Goal: Information Seeking & Learning: Learn about a topic

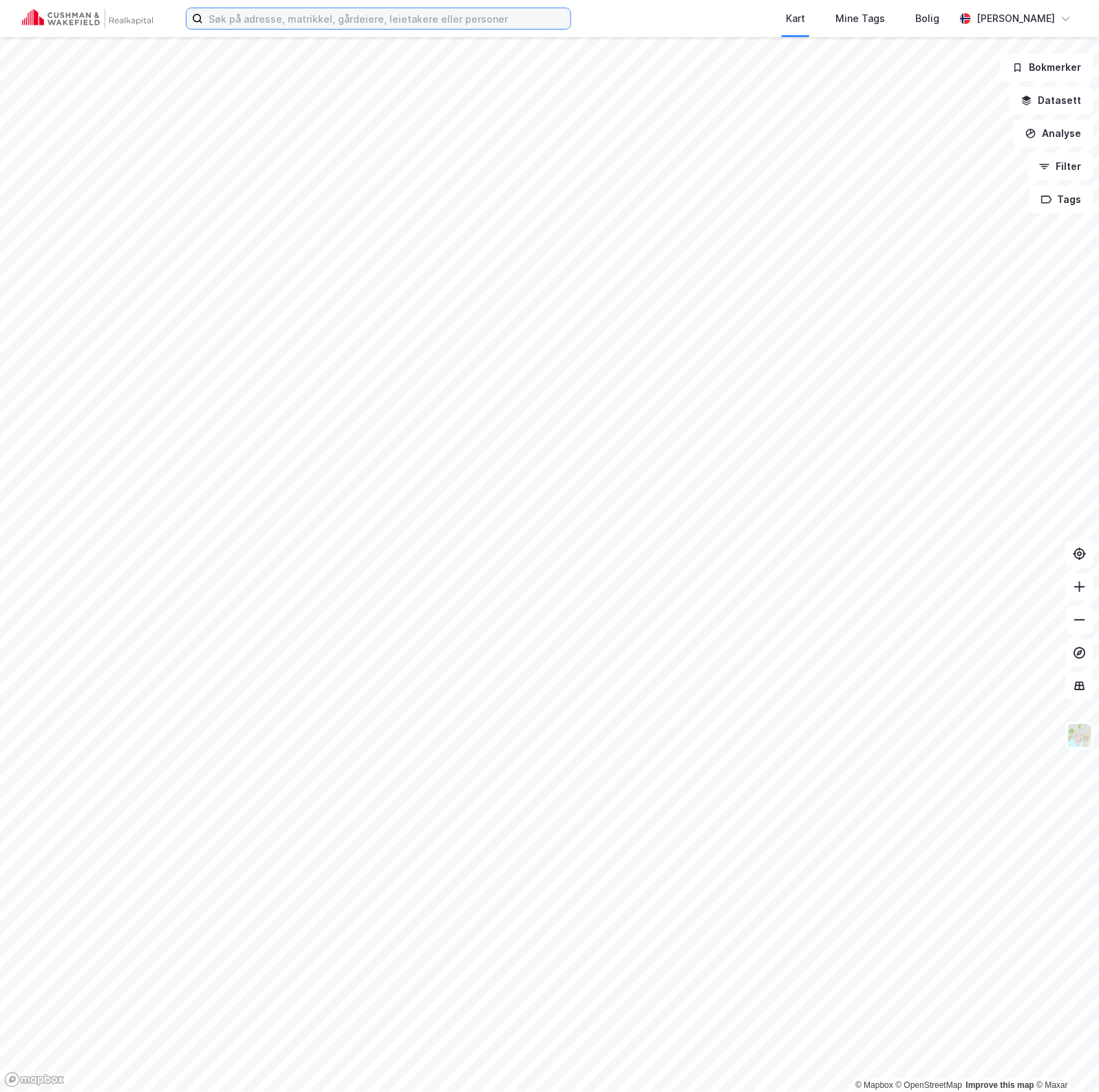
click at [349, 21] on input at bounding box center [387, 19] width 368 height 21
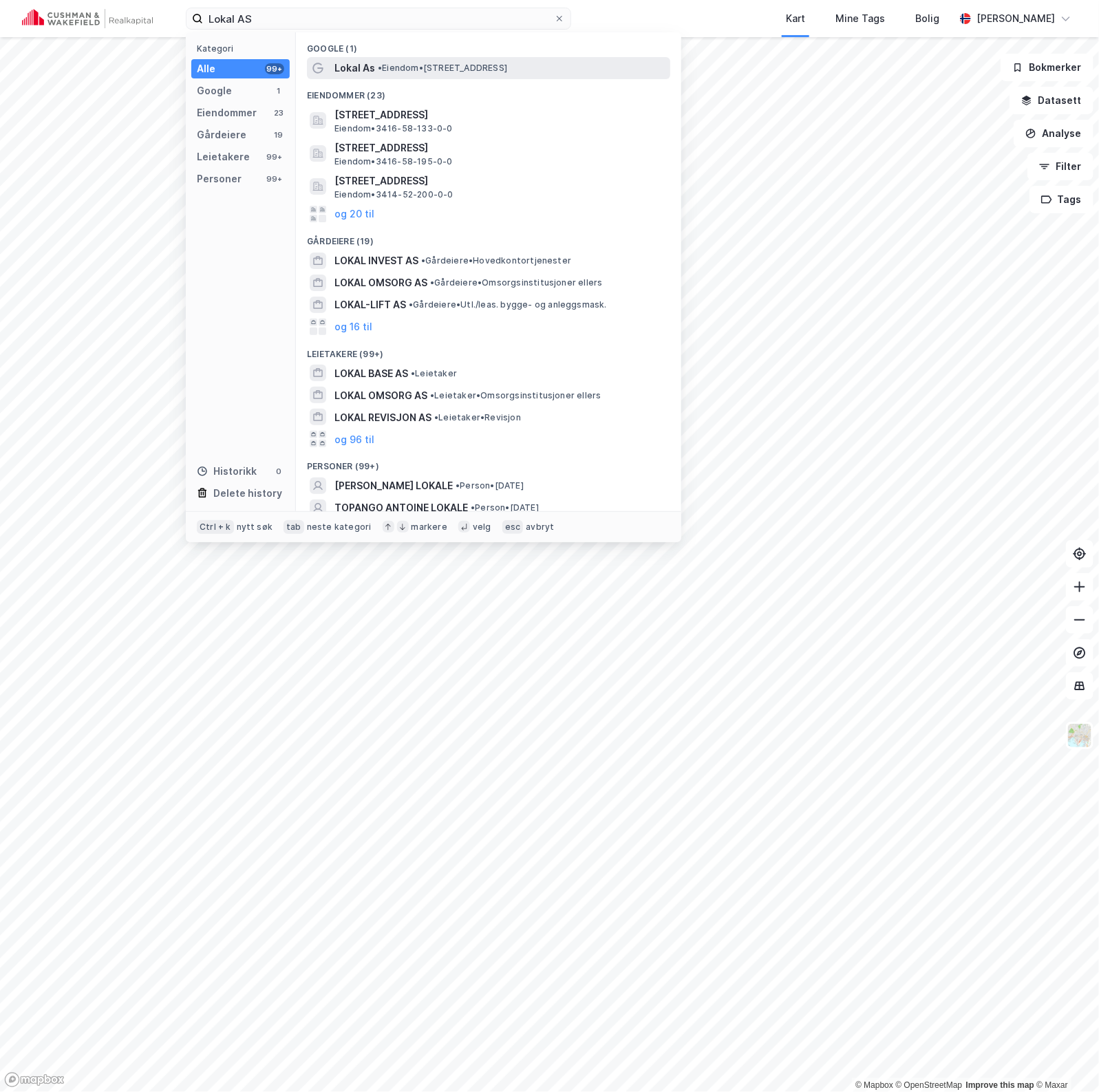
click at [442, 63] on span "• Eiendom • [STREET_ADDRESS]" at bounding box center [443, 69] width 130 height 11
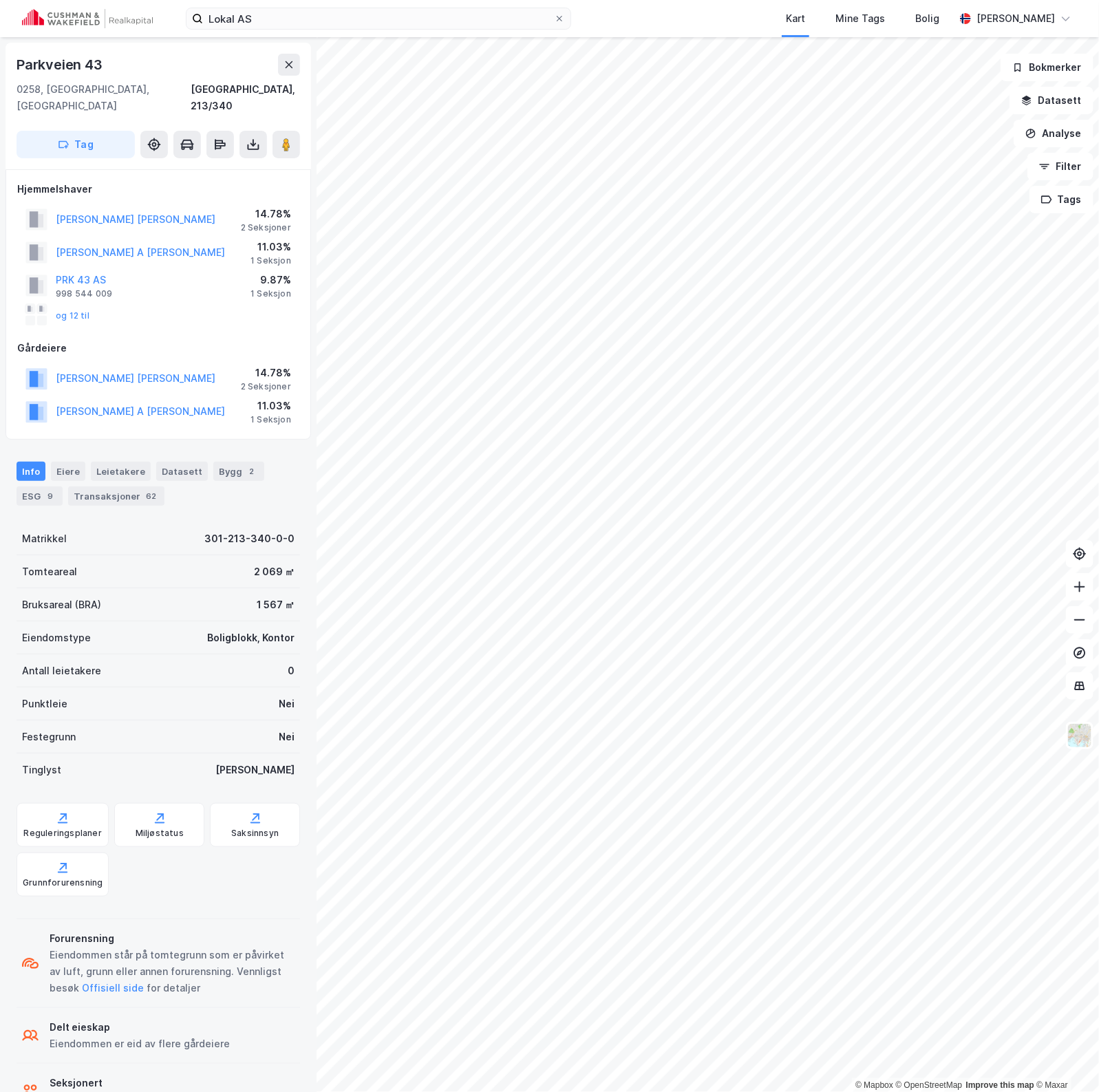
click at [656, 16] on div "Kart Mine Tags Bolig" at bounding box center [795, 18] width 317 height 37
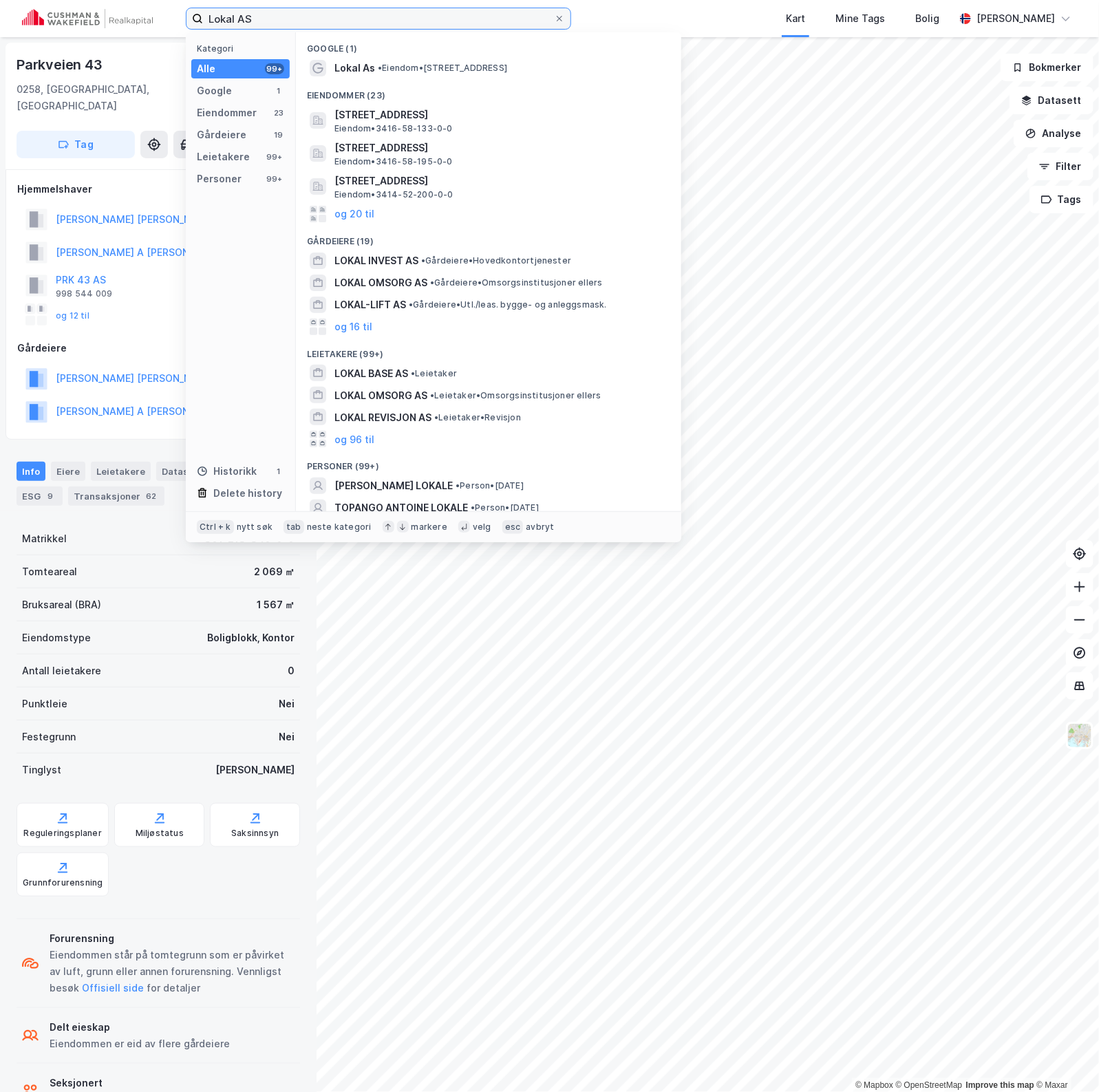
drag, startPoint x: 380, startPoint y: 14, endPoint x: -16, endPoint y: 14, distance: 396.0
click at [0, 14] on html "Lokal AS Kategori Alle 99+ Google 1 Eiendommer 23 Gårdeiere 19 Leietakere 99+ P…" at bounding box center [550, 546] width 1099 height 1092
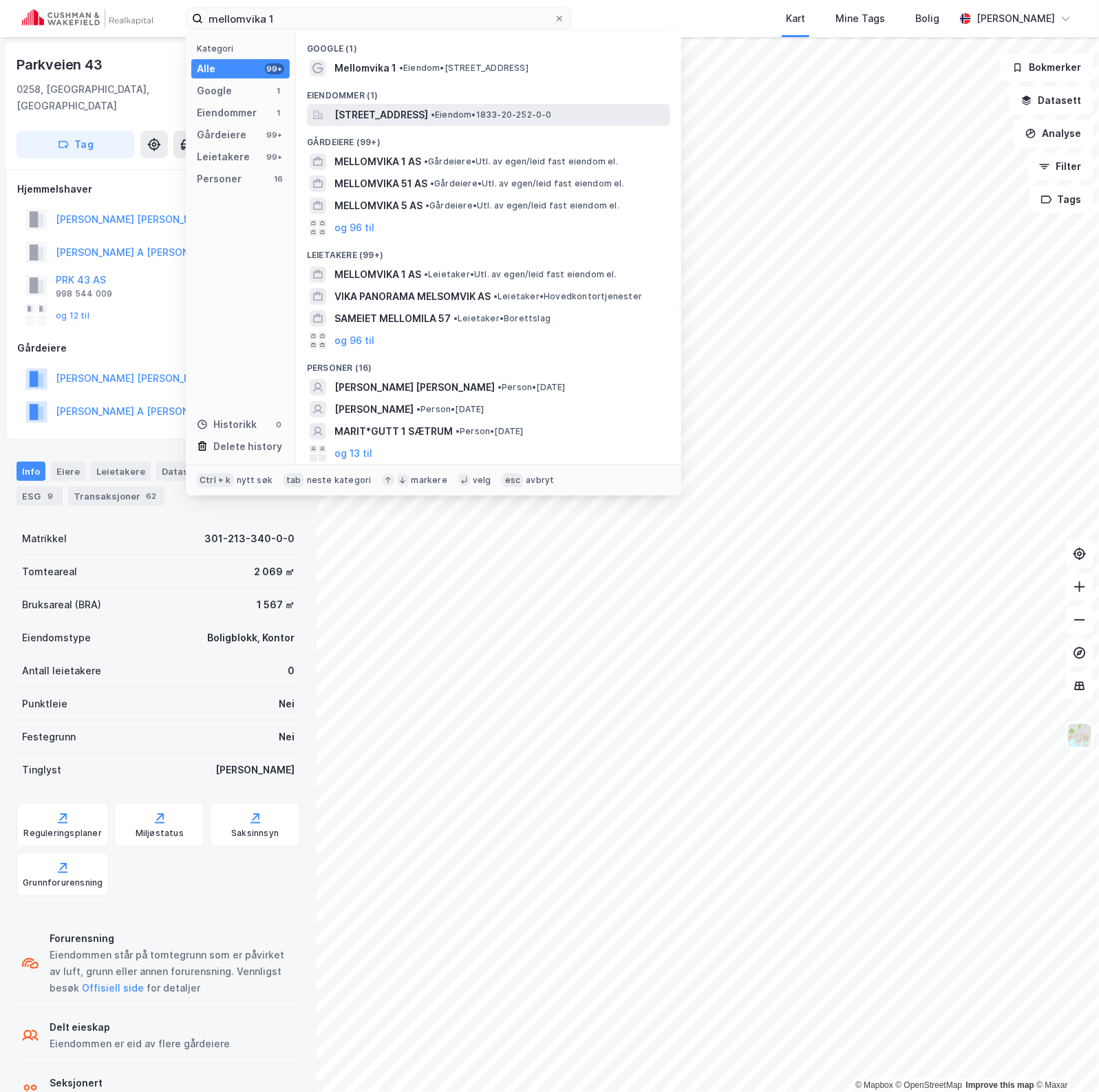
click at [429, 110] on span "[STREET_ADDRESS]" at bounding box center [381, 114] width 93 height 16
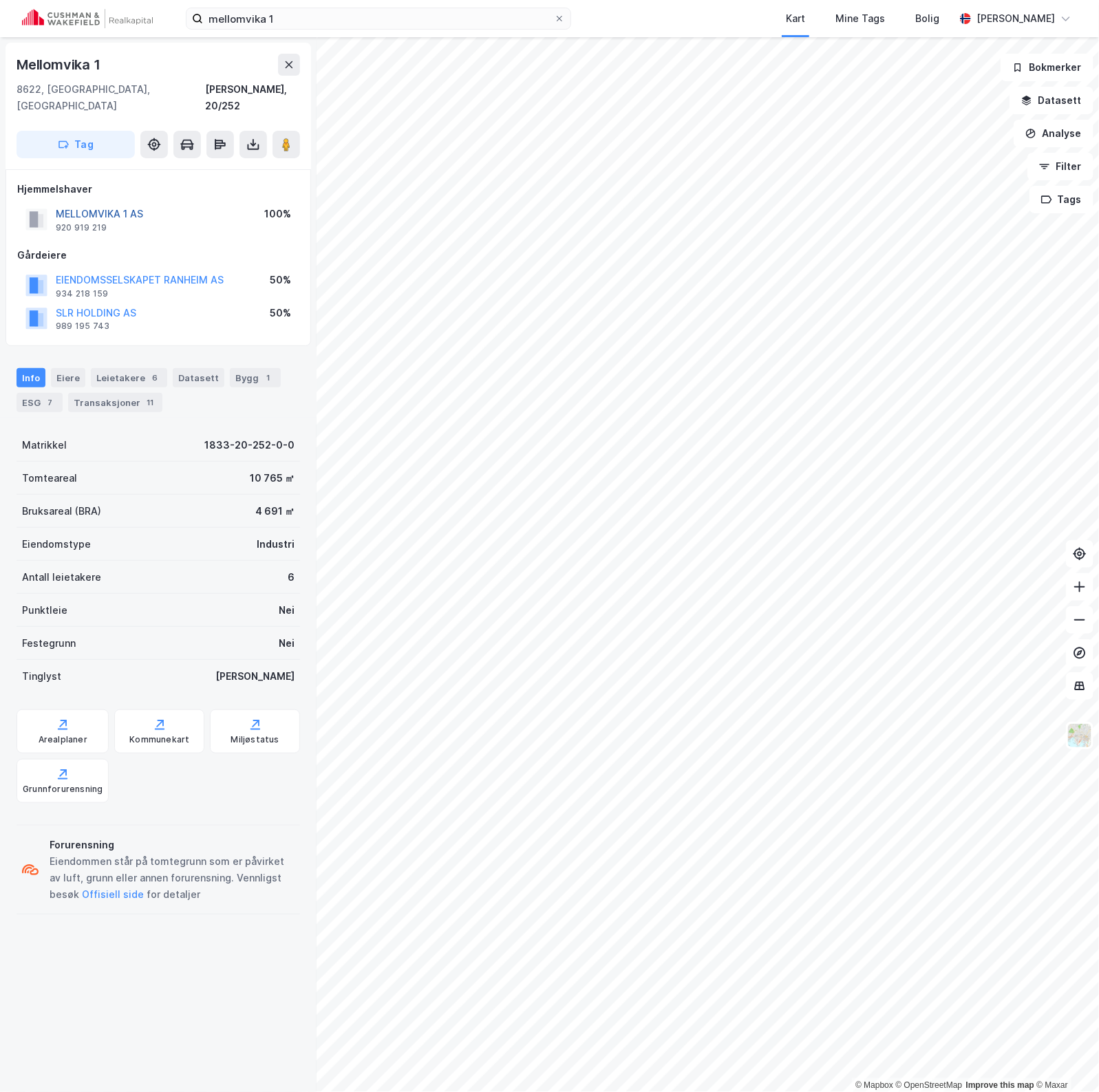
click at [0, 0] on button "MELLOMVIKA 1 AS" at bounding box center [0, 0] width 0 height 0
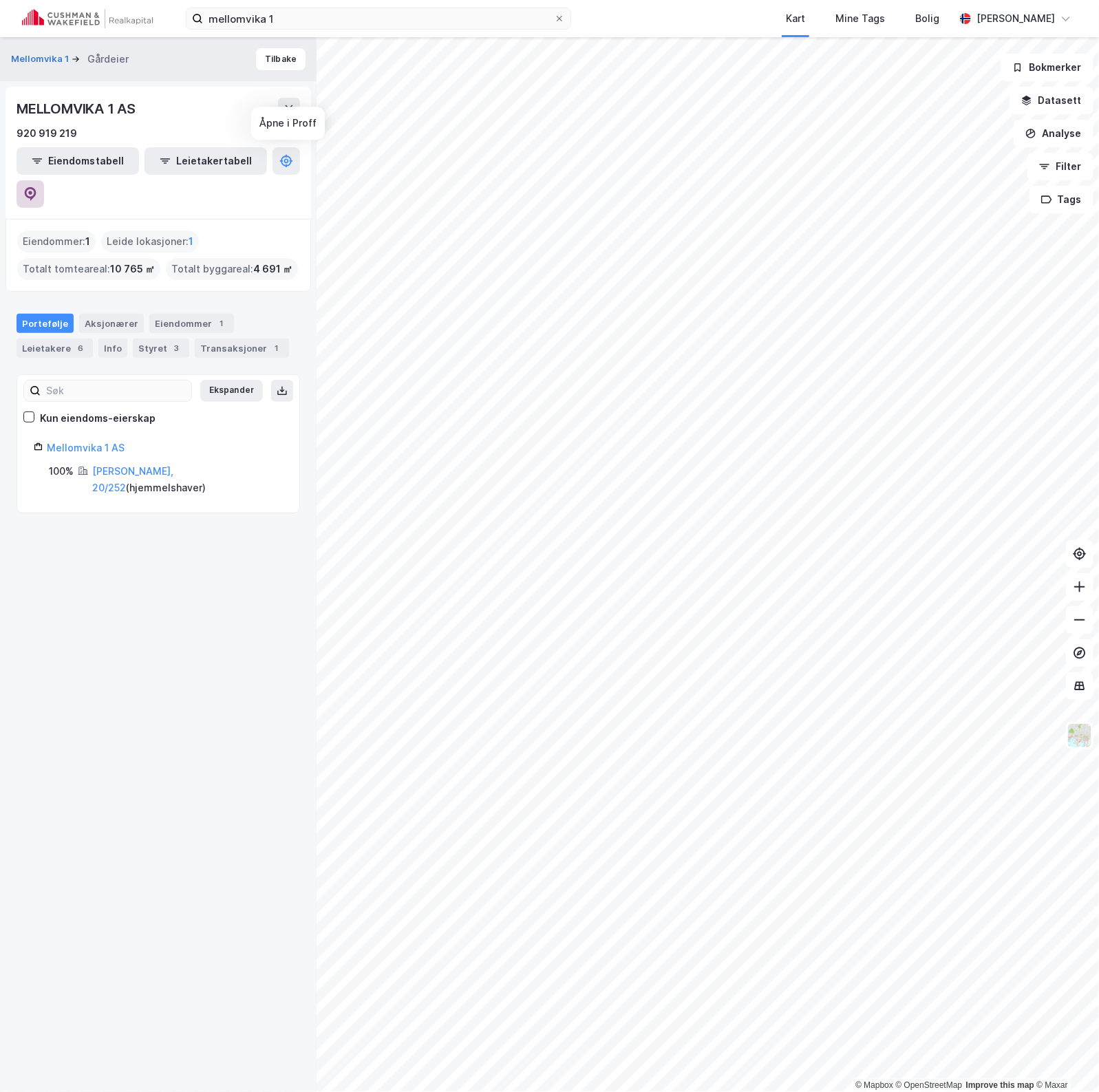
click at [32, 190] on icon at bounding box center [30, 192] width 4 height 4
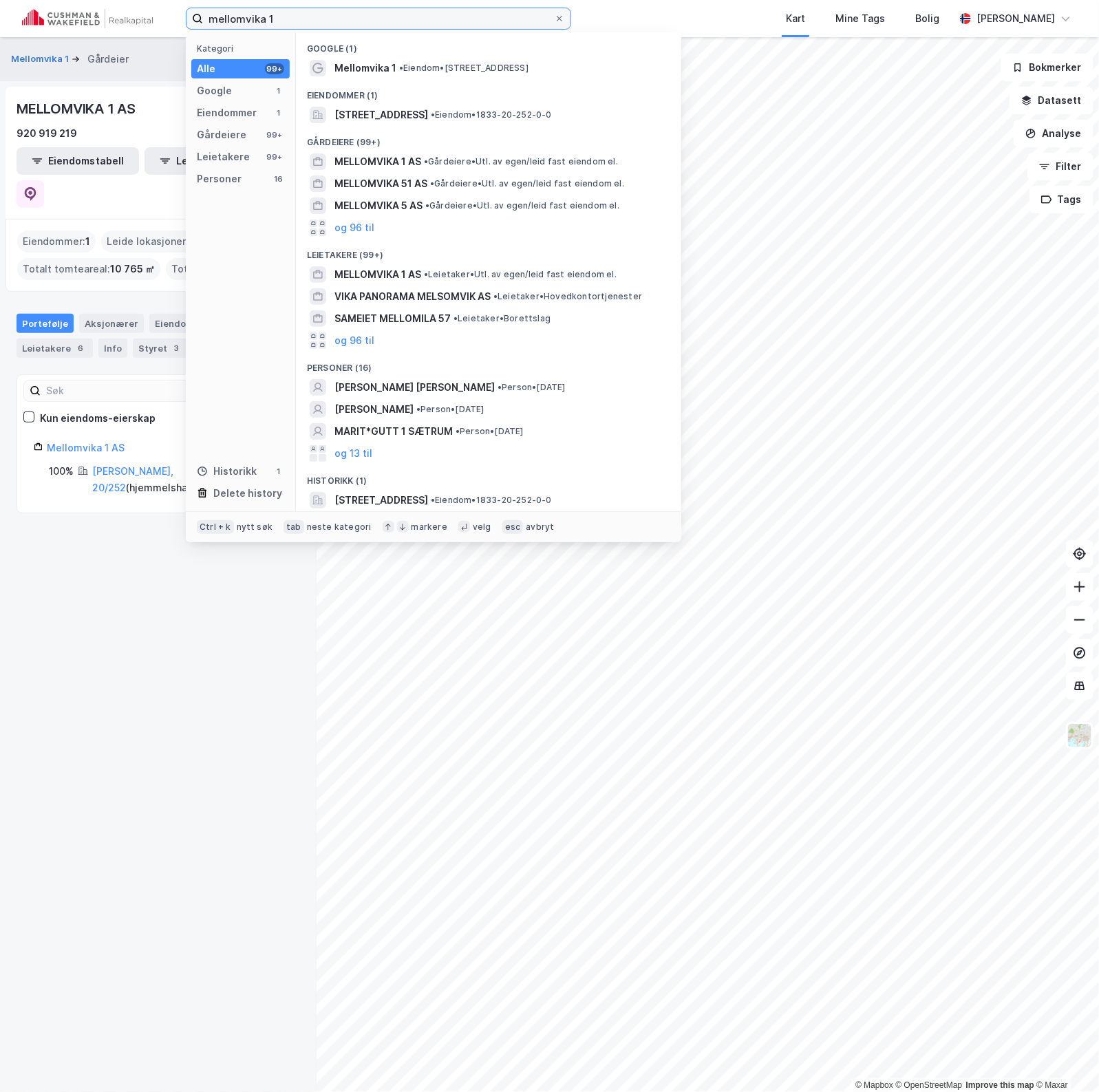
drag, startPoint x: 321, startPoint y: 13, endPoint x: -13, endPoint y: 5, distance: 334.1
click at [0, 5] on html "mellomvika 1 Kategori Alle 99+ Google 1 Eiendommer 1 Gårdeiere 99+ Leietakere 9…" at bounding box center [550, 546] width 1099 height 1092
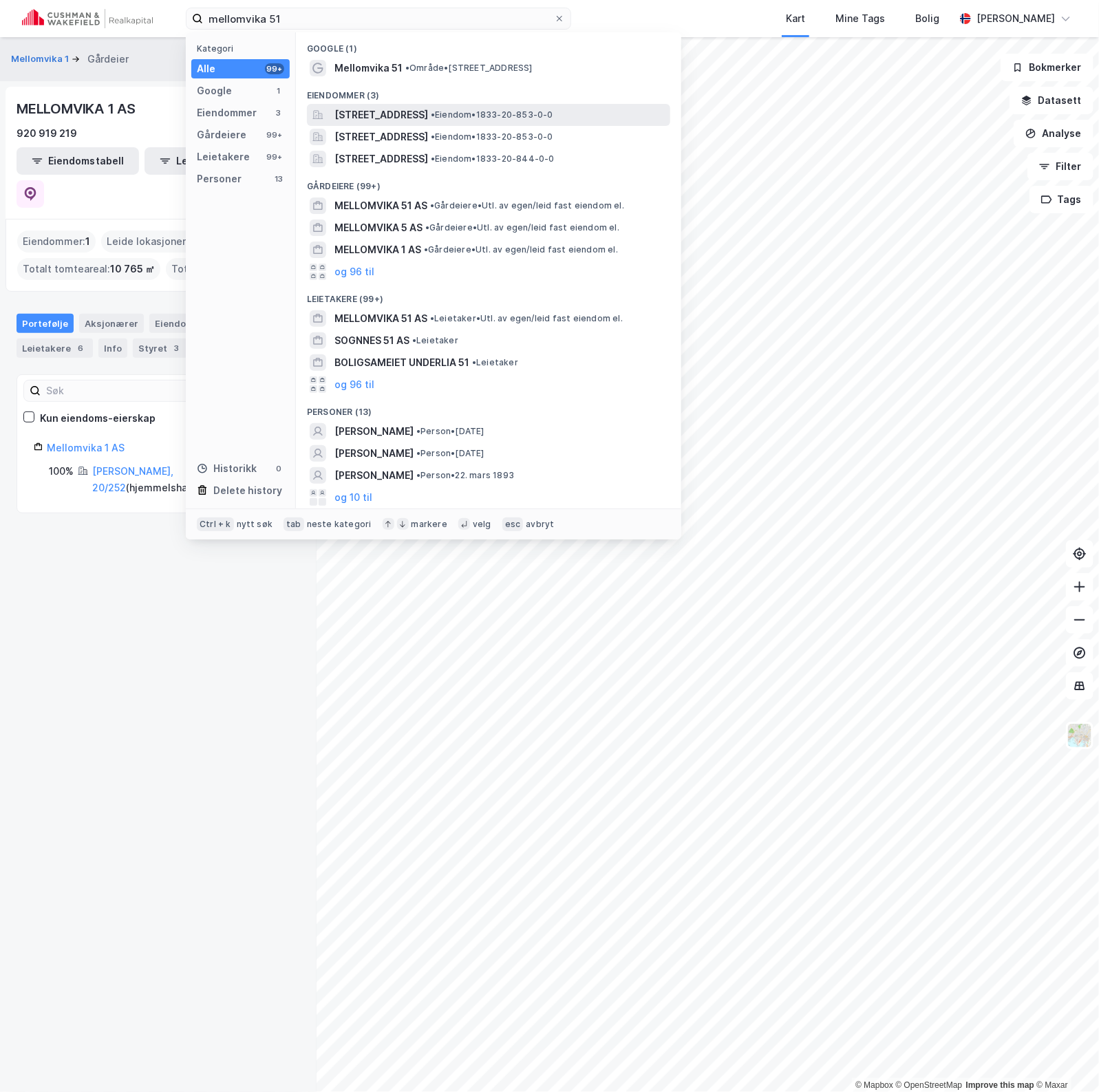
click at [429, 112] on span "[STREET_ADDRESS]" at bounding box center [381, 114] width 93 height 16
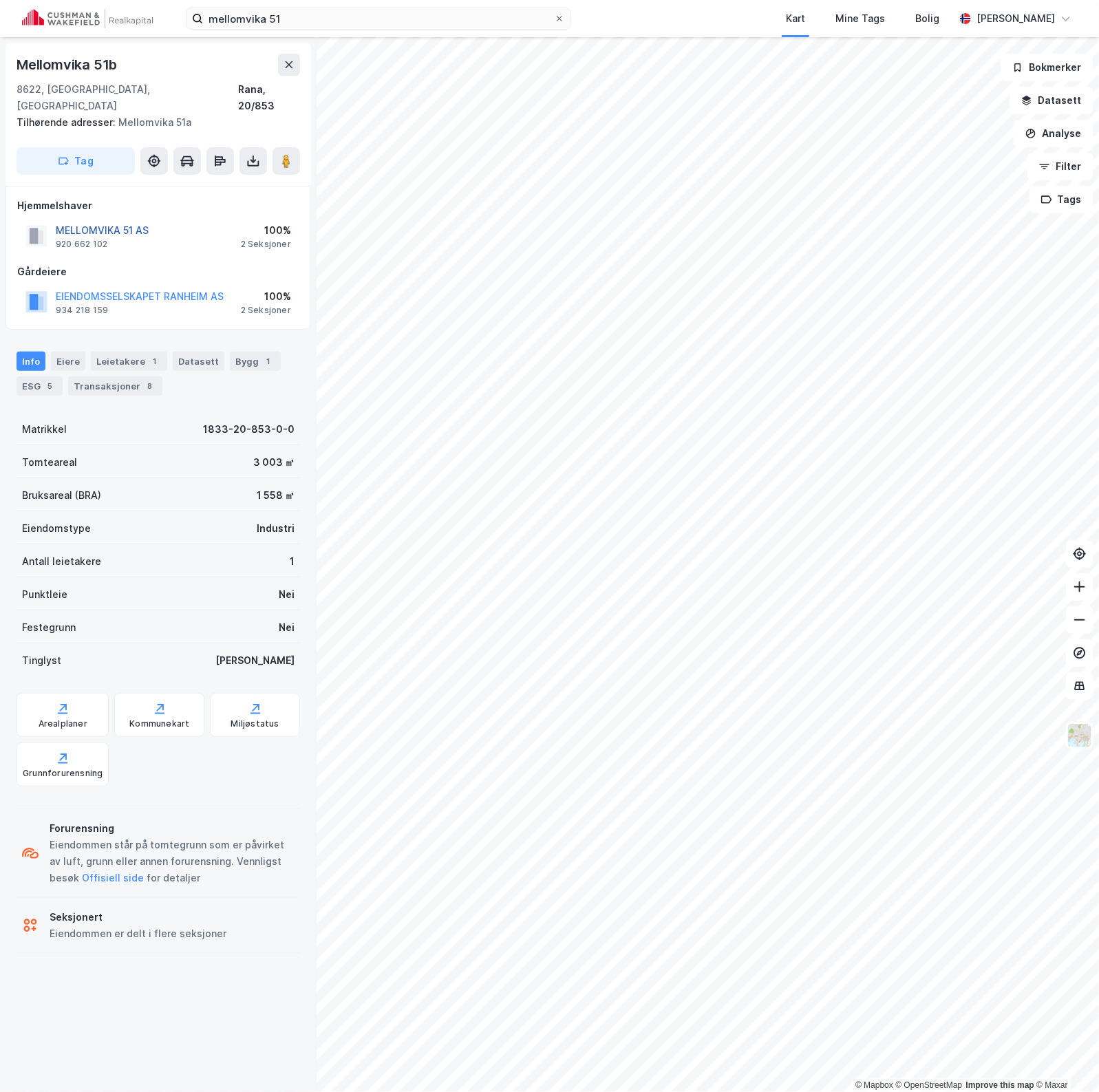
click at [0, 0] on button "MELLOMVIKA 51 AS" at bounding box center [0, 0] width 0 height 0
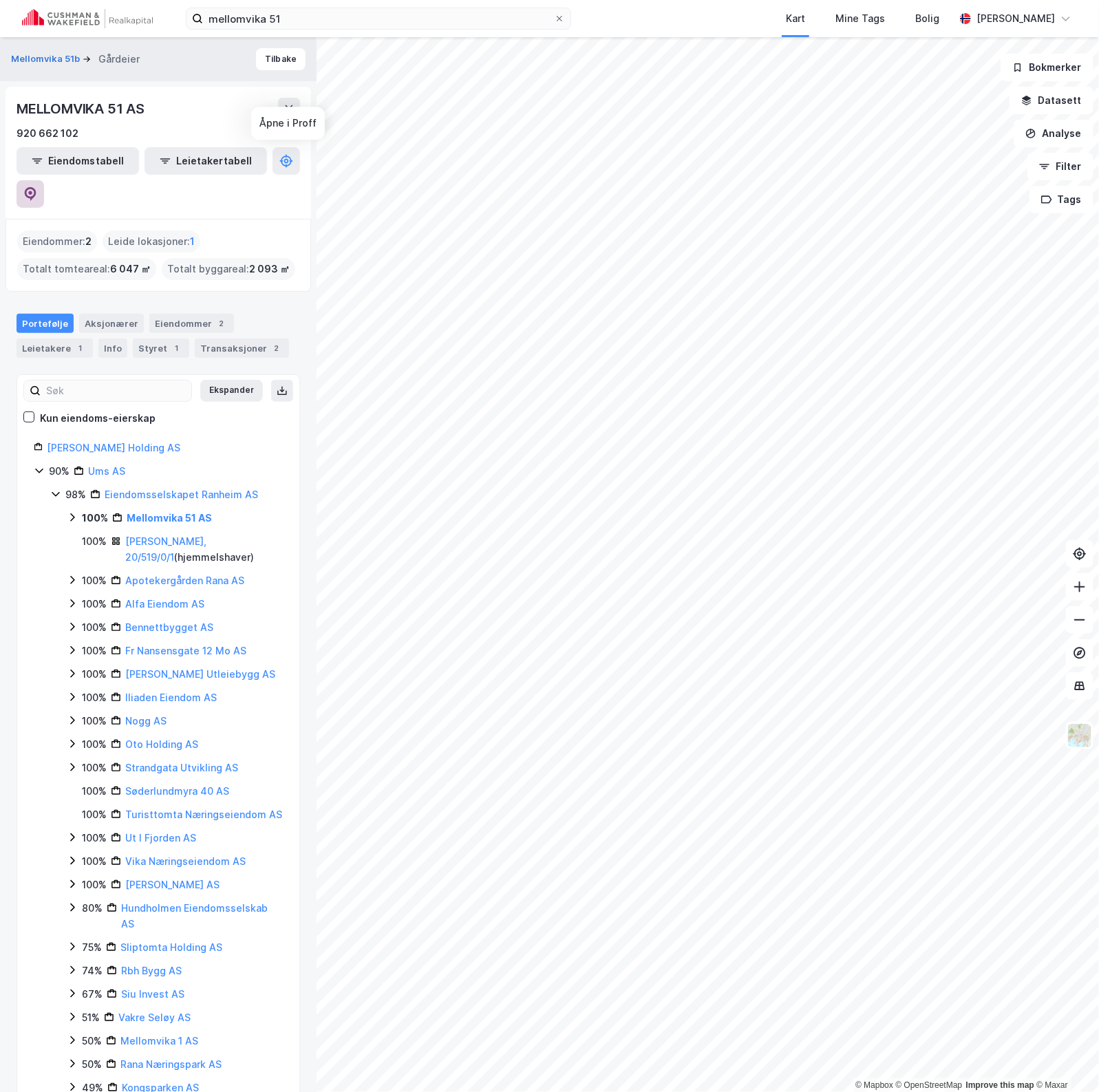
click at [44, 180] on button at bounding box center [30, 193] width 28 height 28
drag, startPoint x: 124, startPoint y: 17, endPoint x: 110, endPoint y: 17, distance: 14.0
click at [117, 17] on div "mellomvika 51 Kart Mine Tags [PERSON_NAME] [PERSON_NAME]" at bounding box center [550, 18] width 1099 height 37
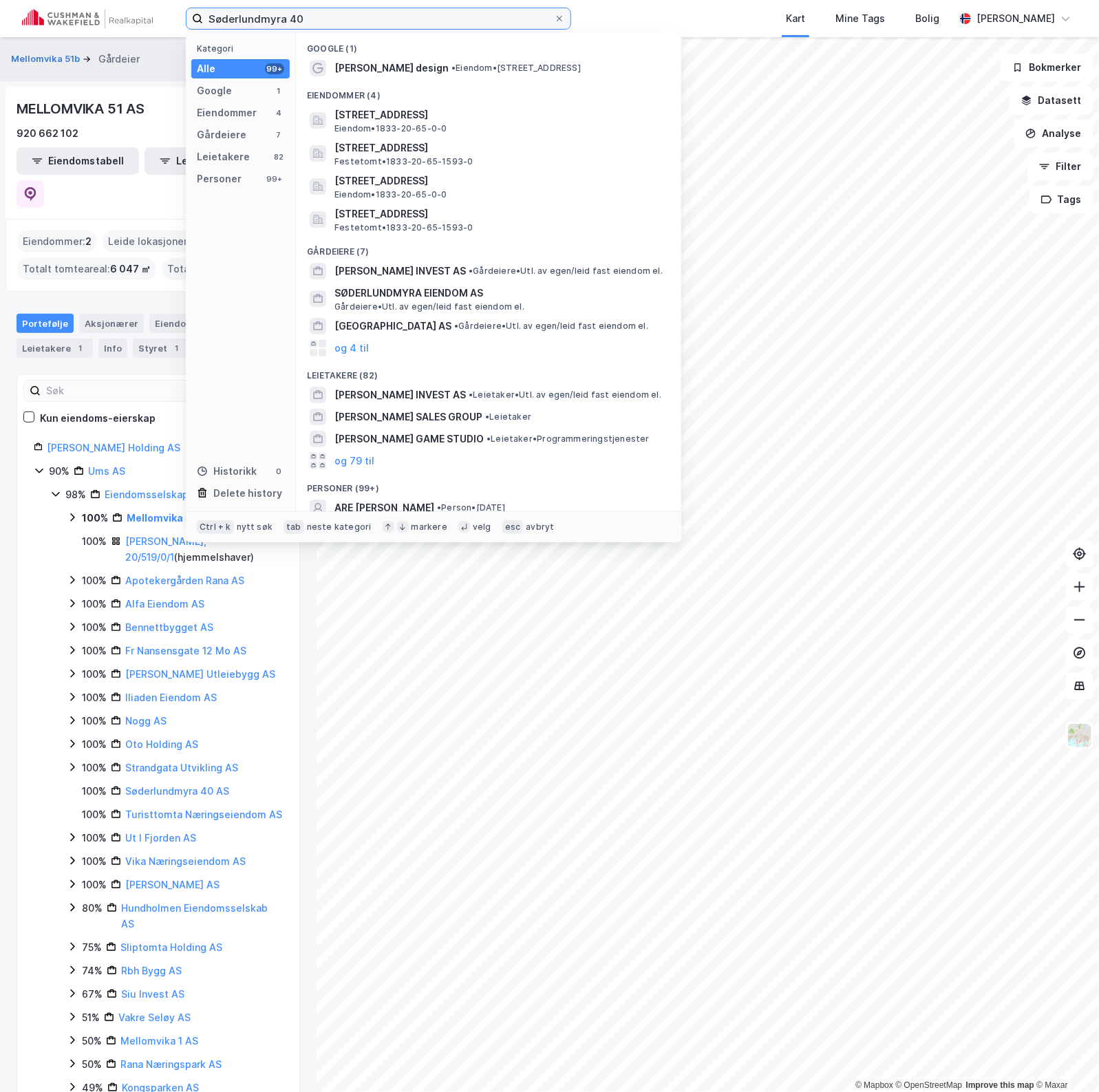
type input "Søderlundmyra 40"
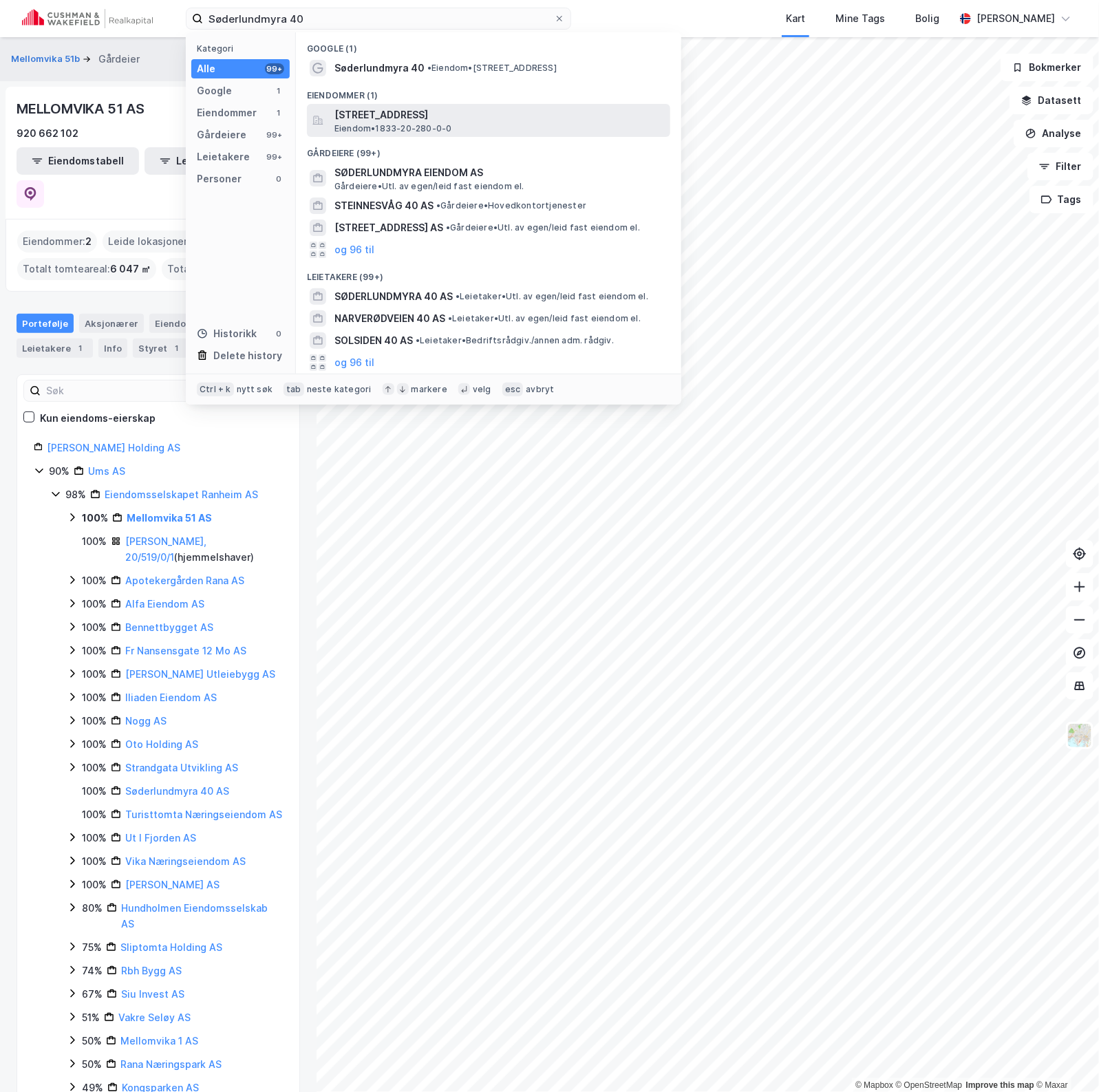
click at [455, 126] on div "[STREET_ADDRESS] Eiendom • 1833-20-280-0-0" at bounding box center [501, 120] width 333 height 28
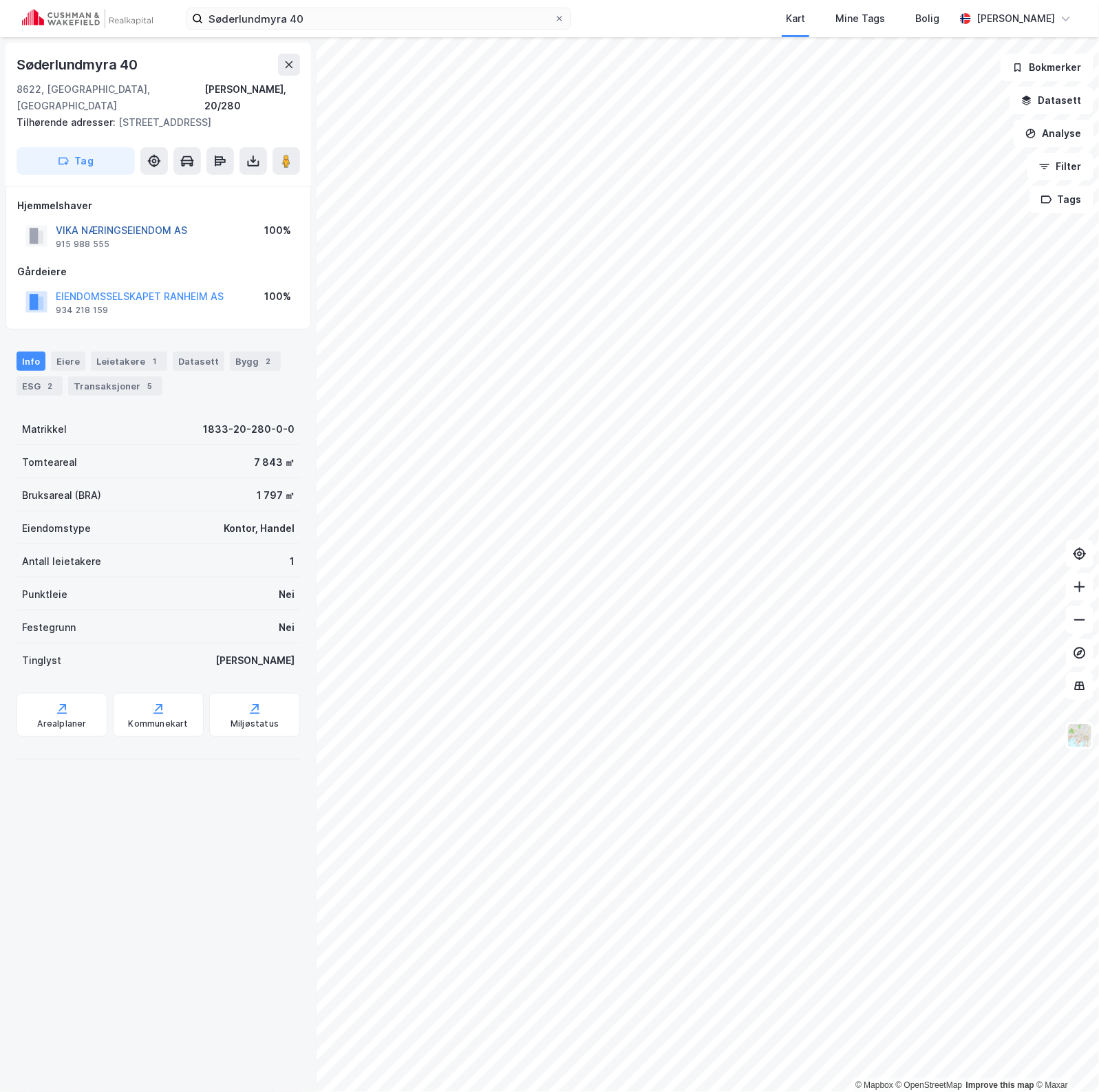
click at [0, 0] on button "VIKA NÆRINGSEIENDOM AS" at bounding box center [0, 0] width 0 height 0
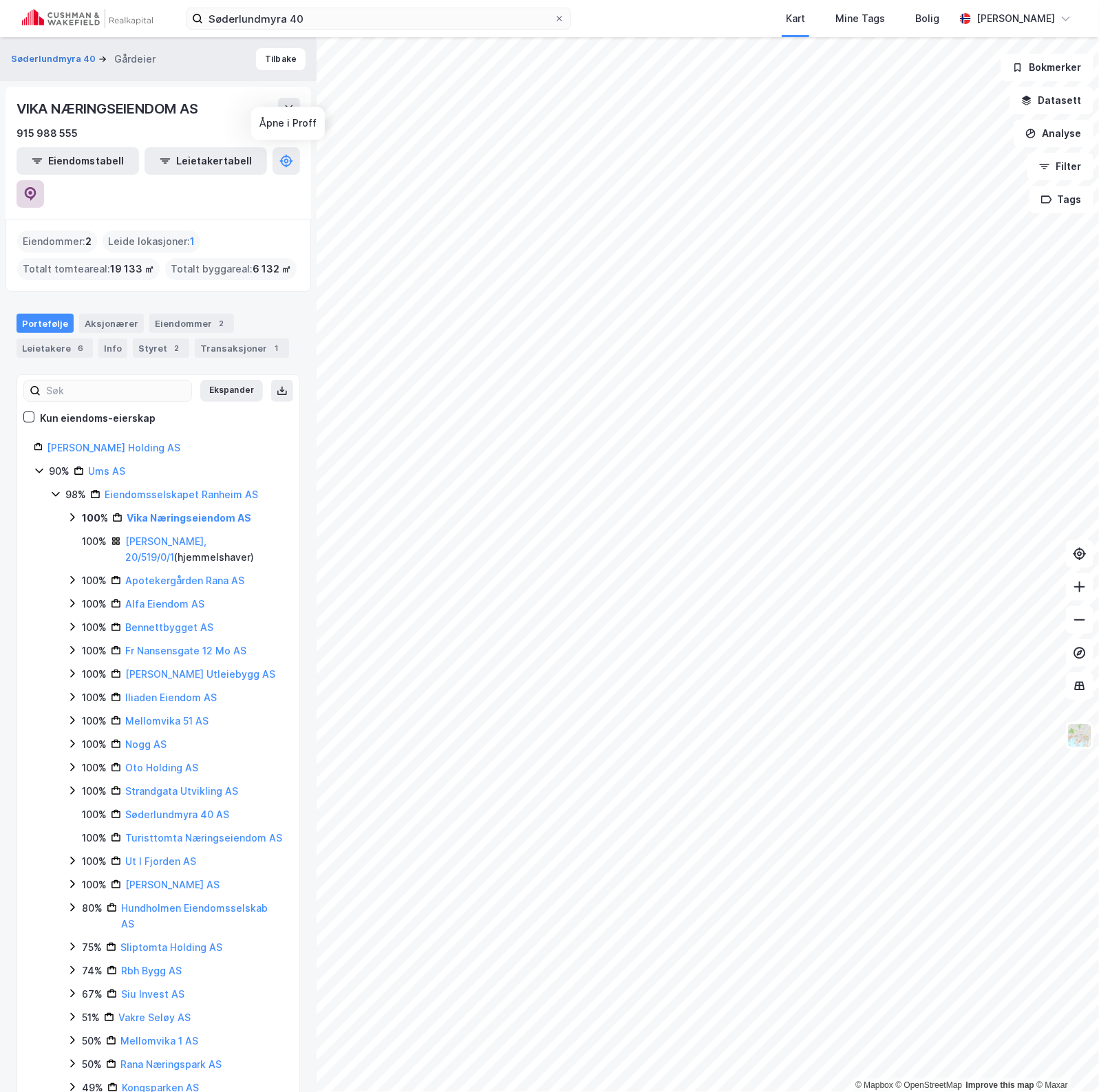
click at [37, 188] on icon at bounding box center [30, 194] width 13 height 13
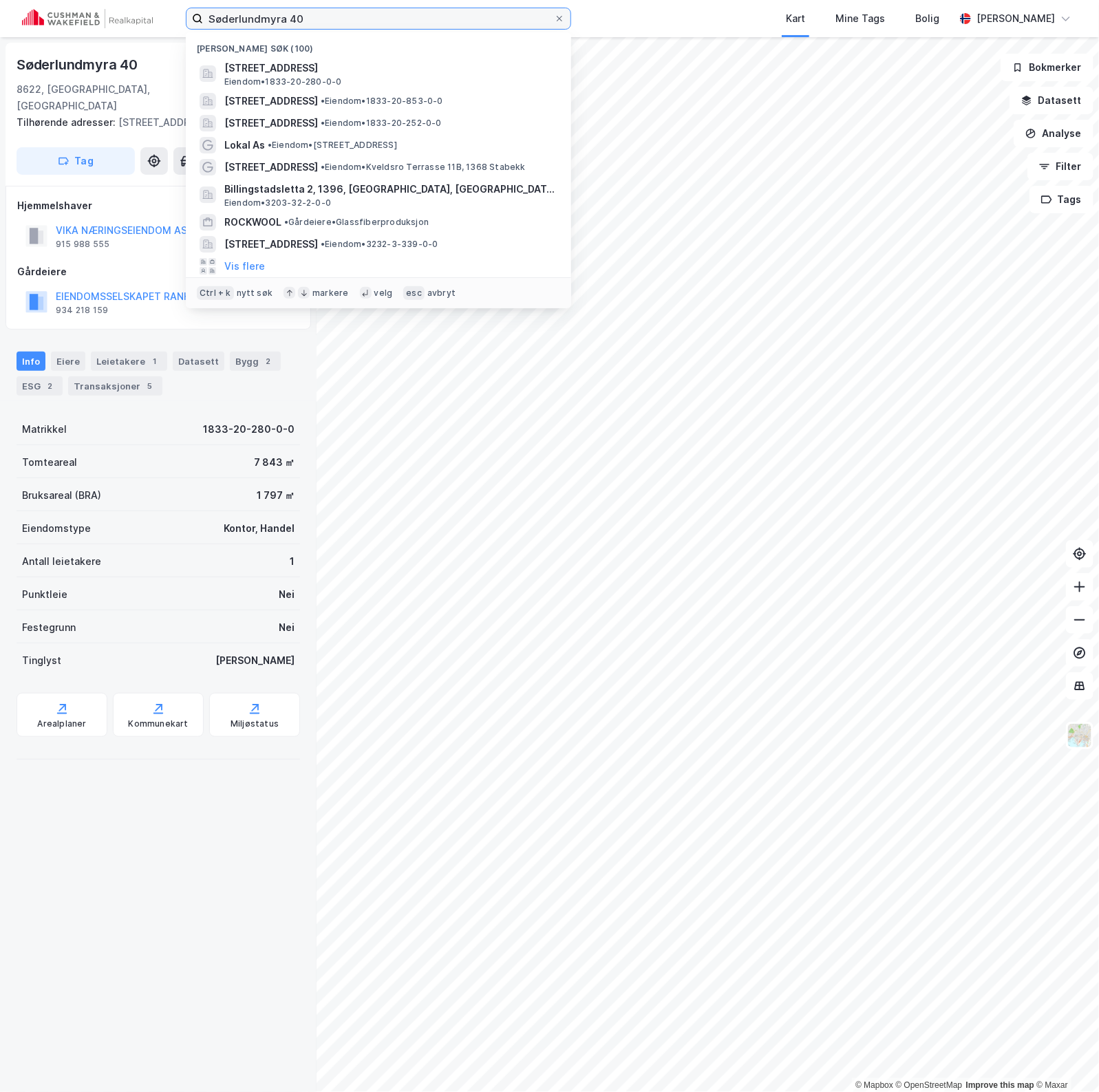
drag, startPoint x: 375, startPoint y: 18, endPoint x: 62, endPoint y: 15, distance: 313.0
click at [63, 15] on div "Søderlundmyra 40 Nylige søk (100) Søderlundmyra 40, 8622, [GEOGRAPHIC_DATA], RA…" at bounding box center [550, 18] width 1099 height 37
type input "alfa eiendom"
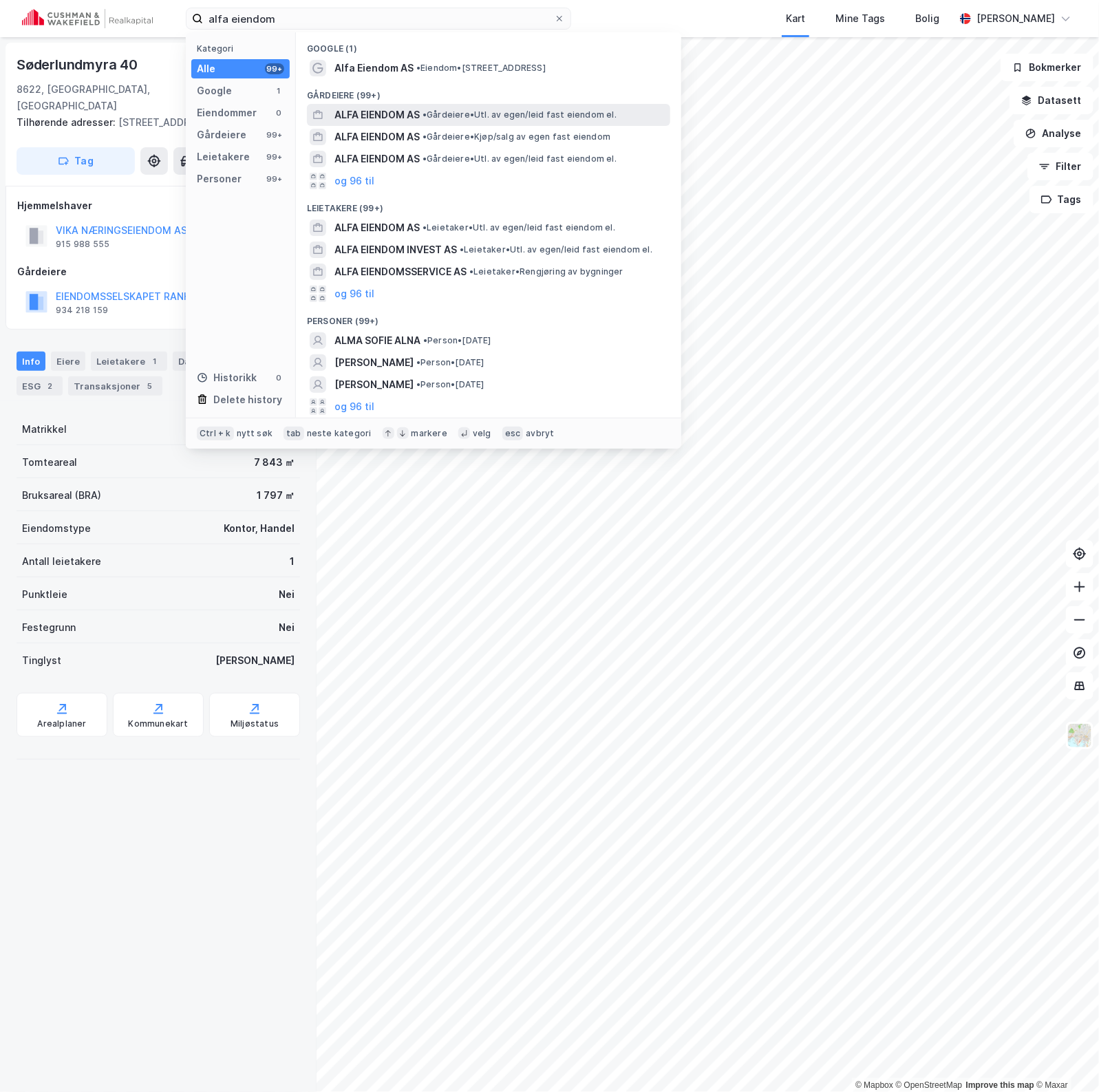
click at [446, 110] on span "• Gårdeiere • Utl. av egen/leid fast eiendom el." at bounding box center [520, 115] width 194 height 11
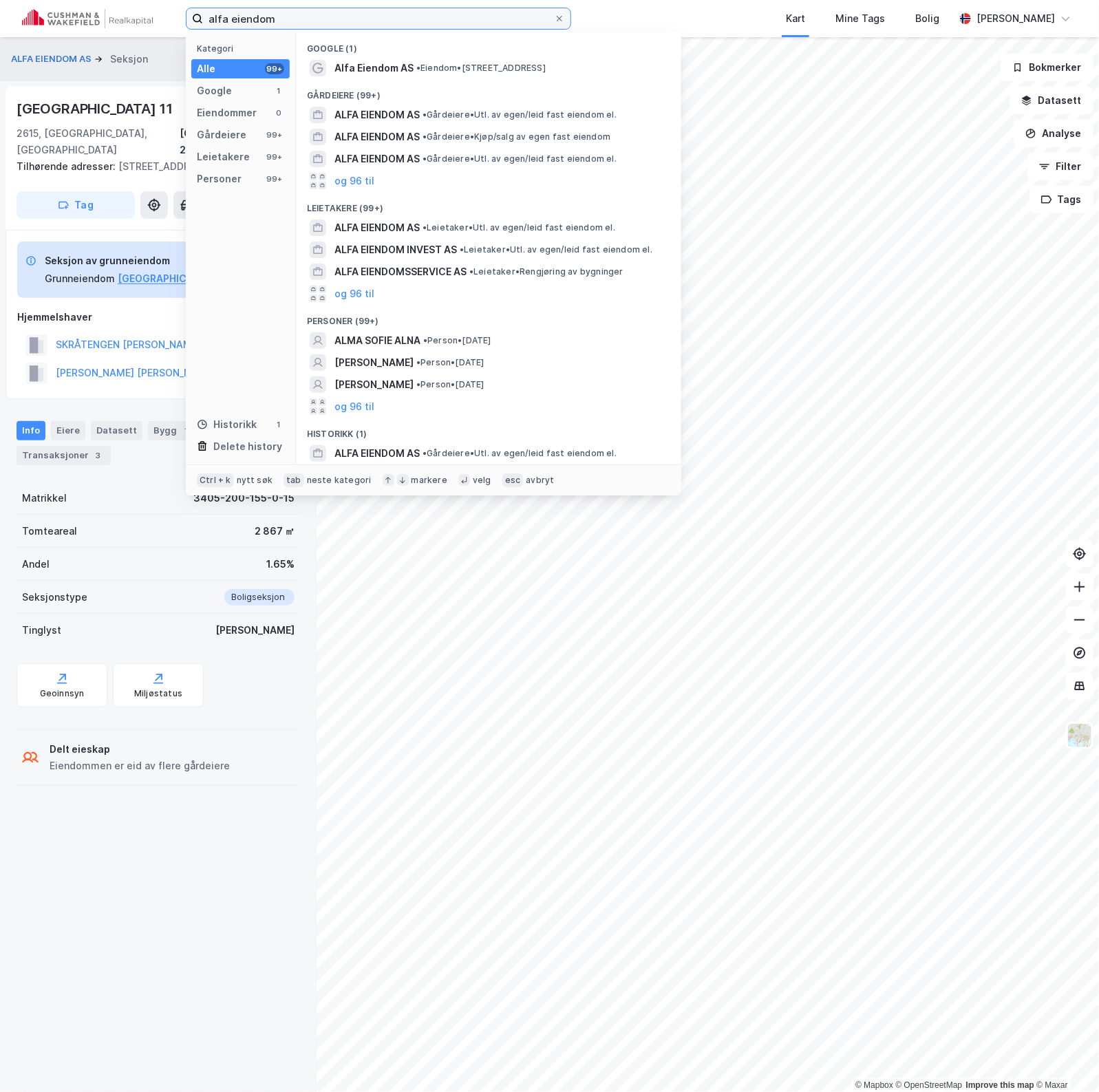
click at [328, 18] on input "alfa eiendom" at bounding box center [378, 19] width 351 height 21
click at [439, 114] on span "• Gårdeiere • Utl. av egen/leid fast eiendom el." at bounding box center [520, 115] width 194 height 11
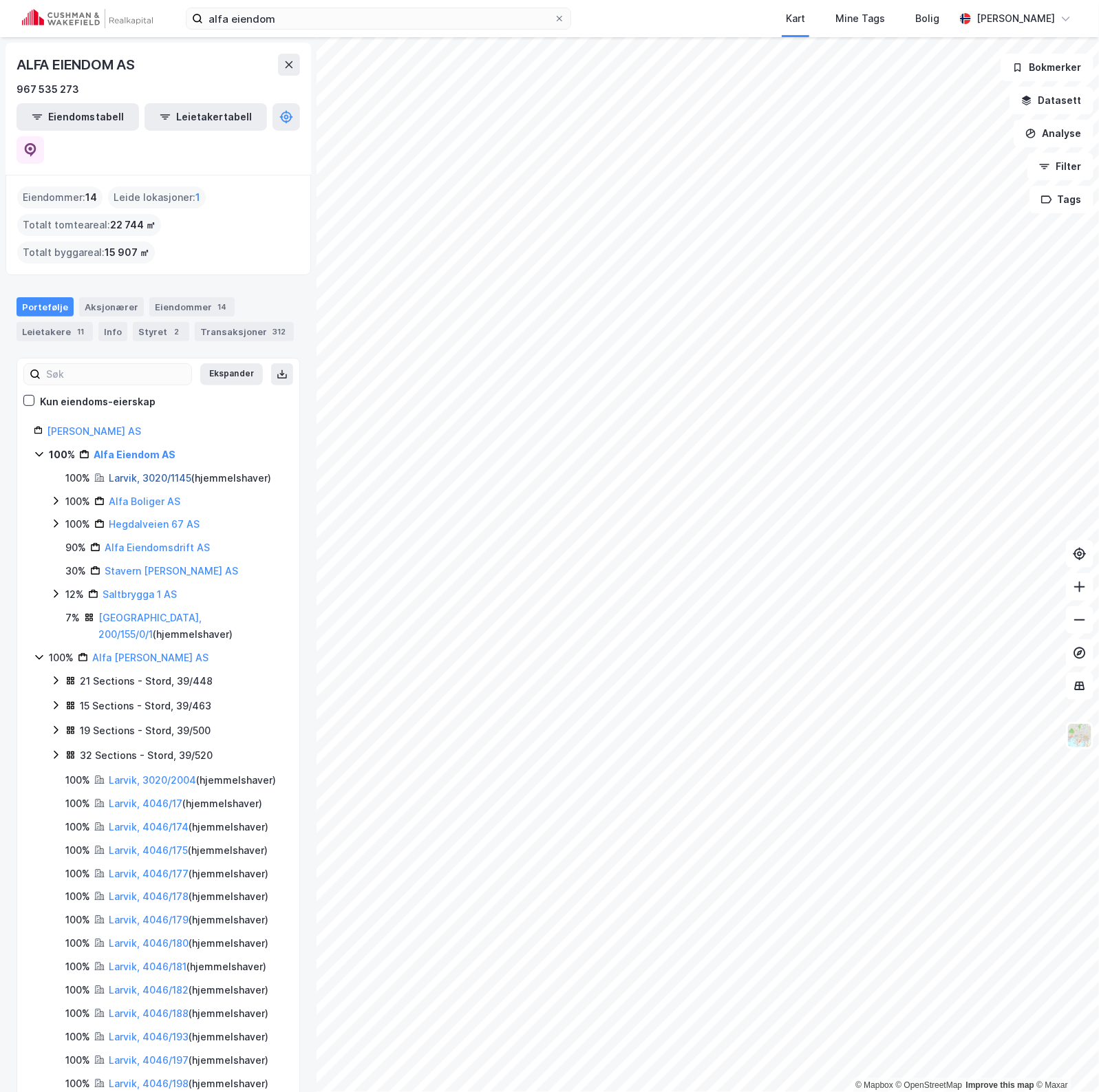
click at [159, 472] on link "Larvik, 3020/1145" at bounding box center [150, 478] width 83 height 11
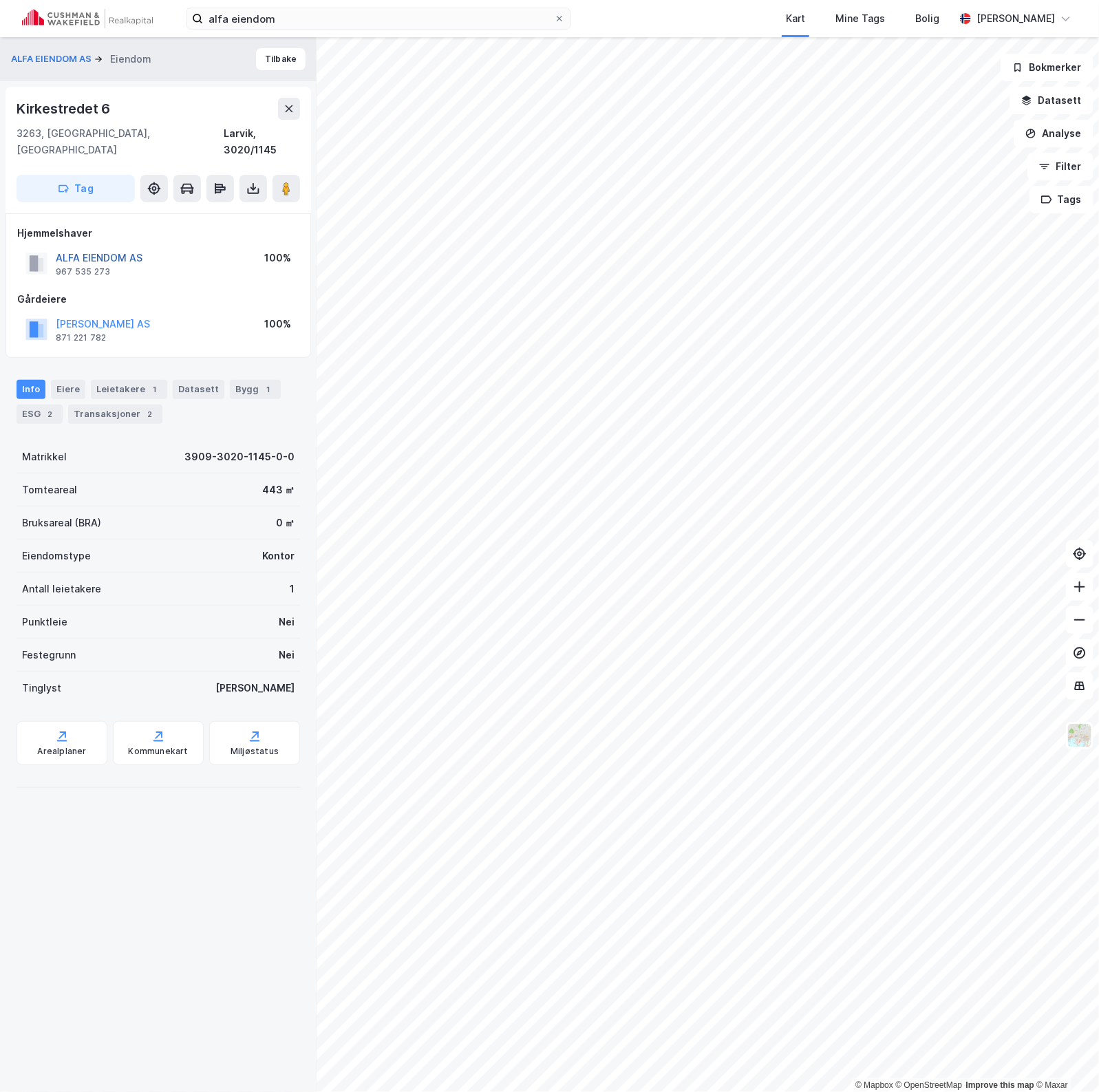
click at [0, 0] on button "ALFA EIENDOM AS" at bounding box center [0, 0] width 0 height 0
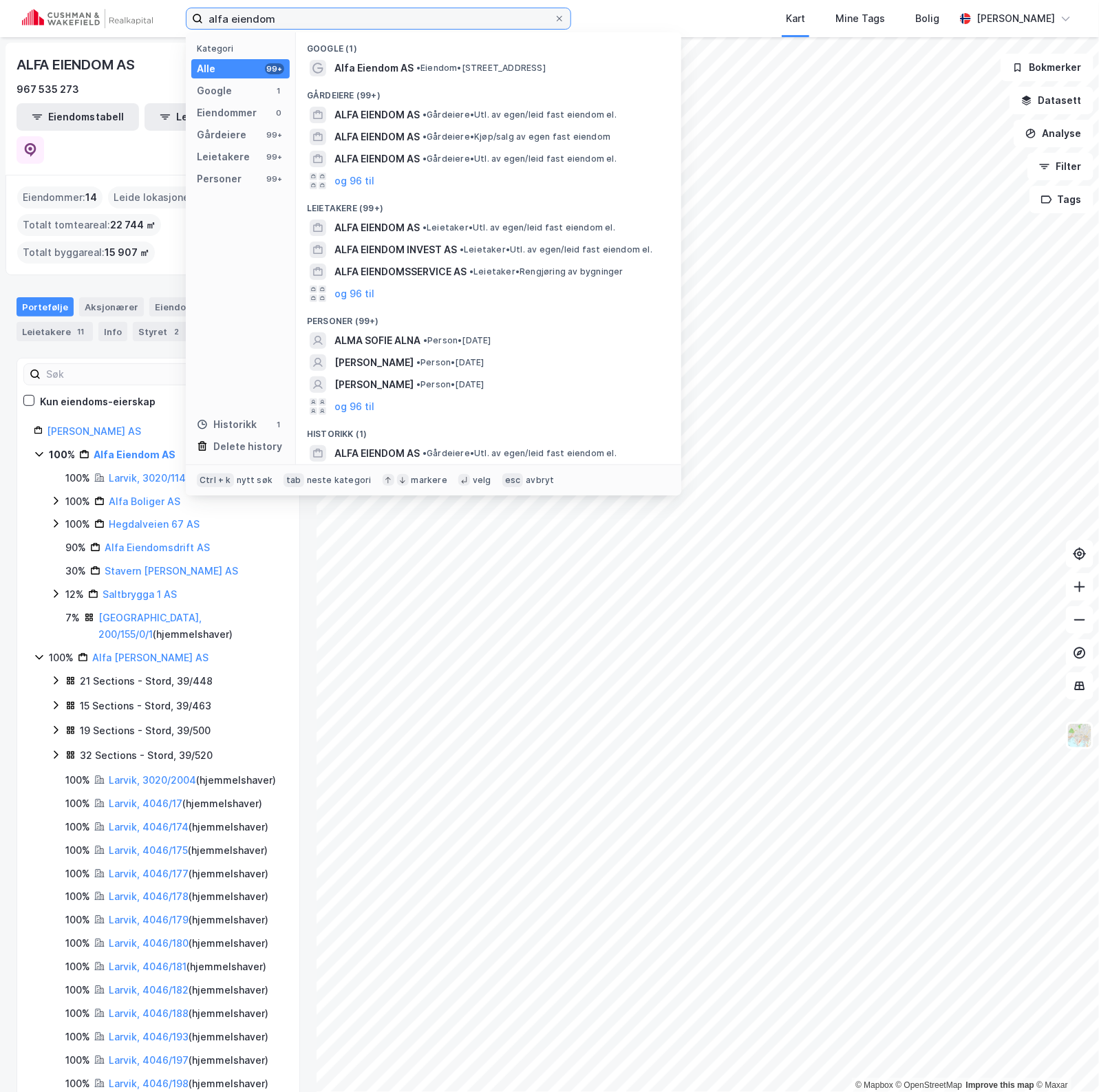
drag, startPoint x: 305, startPoint y: 12, endPoint x: 131, endPoint y: 14, distance: 174.0
click at [131, 14] on div "alfa eiendom Kategori Alle 99+ Google 1 Eiendommer 0 Gårdeiere 99+ Leietakere 9…" at bounding box center [550, 18] width 1099 height 37
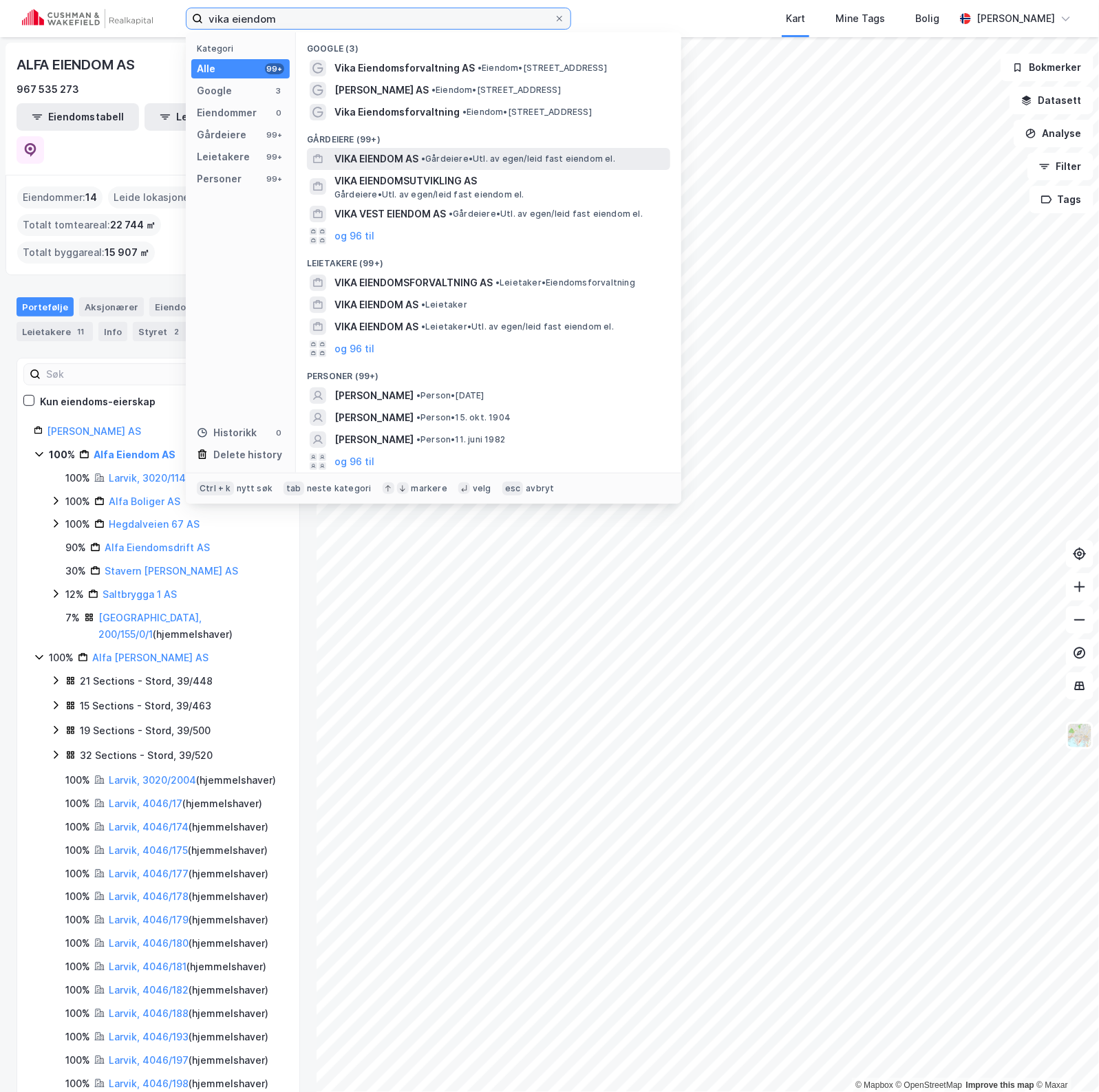
type input "vika eiendom"
click at [441, 157] on span "• Gårdeiere • Utl. av egen/leid fast eiendom el." at bounding box center [518, 159] width 194 height 11
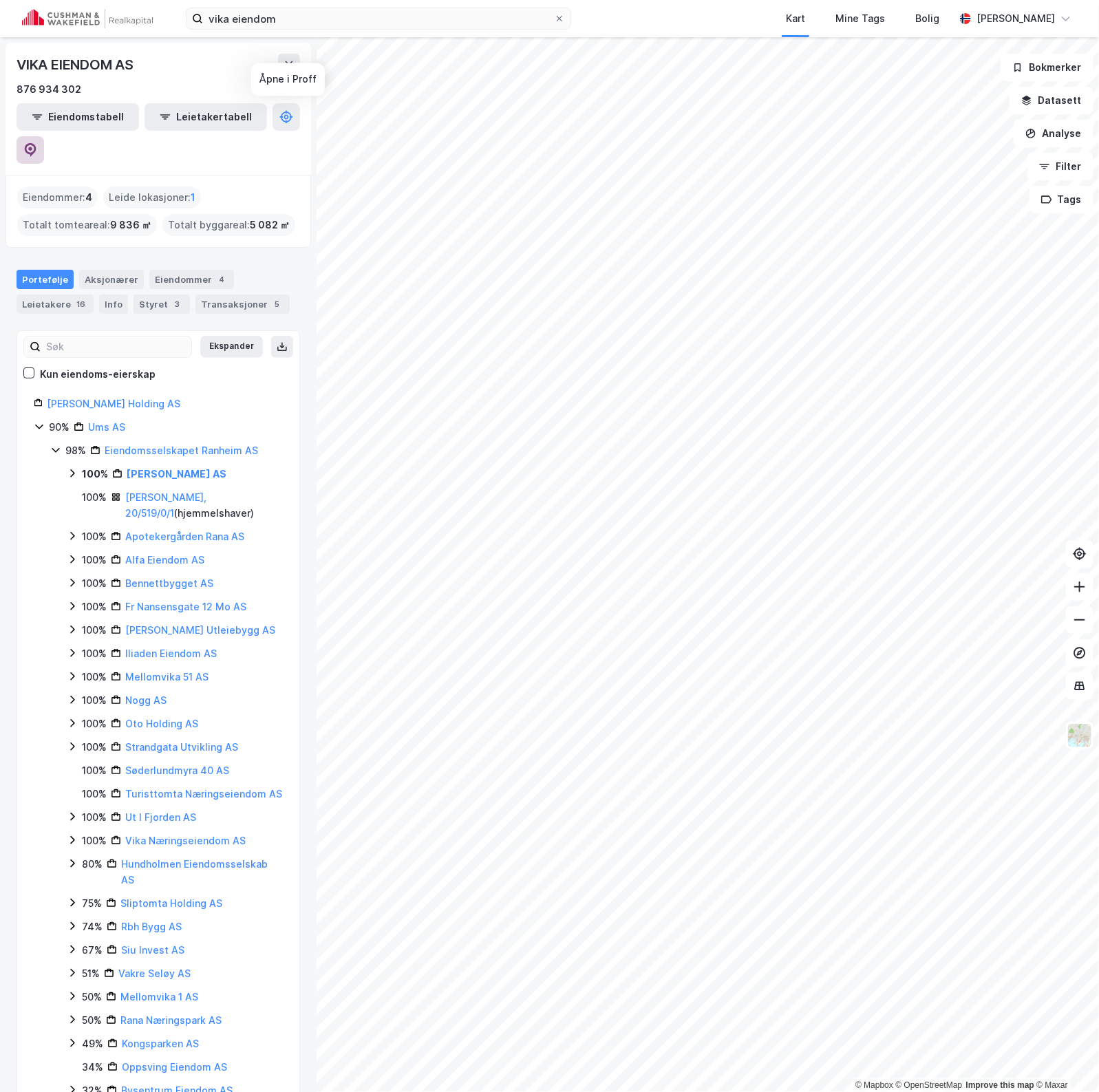
click at [37, 143] on icon at bounding box center [30, 149] width 13 height 13
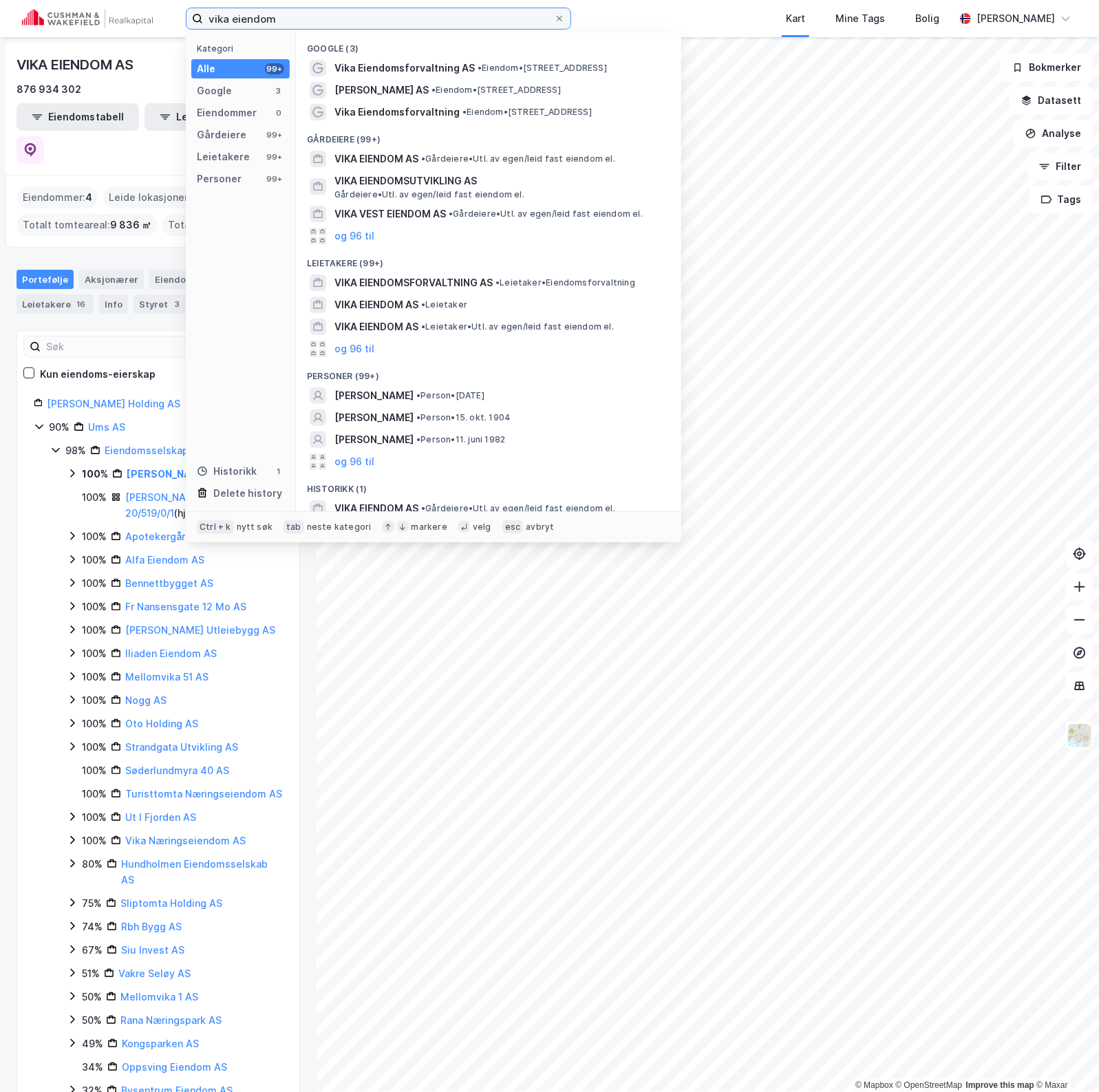
drag, startPoint x: 325, startPoint y: 11, endPoint x: 67, endPoint y: 9, distance: 258.0
click at [67, 9] on div "vika eiendom Kategori Alle 99+ Google 3 Eiendommer 0 Gårdeiere 99+ Leietakere 9…" at bounding box center [550, 18] width 1099 height 37
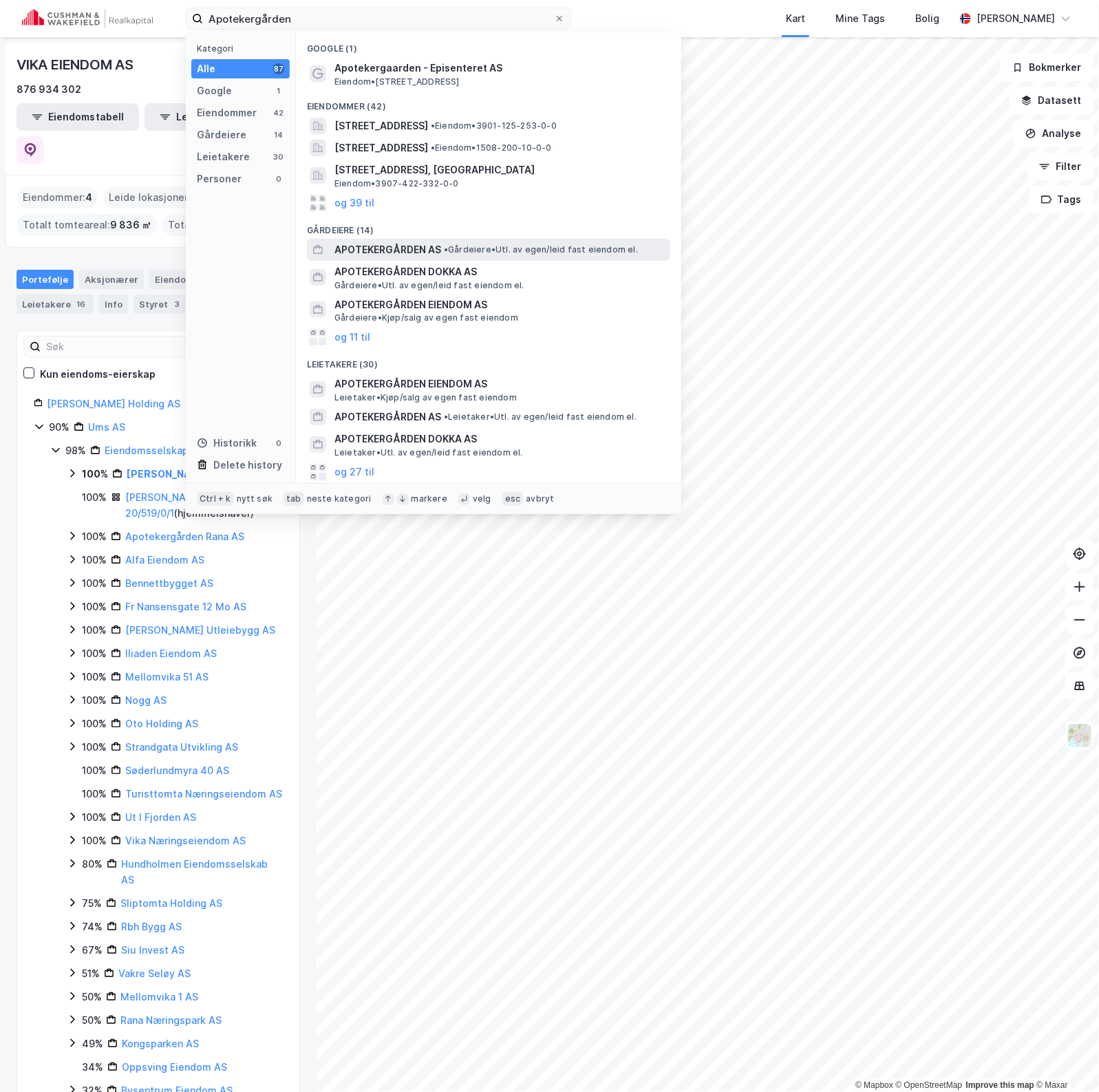
click at [406, 248] on span "APOTEKERGÅRDEN AS" at bounding box center [388, 249] width 107 height 16
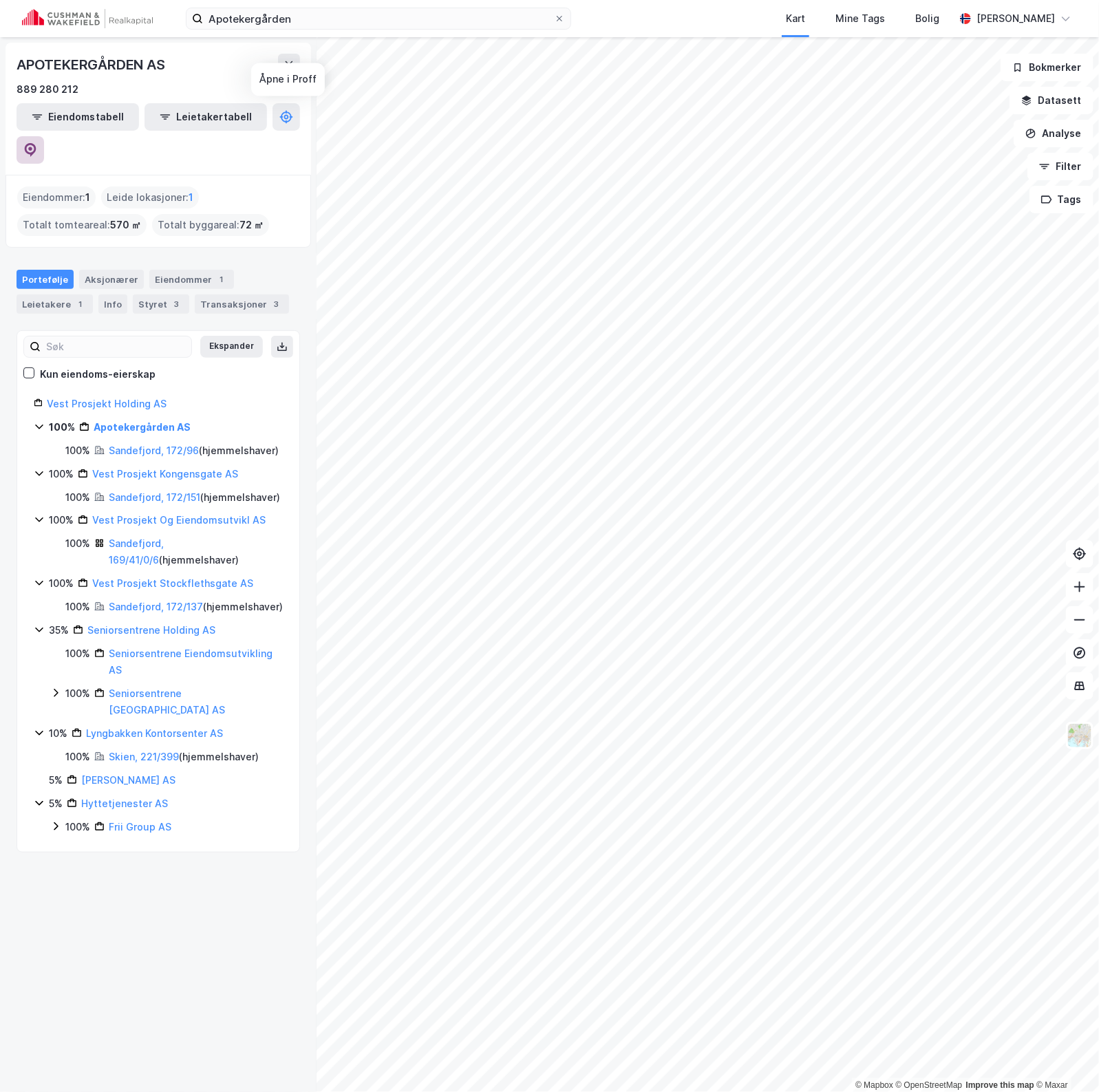
click at [37, 143] on icon at bounding box center [30, 149] width 13 height 13
drag, startPoint x: 311, startPoint y: 14, endPoint x: 156, endPoint y: 16, distance: 155.0
click at [156, 16] on div "Apotekergården Kart Mine Tags [PERSON_NAME] [PERSON_NAME]" at bounding box center [550, 18] width 1099 height 37
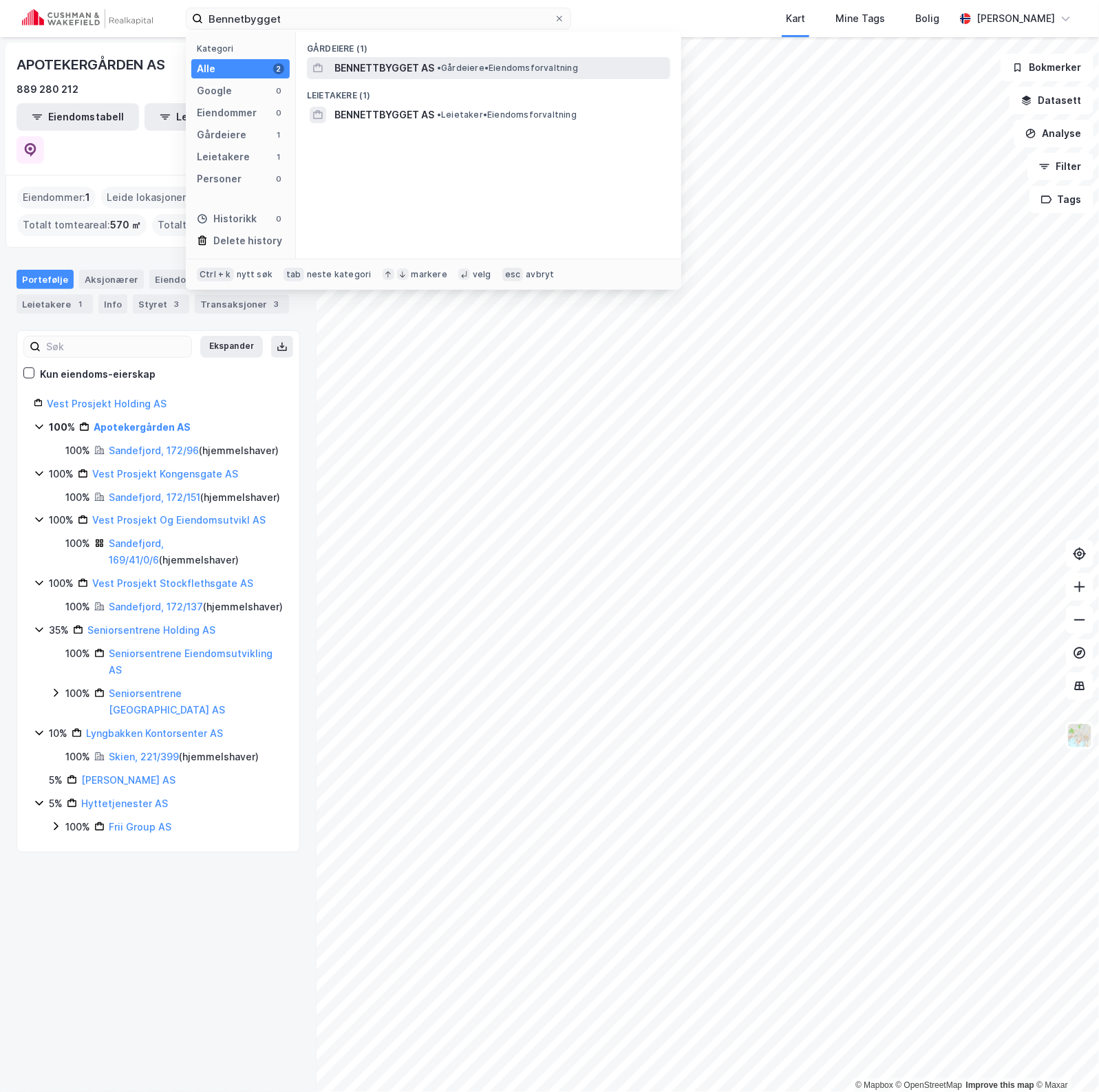
click at [411, 67] on span "BENNETTBYGGET AS" at bounding box center [384, 68] width 100 height 16
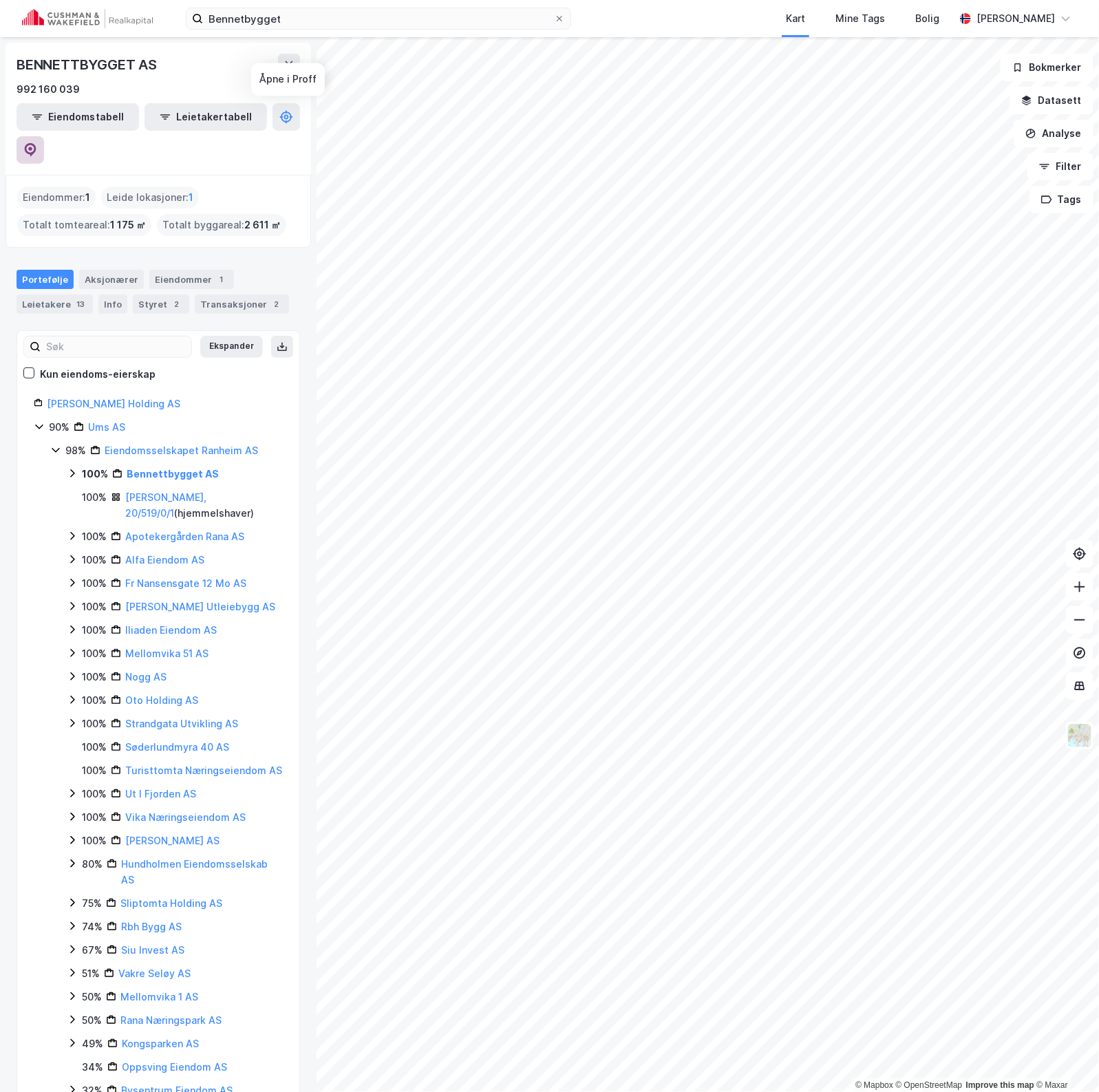
click at [36, 143] on icon at bounding box center [30, 149] width 11 height 13
drag, startPoint x: 401, startPoint y: 19, endPoint x: -94, endPoint y: 9, distance: 495.1
click at [0, 9] on html "Bennetbygget Kart Mine Tags [PERSON_NAME] [PERSON_NAME] © Mapbox © OpenStreetMa…" at bounding box center [550, 546] width 1099 height 1092
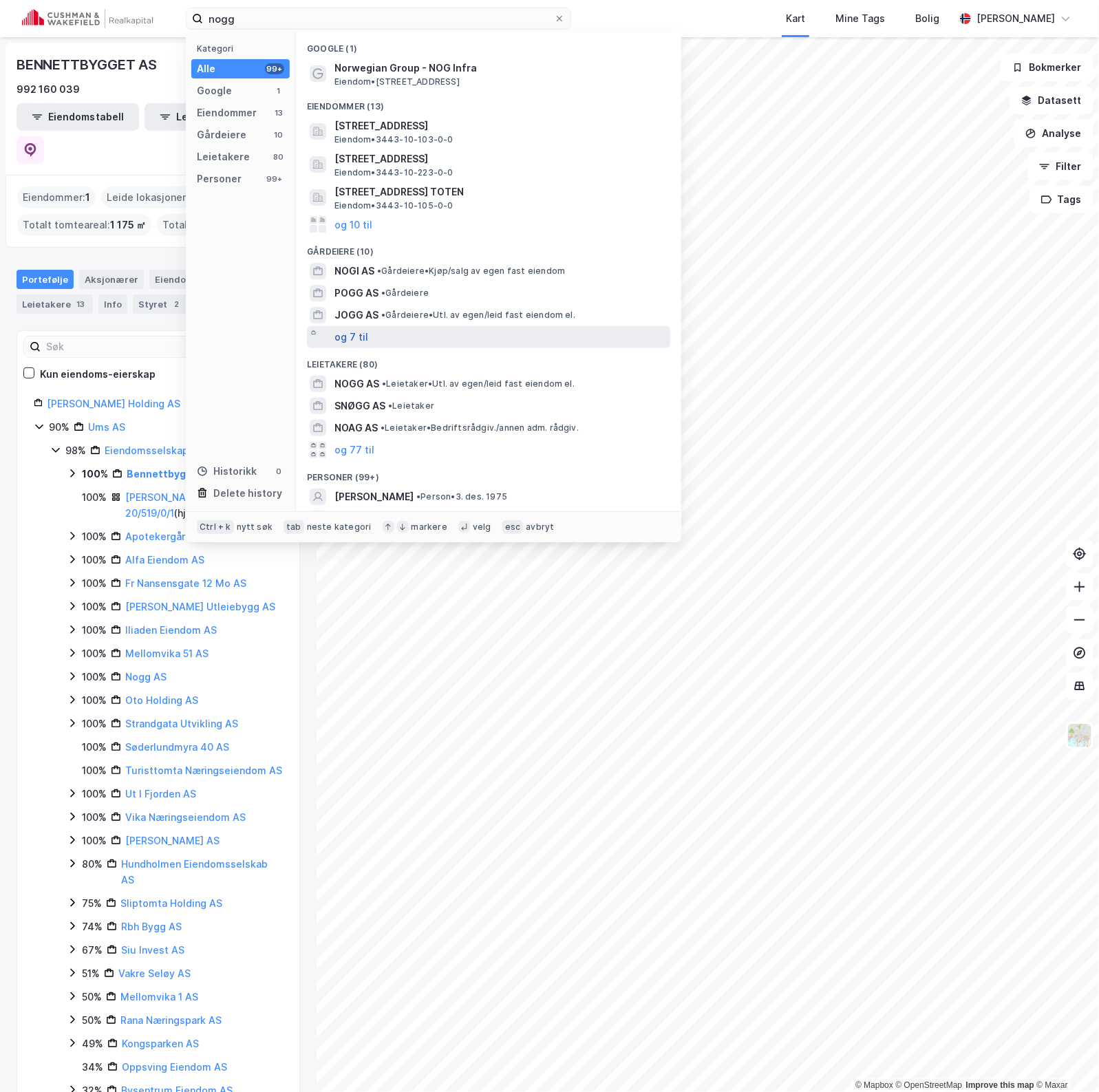
click at [356, 334] on button "og 7 til" at bounding box center [350, 336] width 33 height 16
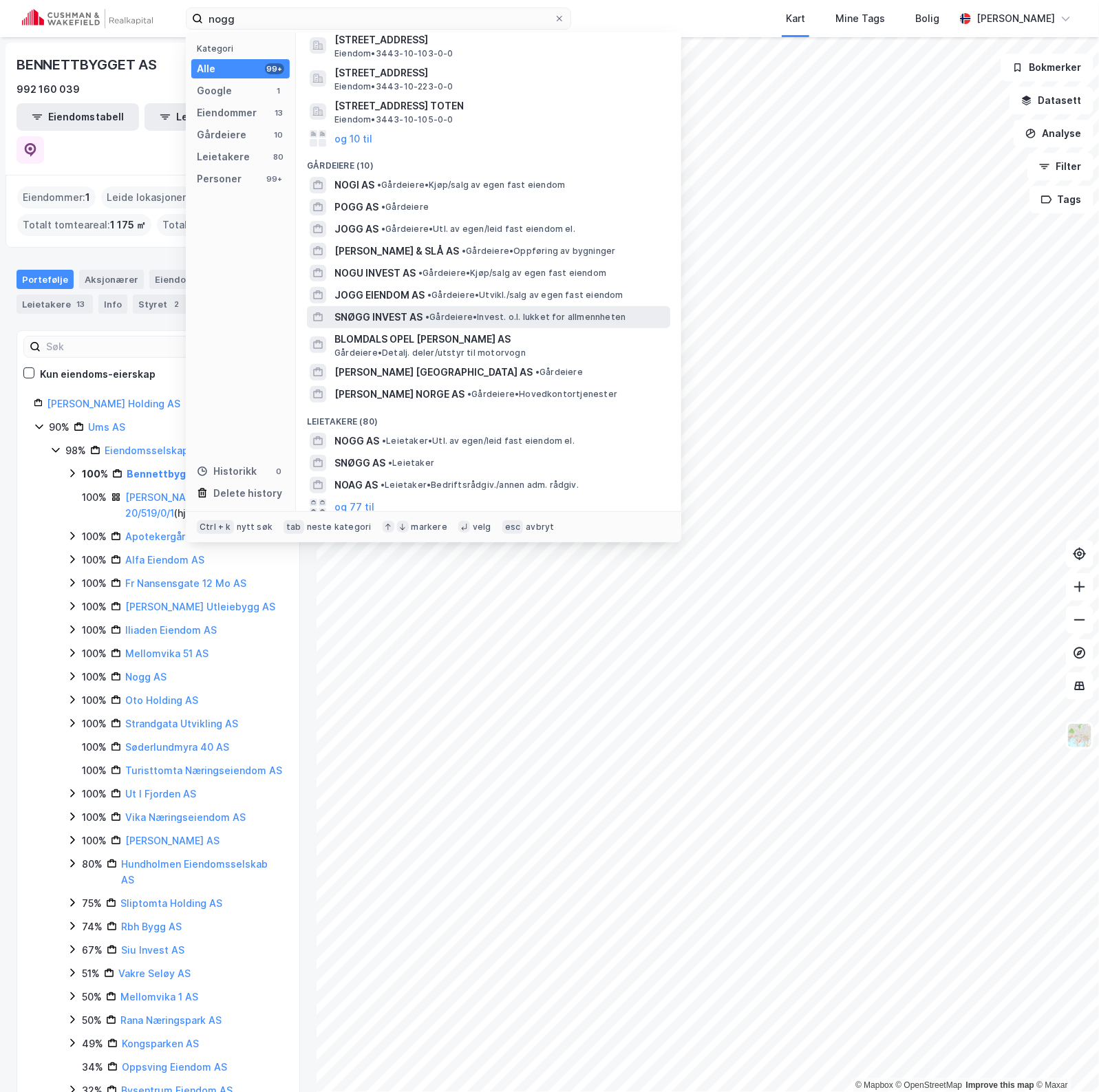
scroll to position [172, 0]
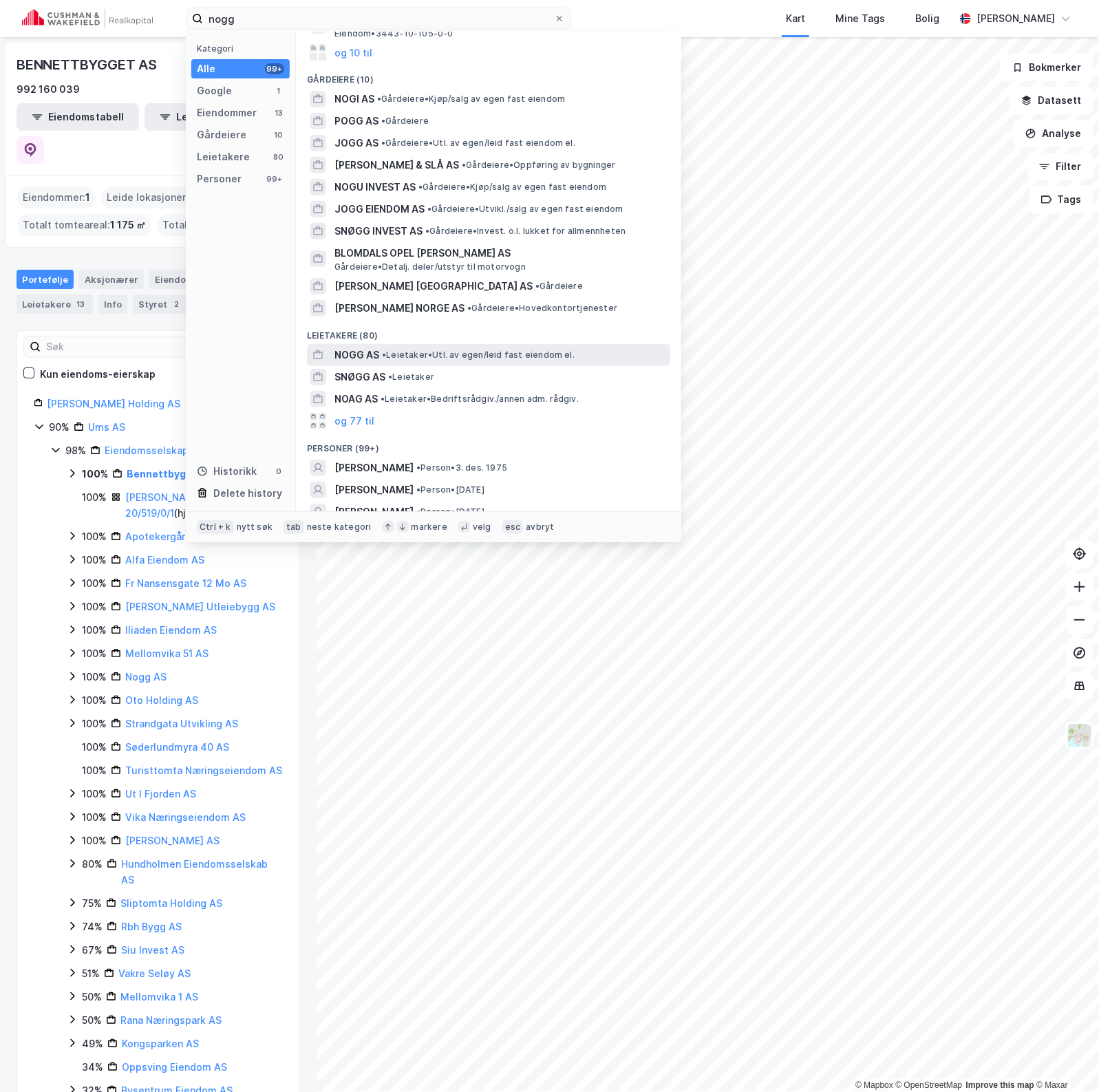
click at [432, 347] on div "NOGG AS • Leietaker • Utl. av egen/[PERSON_NAME] fast eiendom el." at bounding box center [501, 354] width 333 height 16
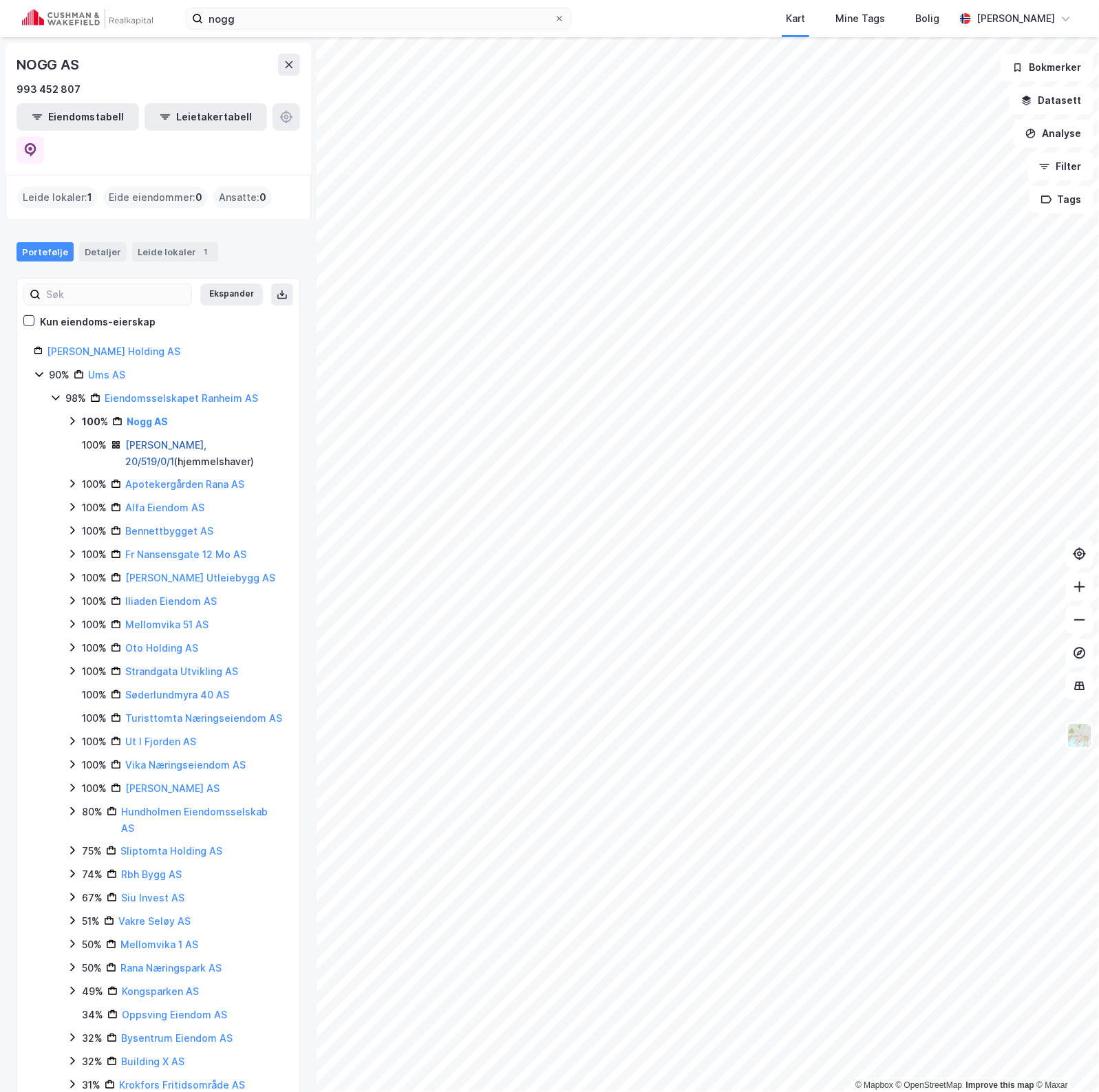
click at [150, 439] on link "[PERSON_NAME], 20/519/0/1" at bounding box center [166, 453] width 81 height 29
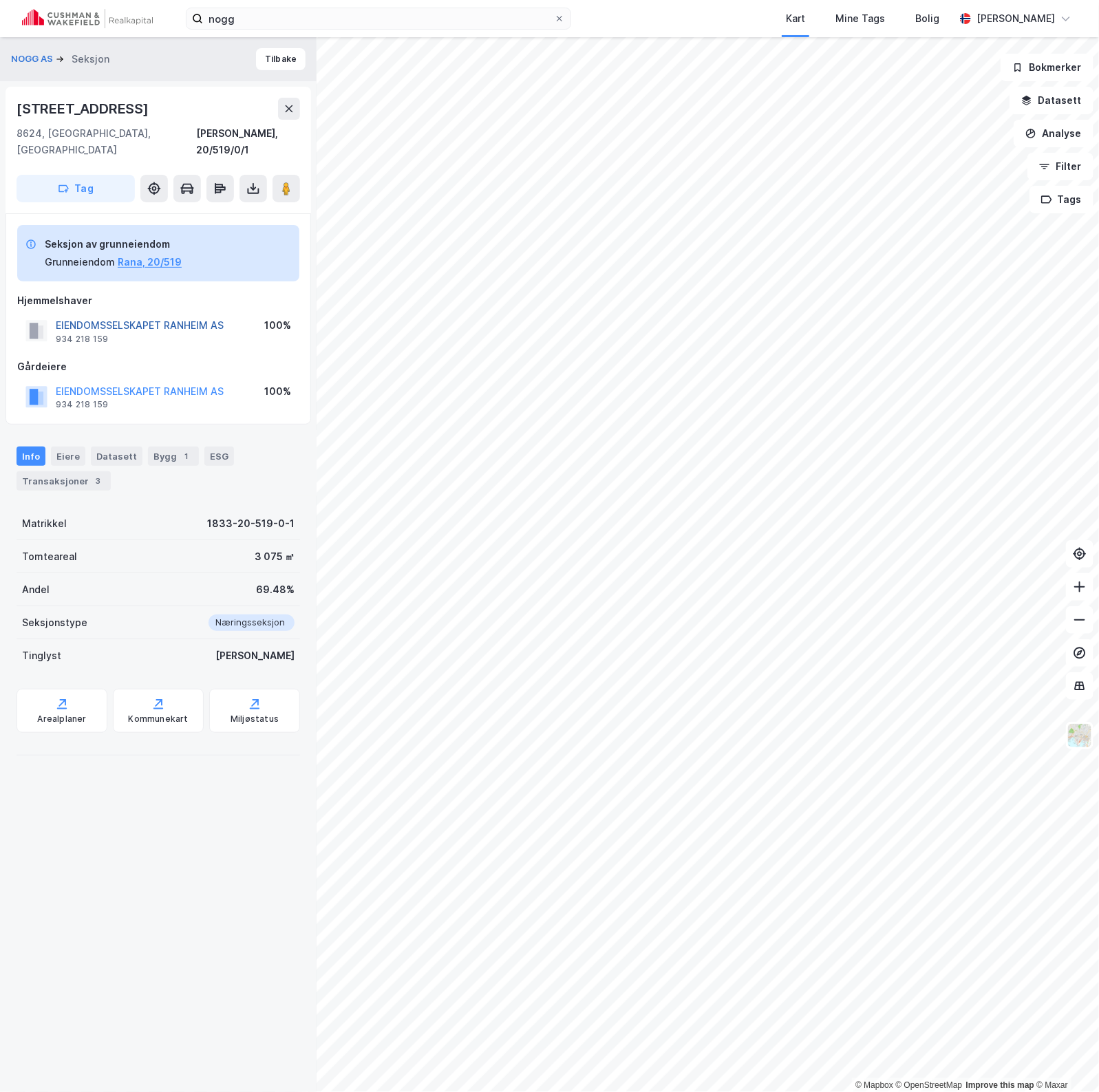
click at [0, 0] on button "EIENDOMSSELSKAPET RANHEIM AS" at bounding box center [0, 0] width 0 height 0
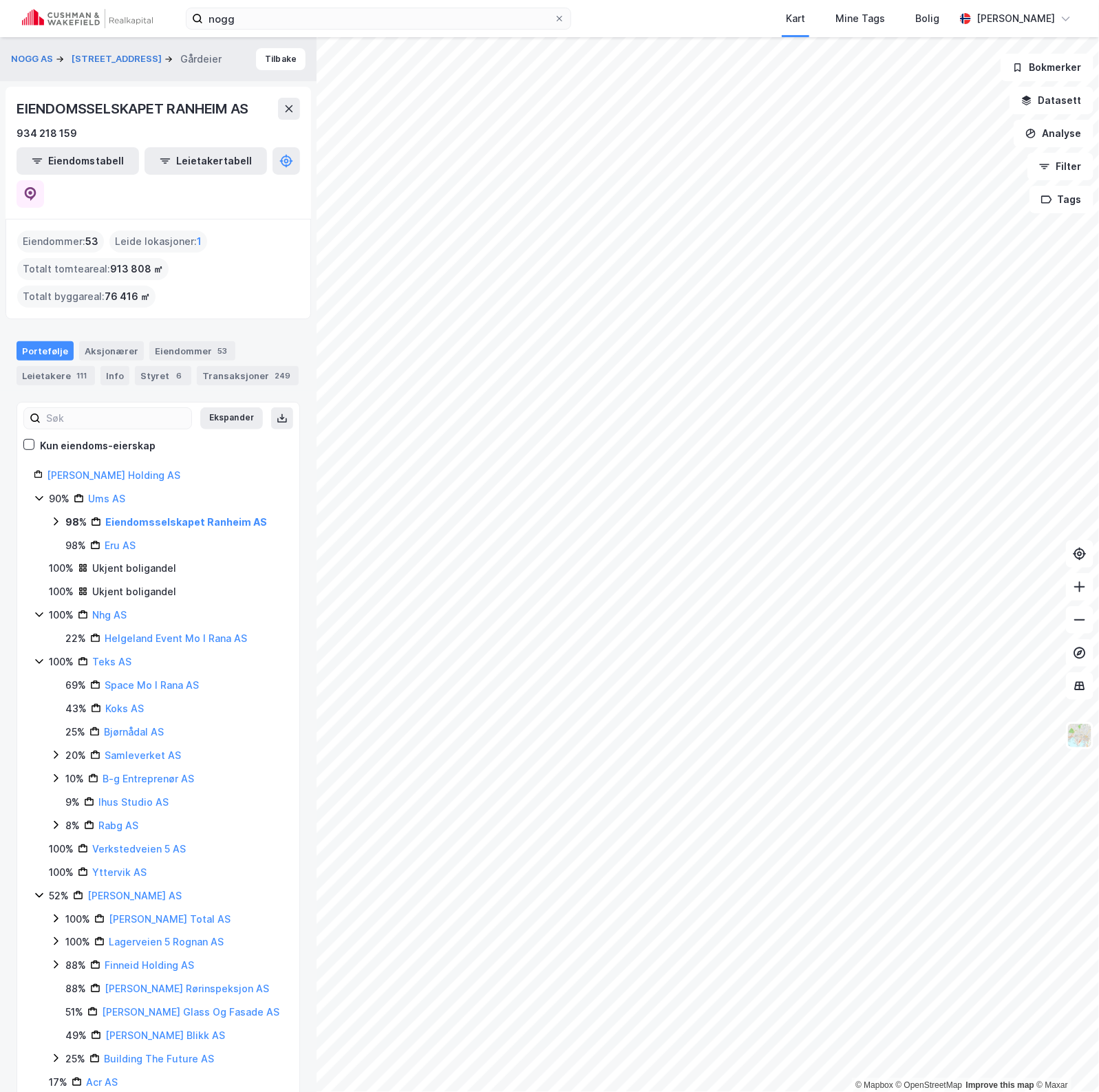
click at [56, 516] on icon at bounding box center [56, 522] width 11 height 11
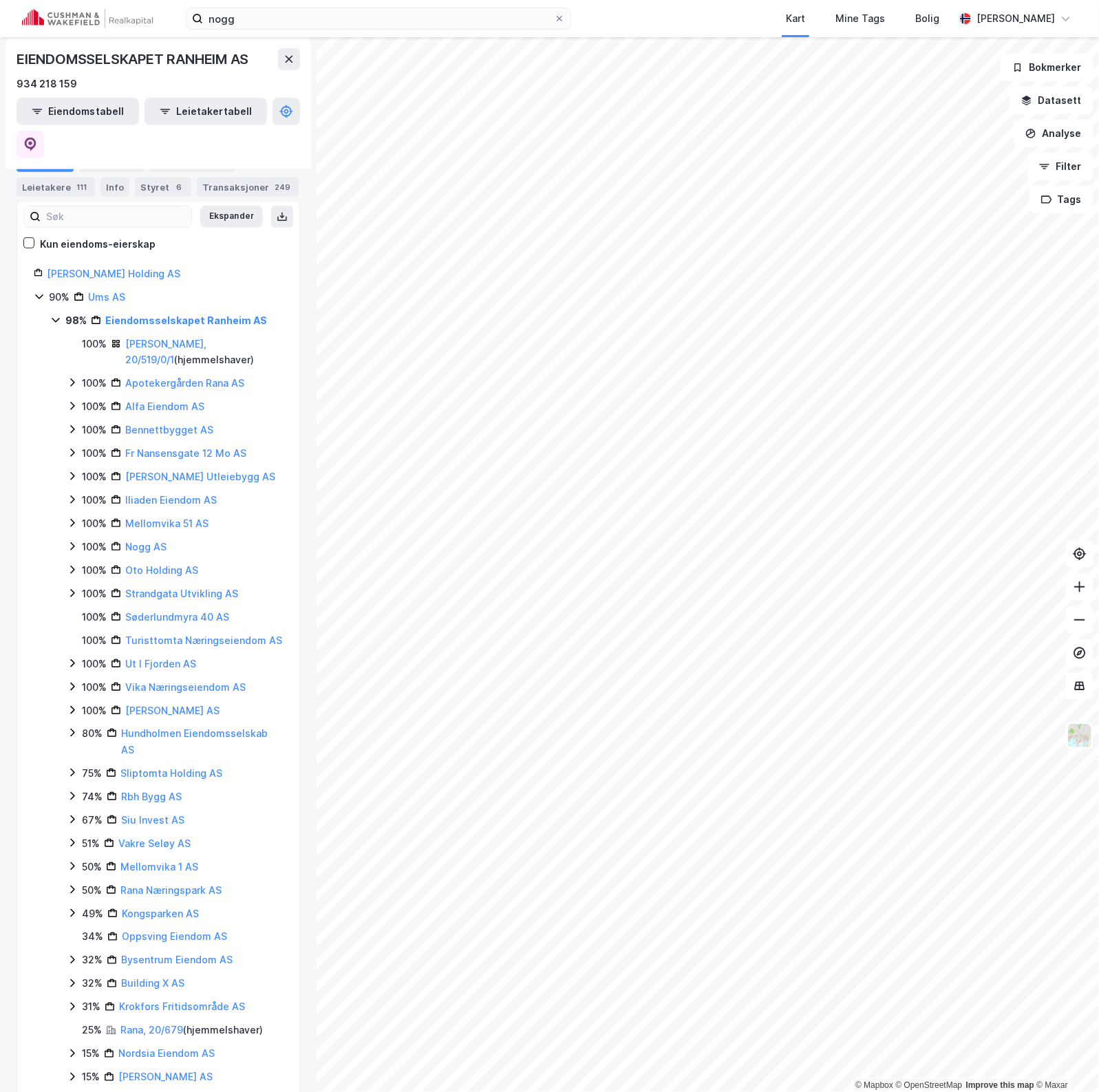
scroll to position [172, 0]
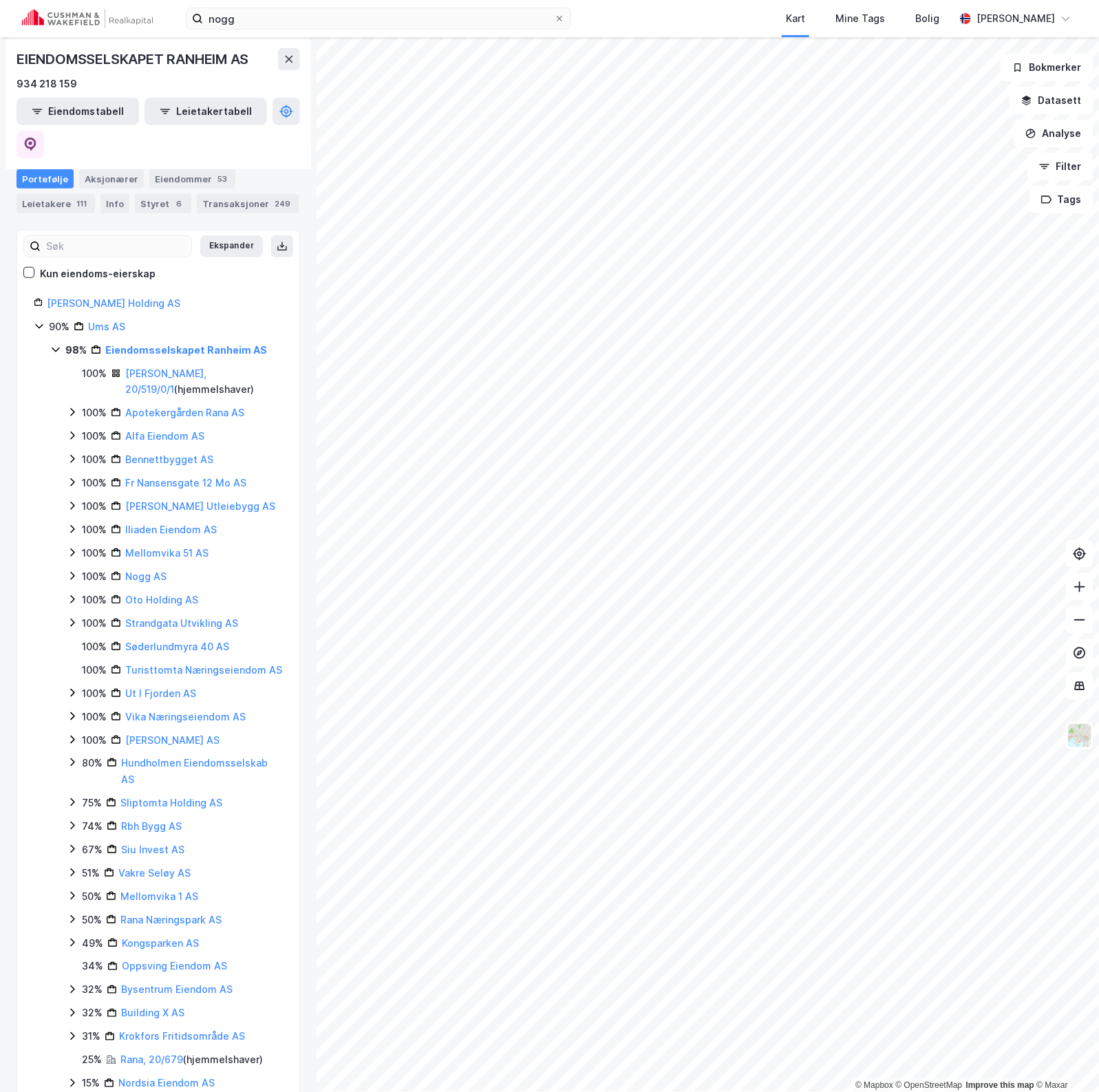
click at [53, 344] on icon at bounding box center [56, 349] width 11 height 11
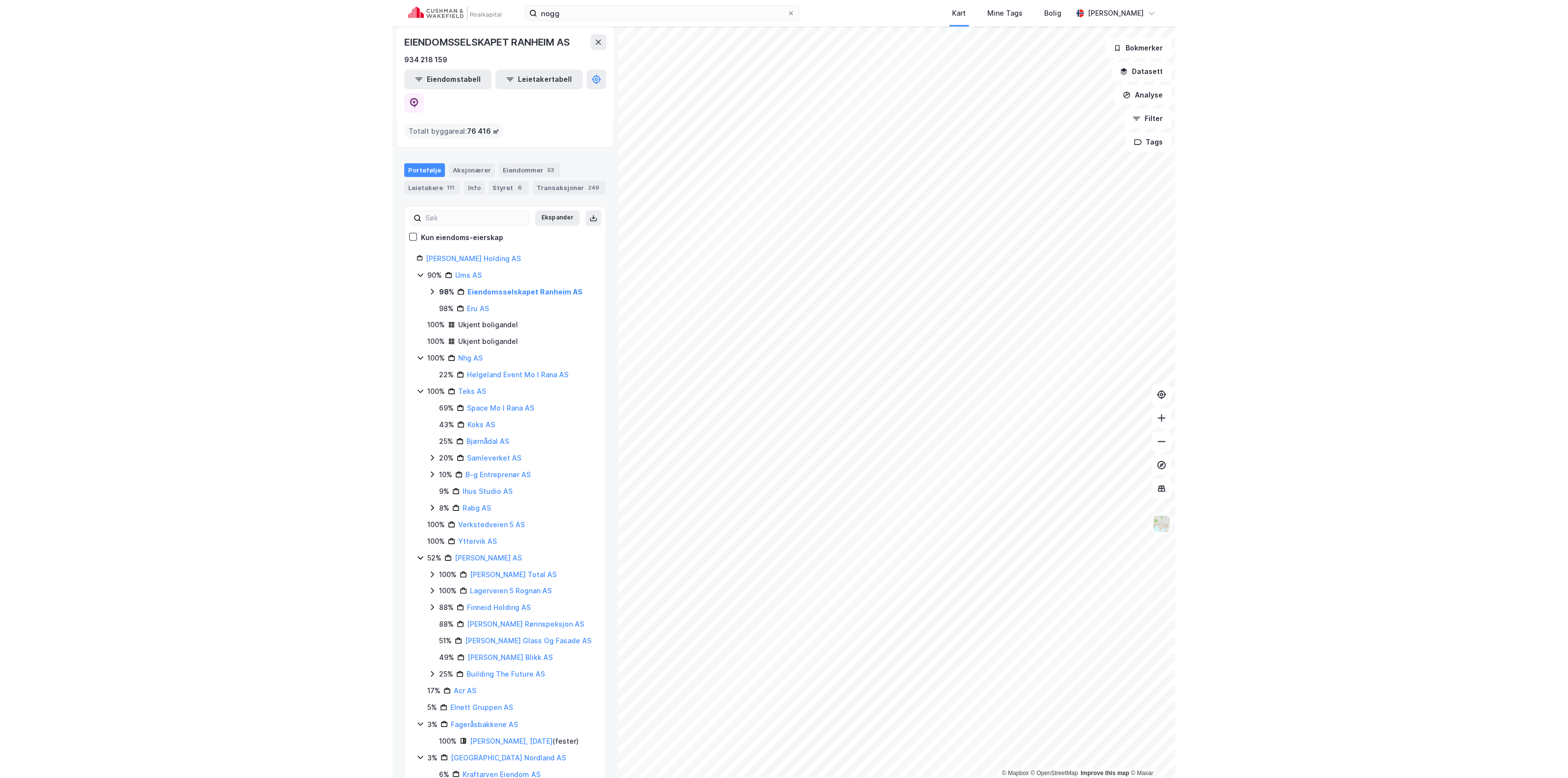
scroll to position [0, 0]
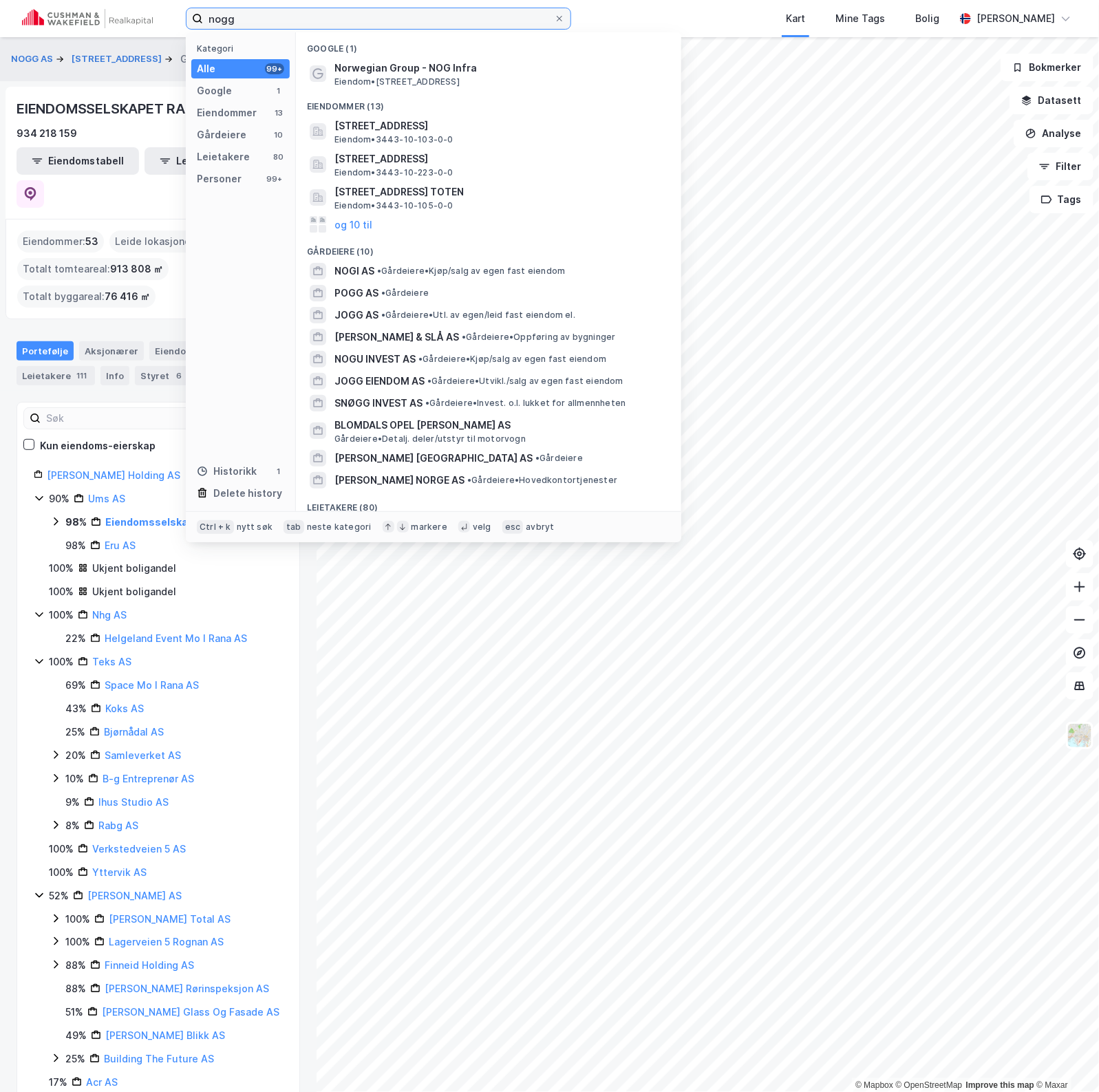
drag, startPoint x: 267, startPoint y: 9, endPoint x: 87, endPoint y: 2, distance: 180.1
click at [87, 2] on div "nogg Kategori Alle 99+ Google 1 Eiendommer 13 Gårdeiere 10 Leietakere 80 Person…" at bounding box center [550, 18] width 1099 height 37
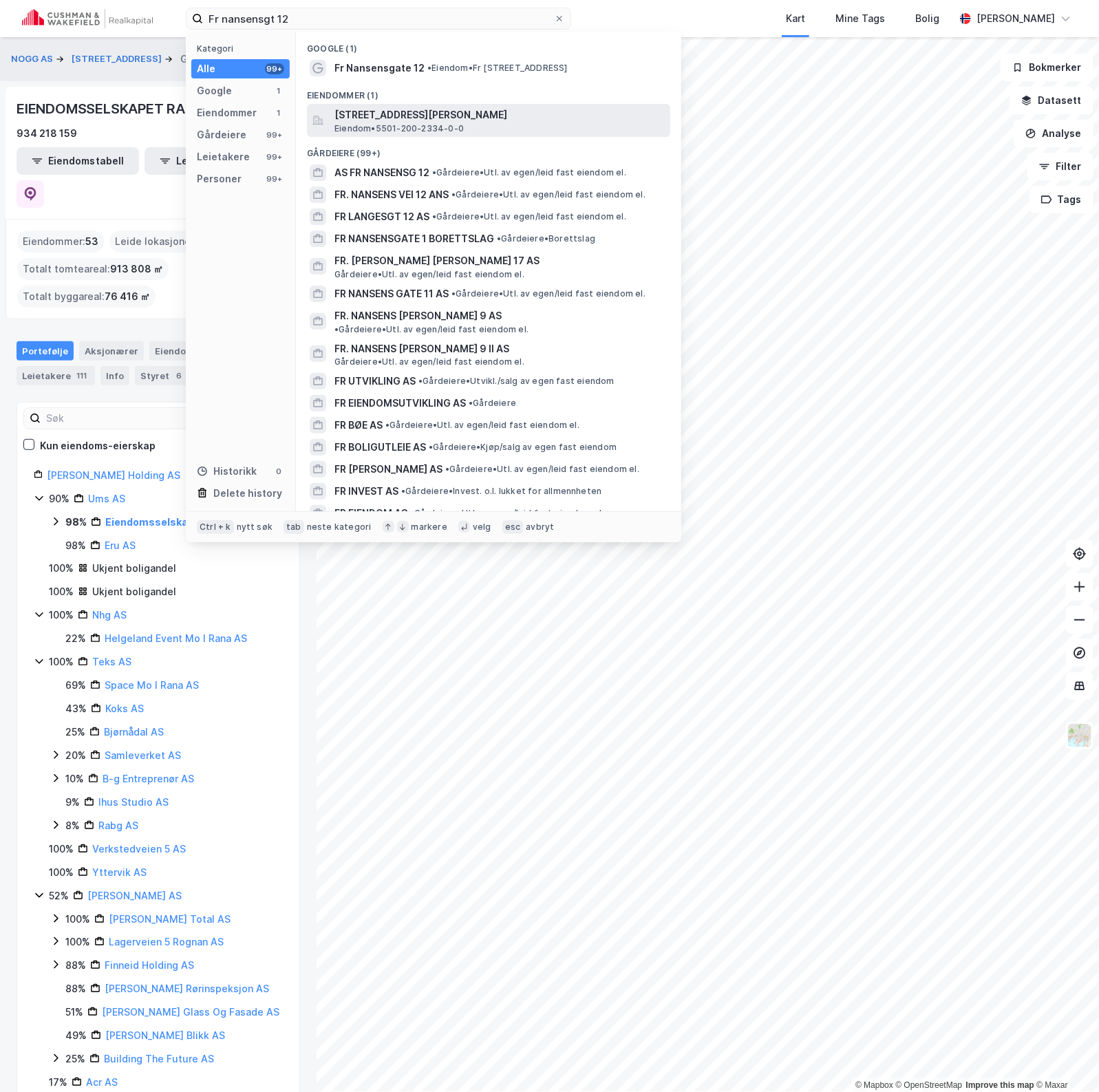
click at [530, 129] on div "[STREET_ADDRESS][PERSON_NAME] • 5501-200-2334-0-0" at bounding box center [501, 120] width 333 height 28
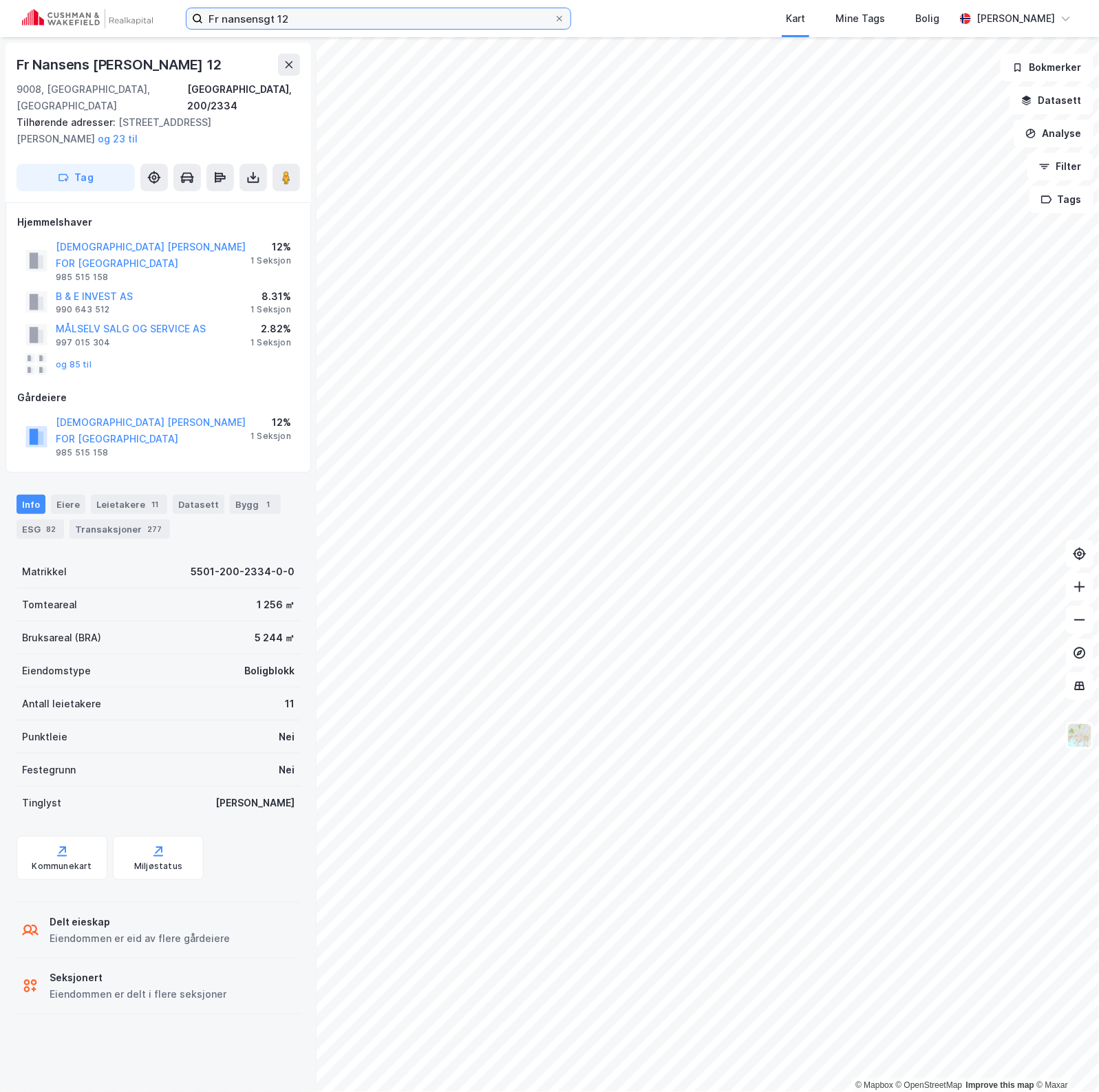
click at [222, 19] on input "Fr nansensgt 12" at bounding box center [378, 19] width 351 height 21
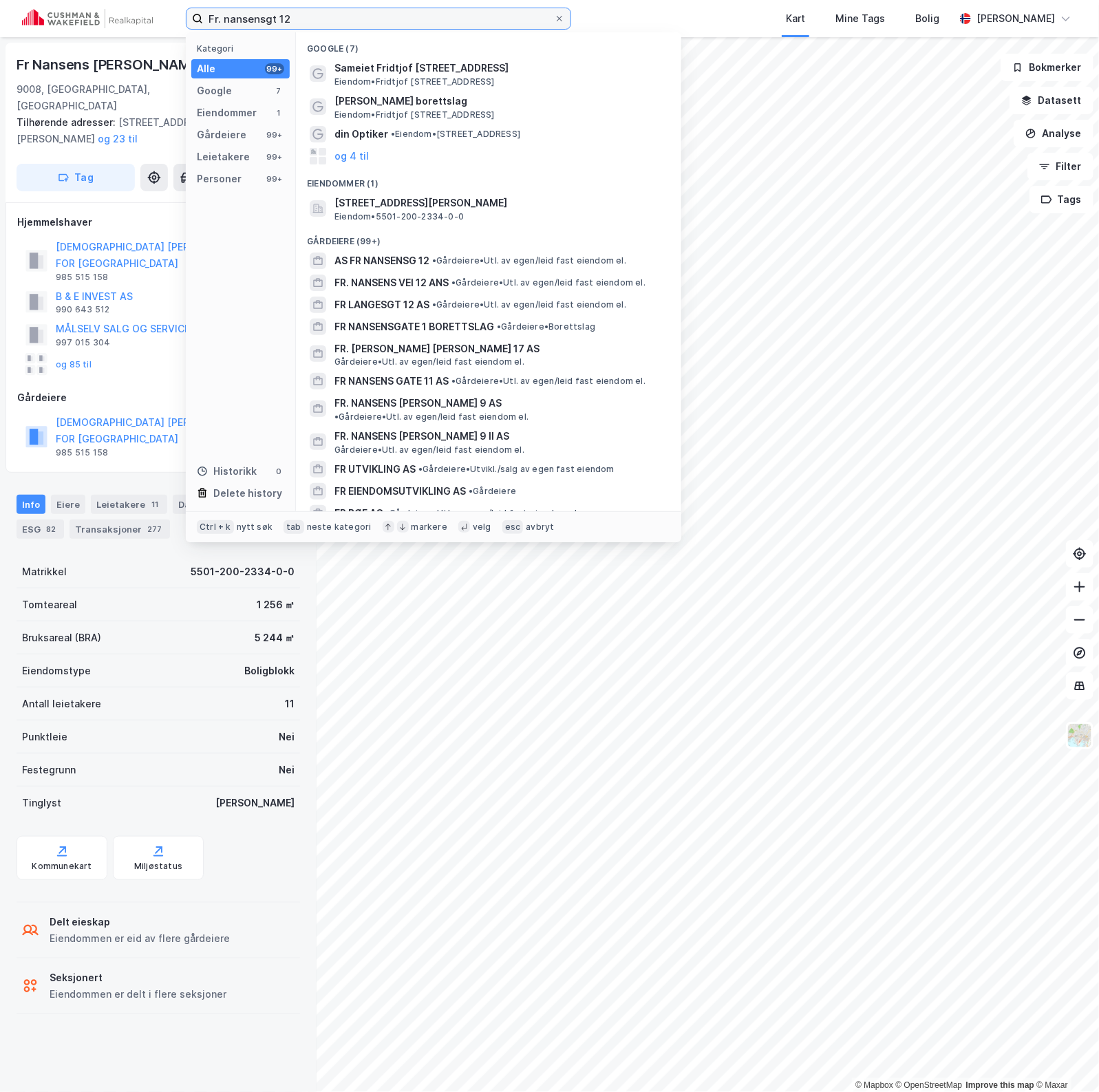
drag, startPoint x: 318, startPoint y: 12, endPoint x: 53, endPoint y: 11, distance: 265.0
click at [53, 11] on div "Fr. nansensgt 12 Kategori Alle 99+ Google 7 Eiendommer 1 Gårdeiere 99+ Leietake…" at bounding box center [550, 18] width 1099 height 37
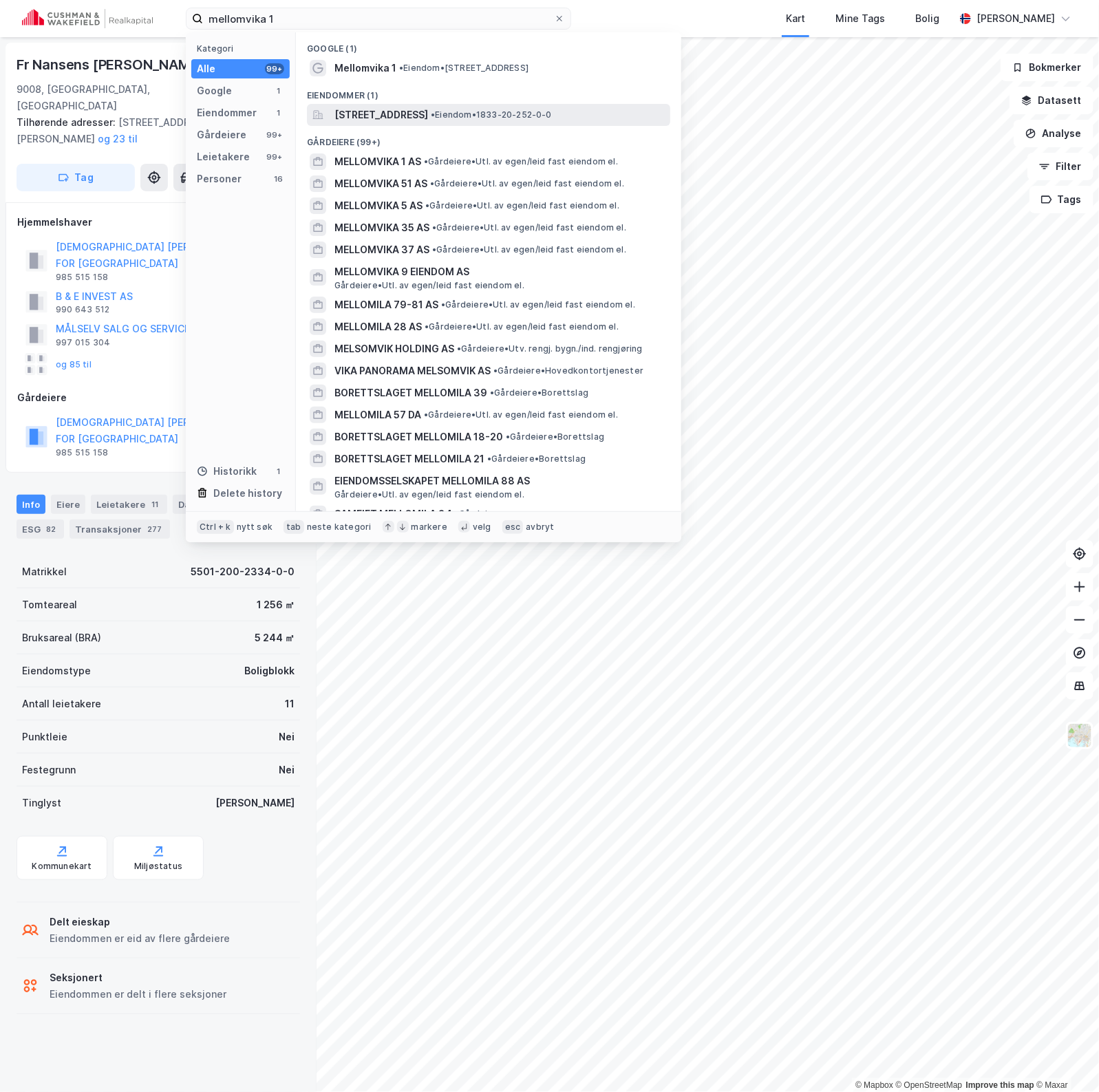
click at [429, 108] on span "[STREET_ADDRESS]" at bounding box center [381, 114] width 93 height 16
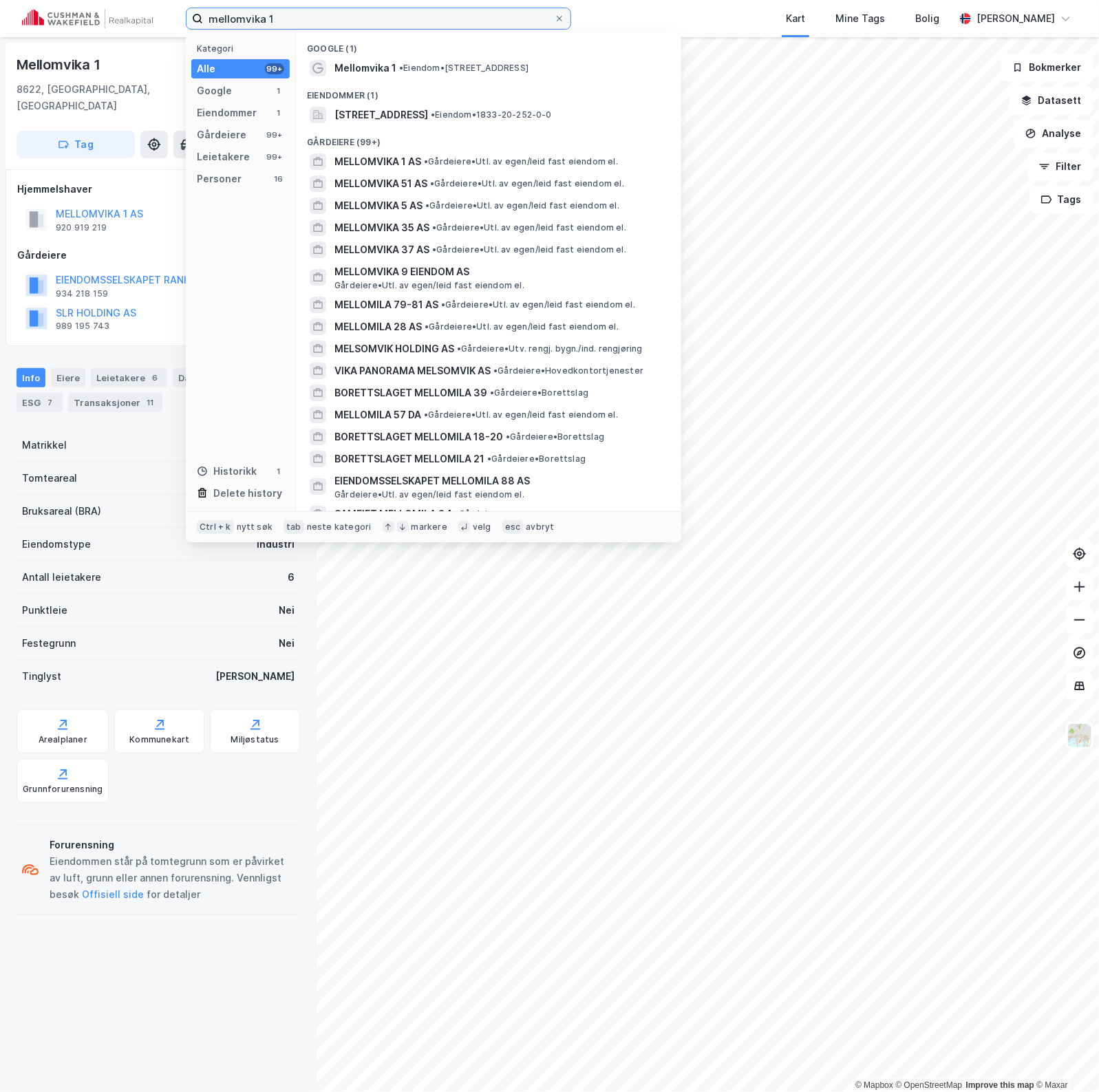
drag, startPoint x: 370, startPoint y: 25, endPoint x: 153, endPoint y: 25, distance: 217.0
click at [153, 25] on div "mellomvika 1 Kategori Alle 99+ Google 1 Eiendommer 1 Gårdeiere 99+ Leietakere 9…" at bounding box center [550, 18] width 1099 height 37
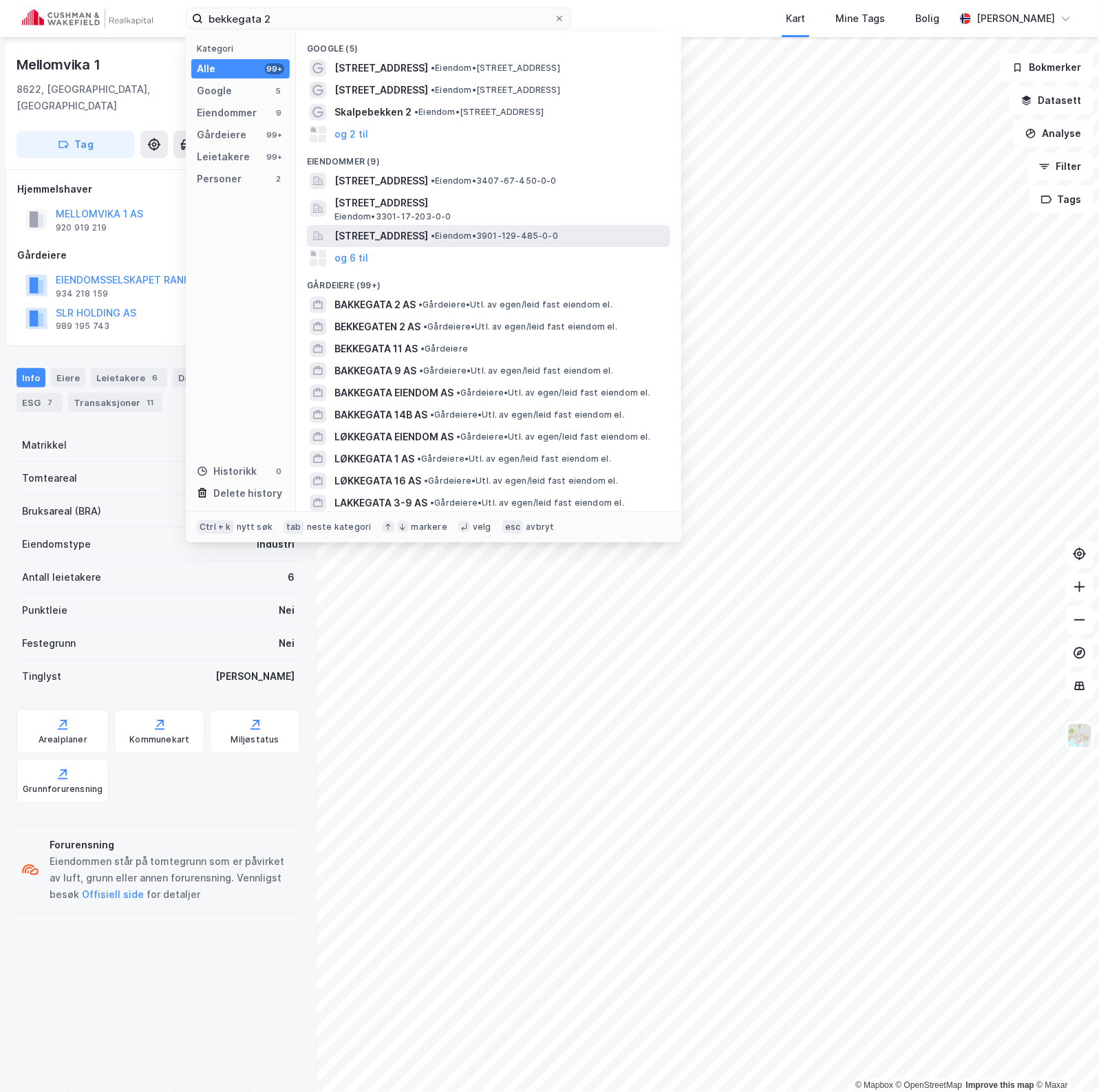
click at [429, 231] on span "[STREET_ADDRESS]" at bounding box center [381, 235] width 93 height 16
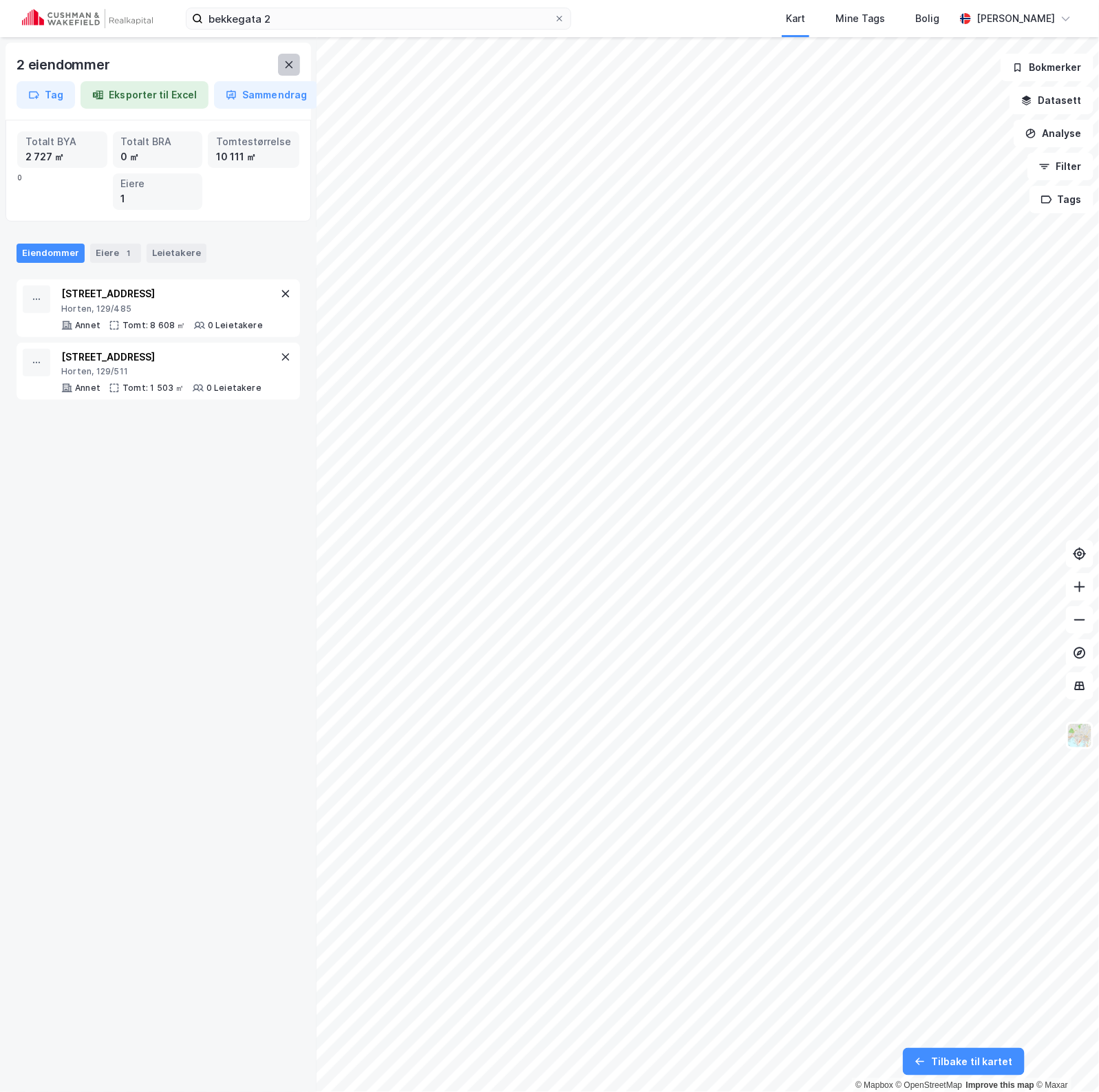
click at [288, 63] on icon at bounding box center [290, 65] width 11 height 11
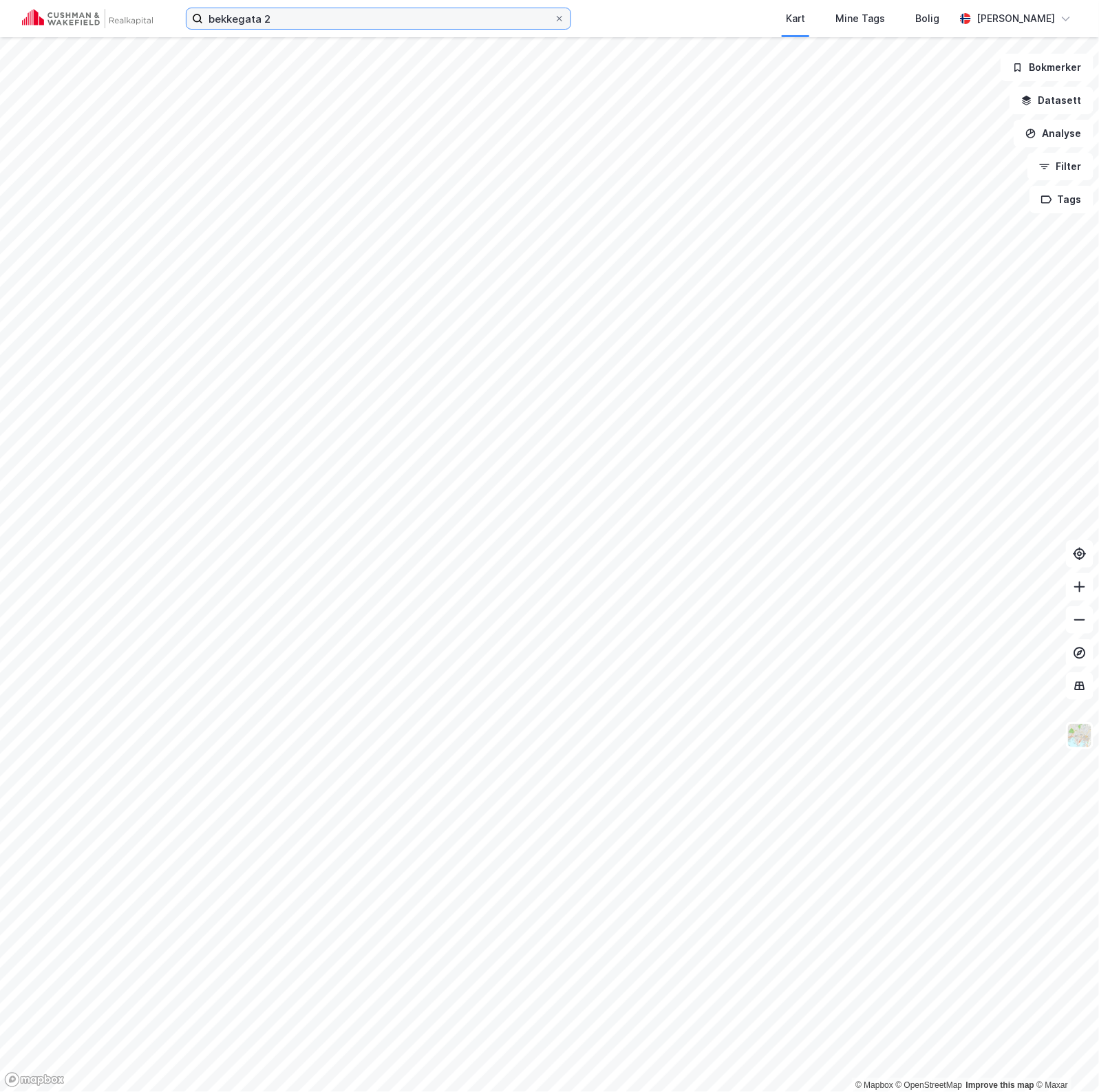
drag, startPoint x: 324, startPoint y: 17, endPoint x: 46, endPoint y: 5, distance: 278.3
click at [66, 8] on div "bekkegata 2 Kart Mine Tags [PERSON_NAME] [PERSON_NAME]" at bounding box center [550, 18] width 1099 height 37
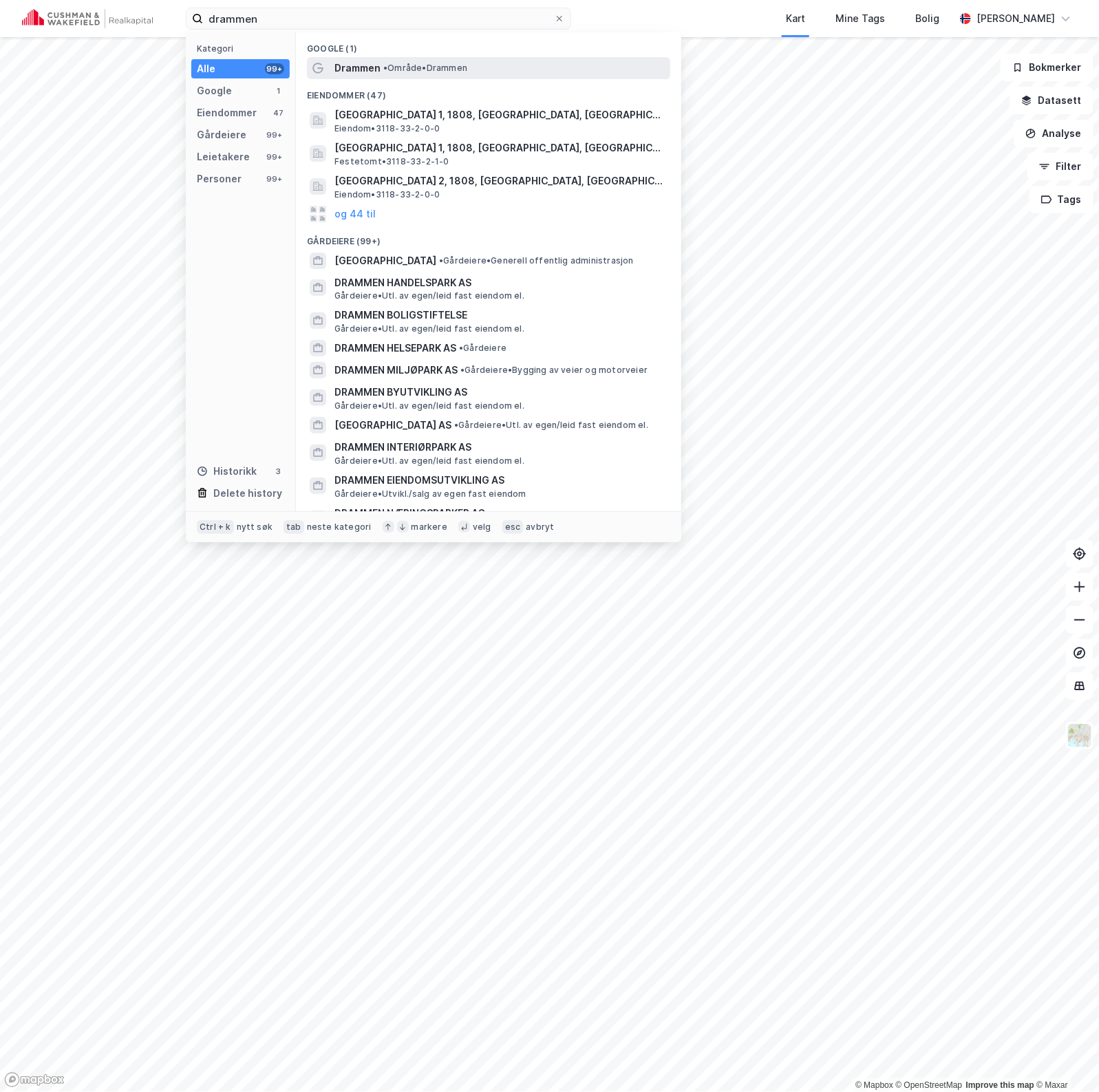
click at [377, 66] on span "Drammen" at bounding box center [357, 68] width 46 height 16
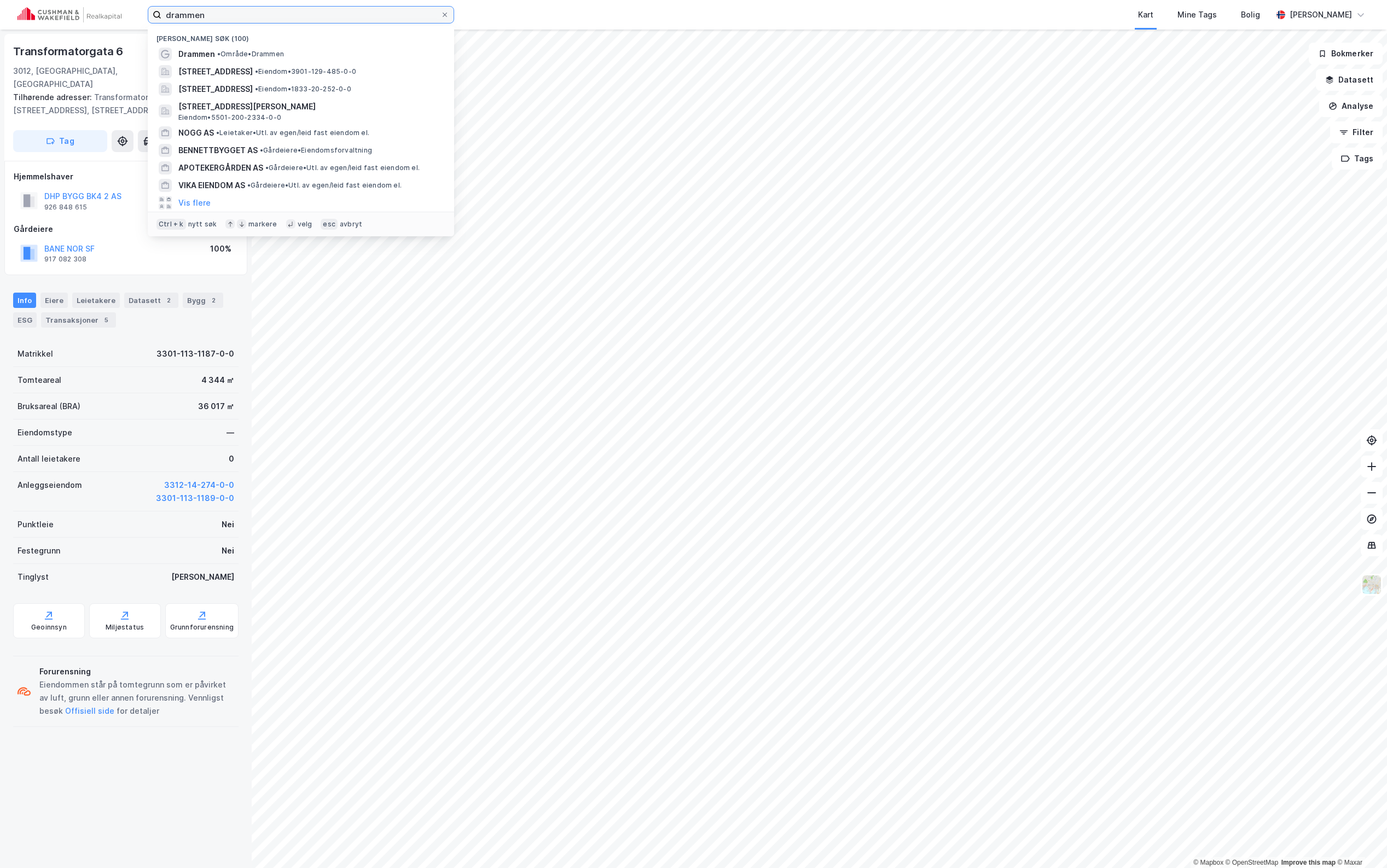
drag, startPoint x: 203, startPoint y: 11, endPoint x: 99, endPoint y: 12, distance: 104.0
click at [101, 12] on div "drammen Nylige søk (100) Drammen • Område • [STREET_ADDRESS] • Eiendom • 3901-1…" at bounding box center [694, 14] width 1387 height 30
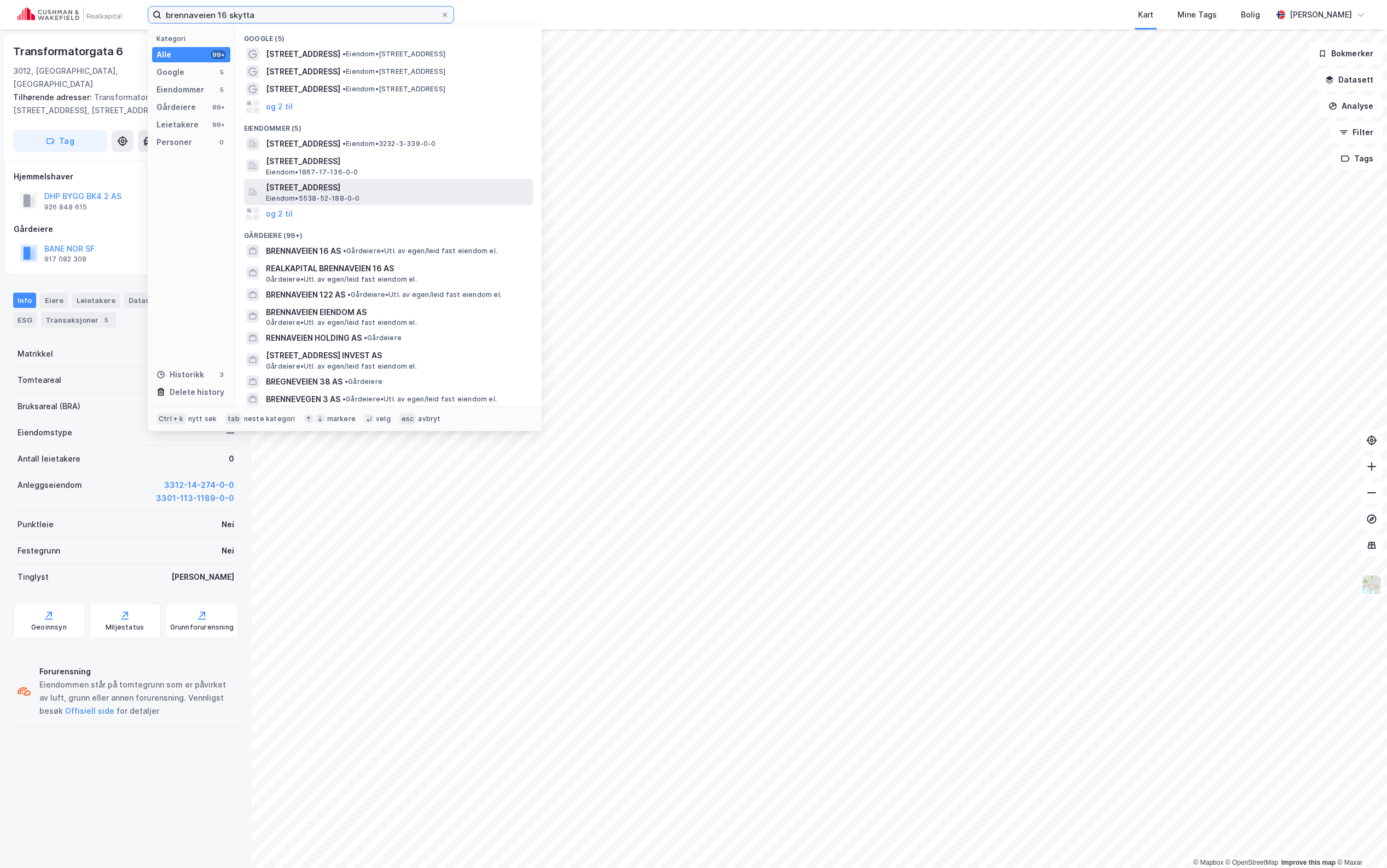
type input "brennaveien 16 skytta"
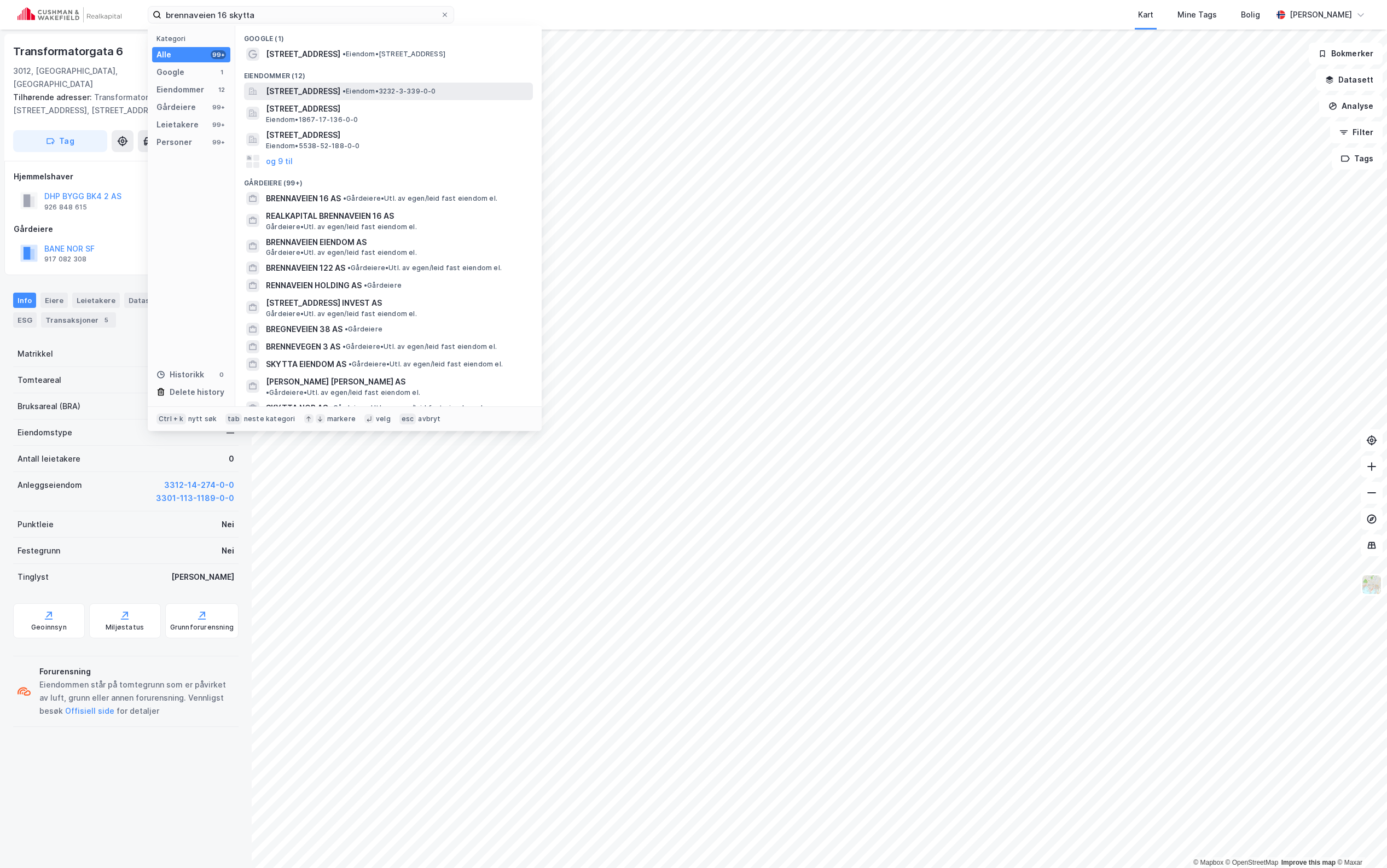
click at [346, 92] on span "•" at bounding box center [344, 91] width 3 height 8
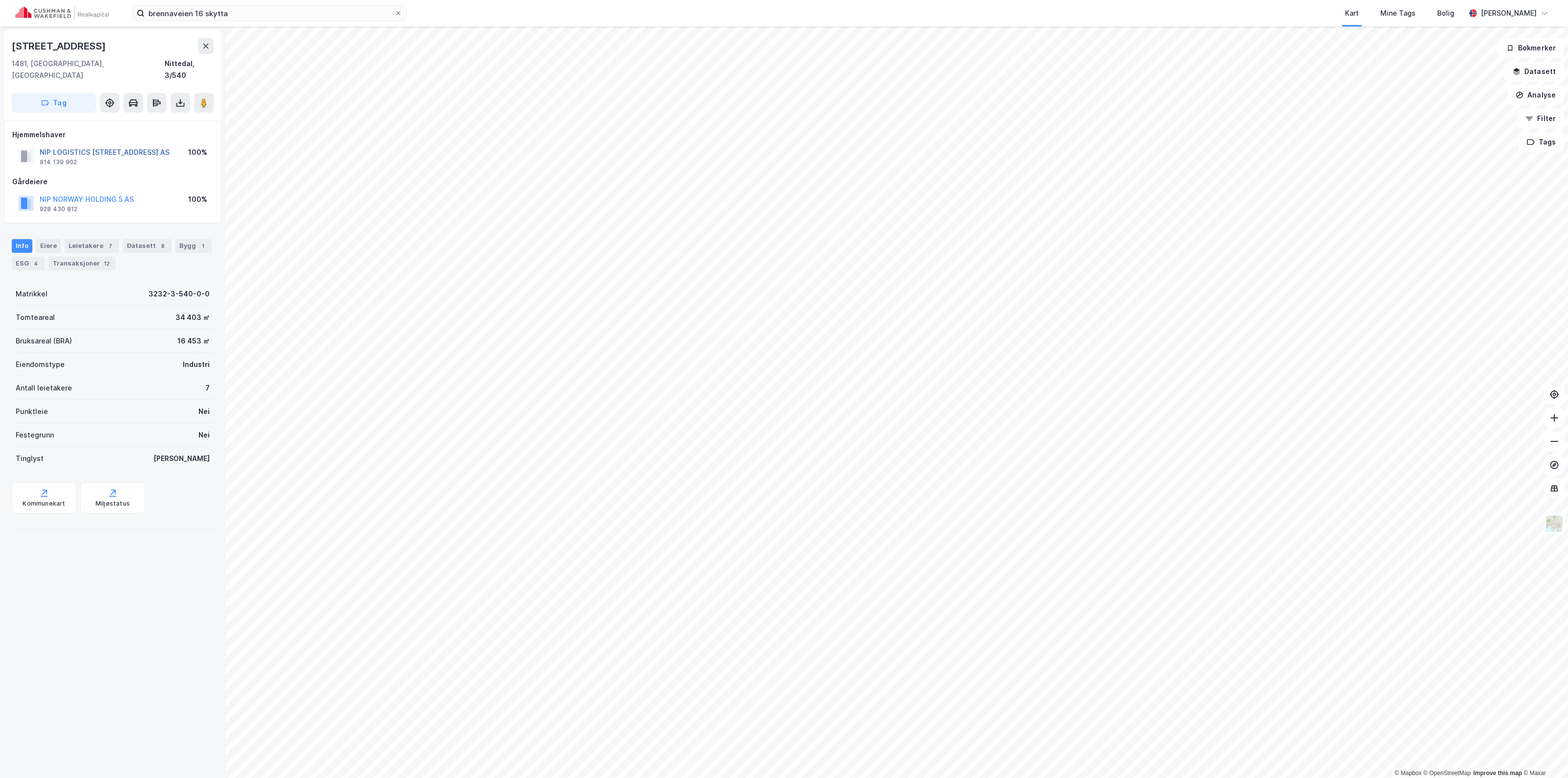
click at [0, 0] on button "NIP LOGISTICS [STREET_ADDRESS] AS" at bounding box center [0, 0] width 0 height 0
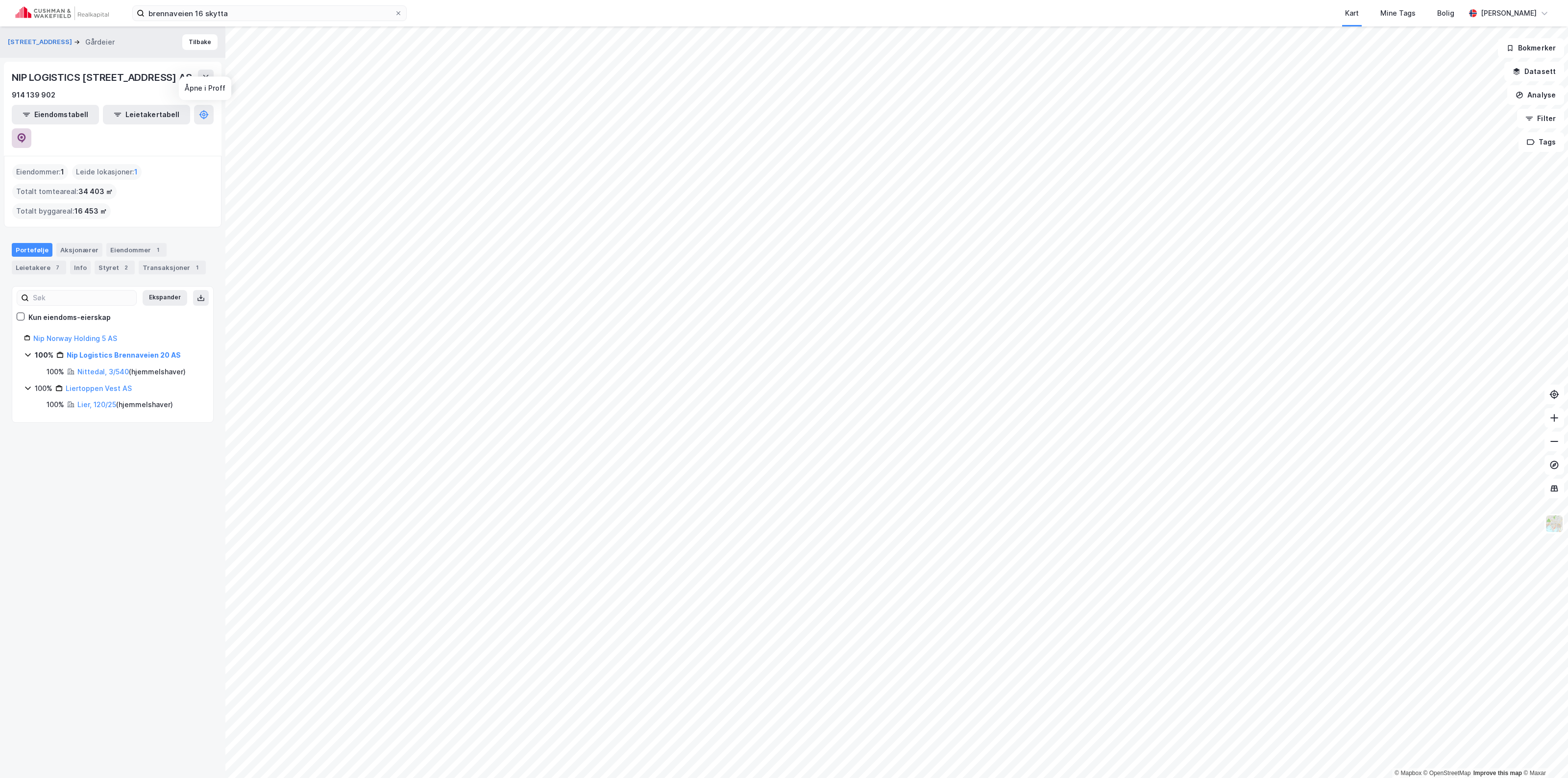
click at [26, 134] on icon at bounding box center [22, 138] width 8 height 9
click at [192, 42] on button "Tilbake" at bounding box center [200, 42] width 35 height 16
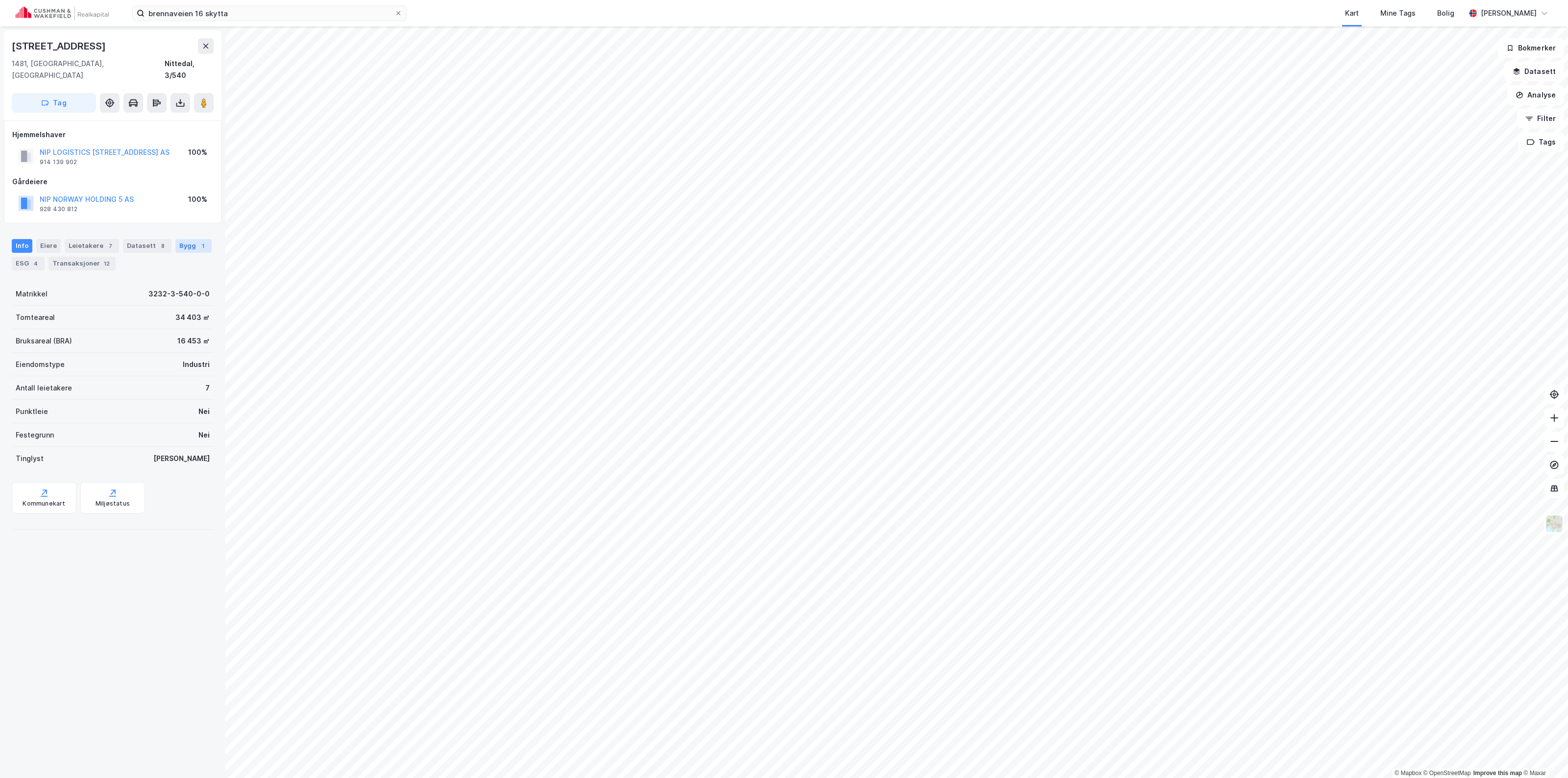
click at [181, 239] on div "Bygg 1" at bounding box center [193, 246] width 36 height 14
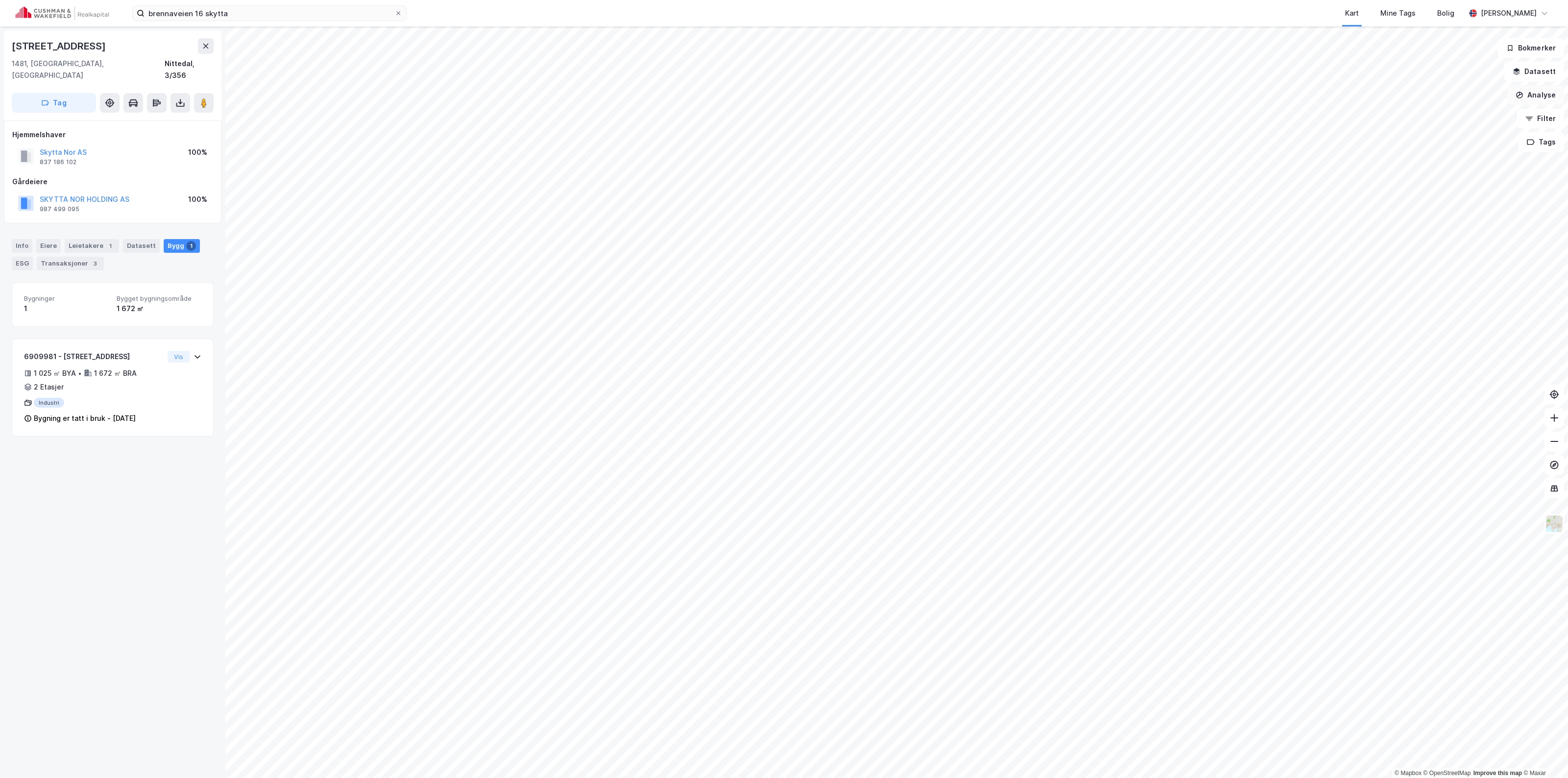
click at [782, 96] on button "Analyse" at bounding box center [1535, 95] width 57 height 20
click at [782, 117] on div "Tegn område" at bounding box center [1451, 116] width 85 height 8
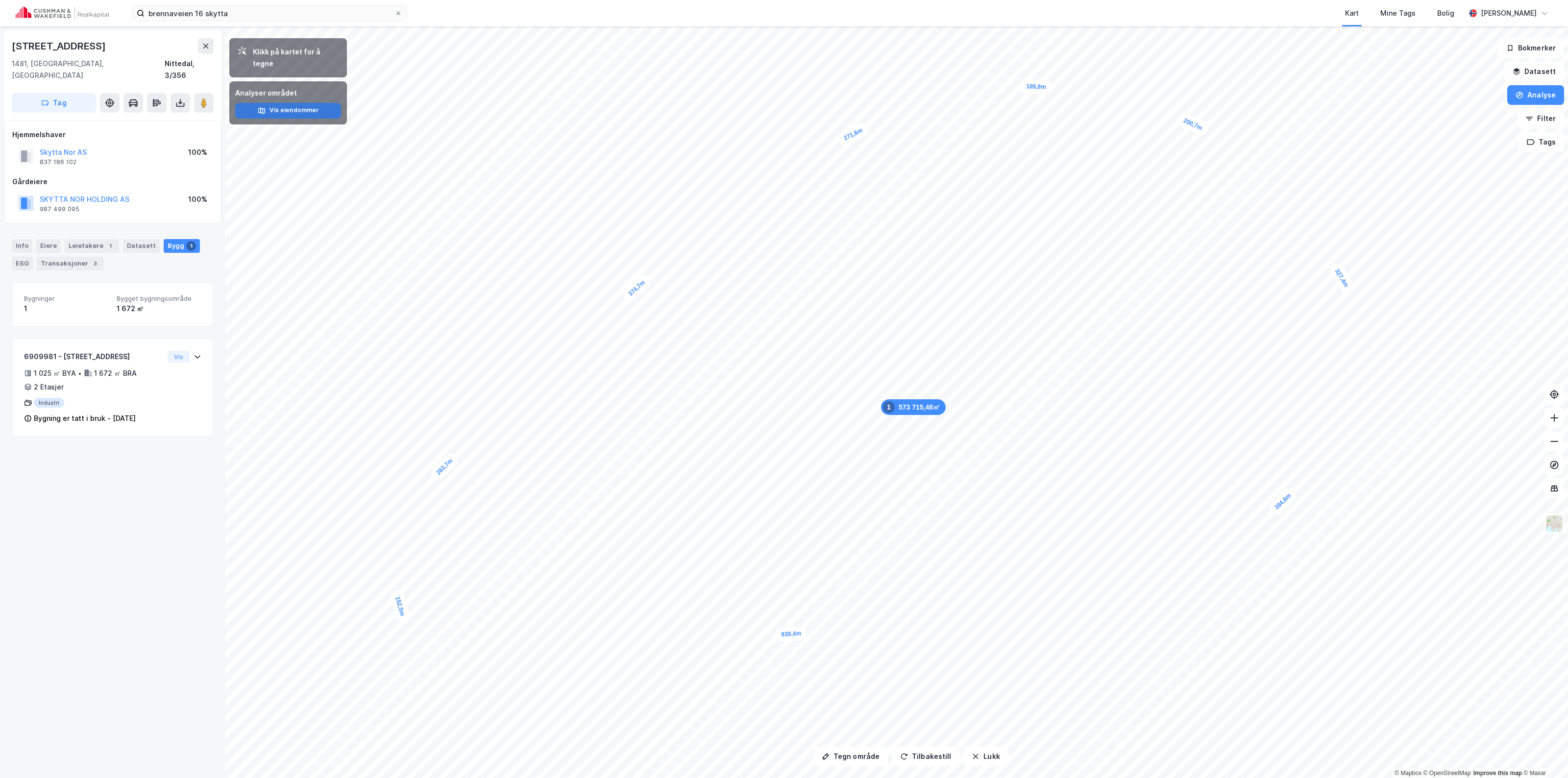
click at [311, 103] on button "Vis eiendommer" at bounding box center [288, 110] width 106 height 16
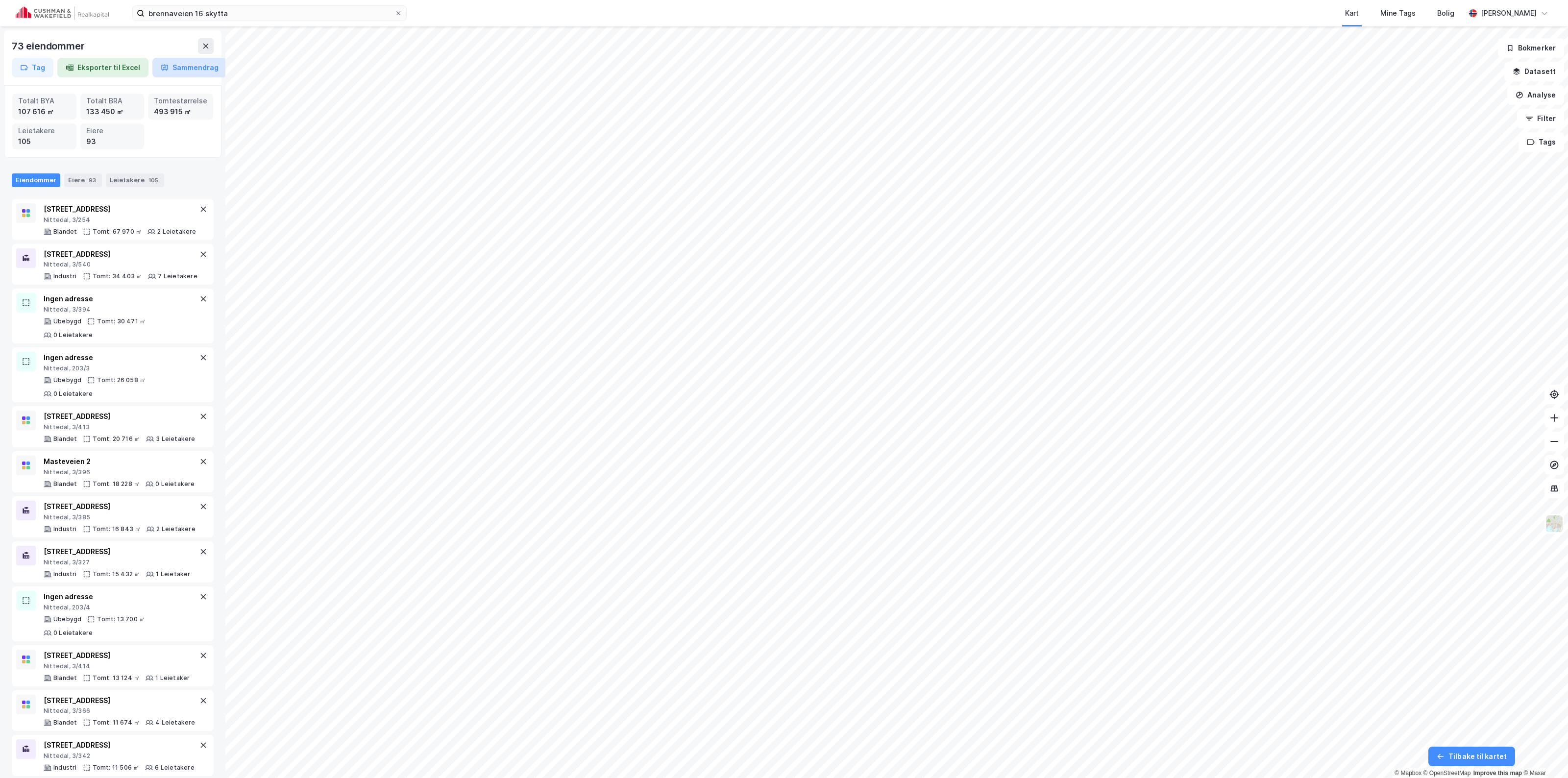
click at [190, 66] on button "Sammendrag" at bounding box center [190, 67] width 75 height 20
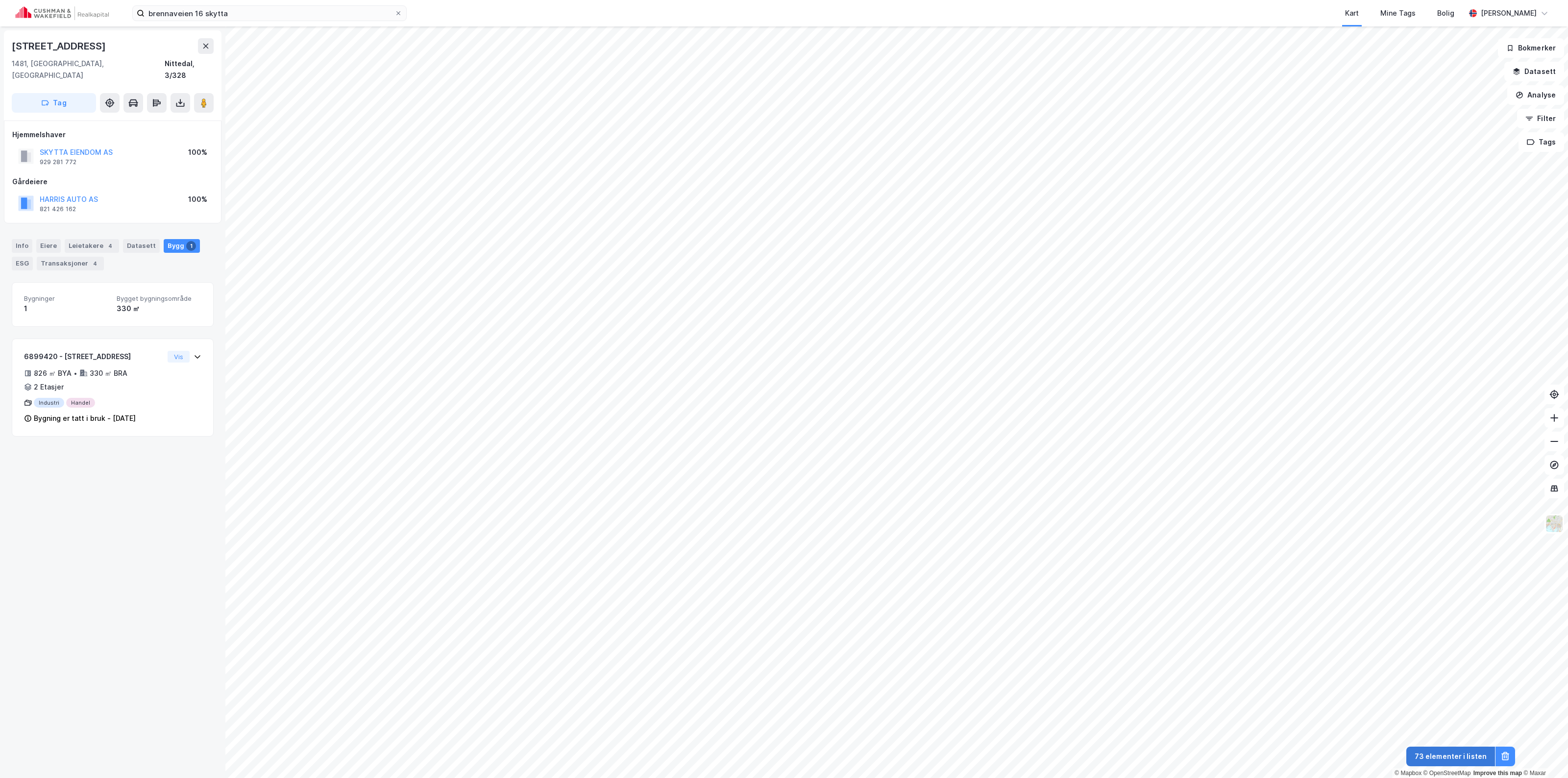
click at [782, 756] on button "73 elementer i listen" at bounding box center [1450, 756] width 89 height 20
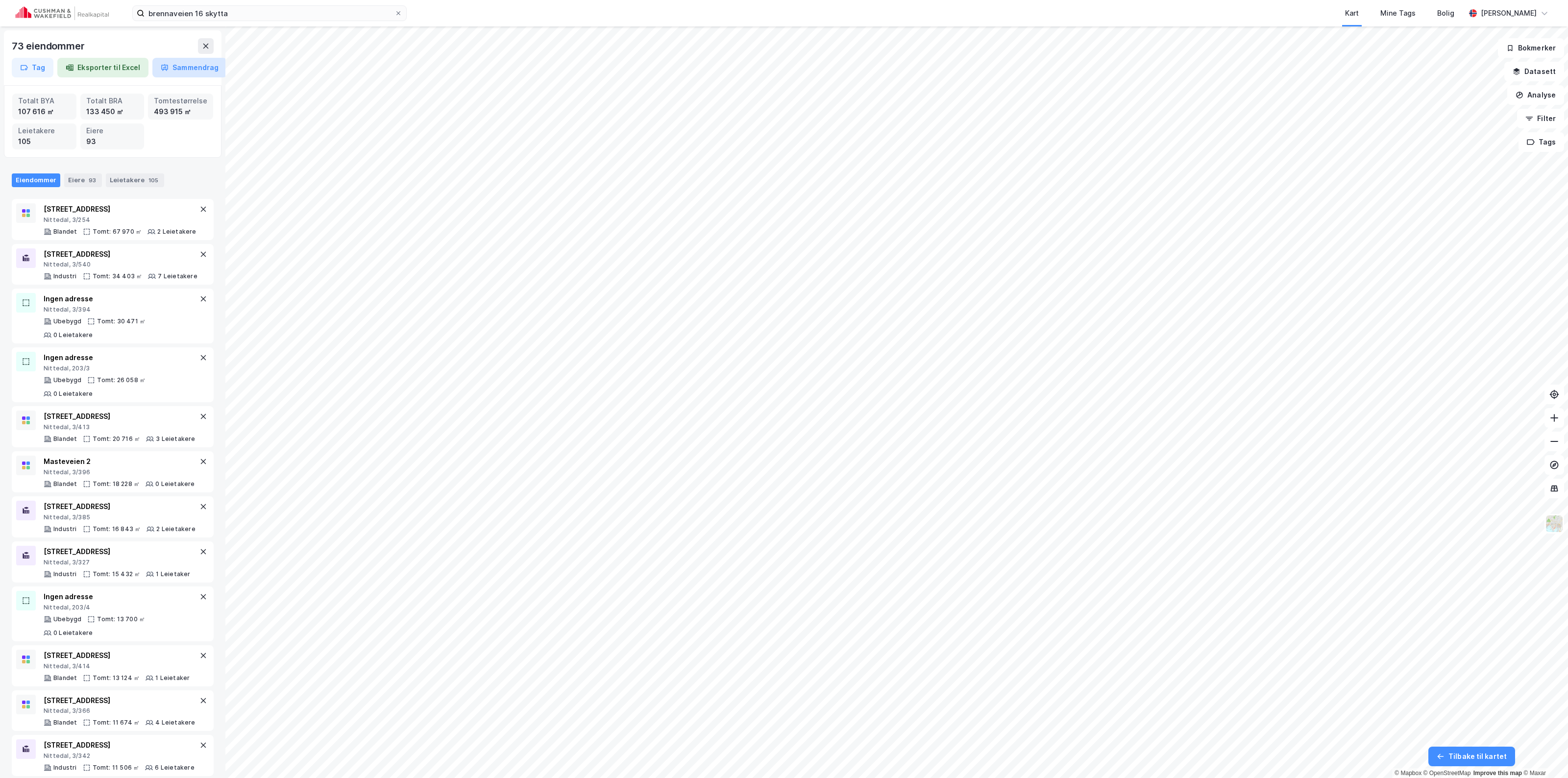
click at [195, 68] on button "Sammendrag" at bounding box center [190, 67] width 75 height 20
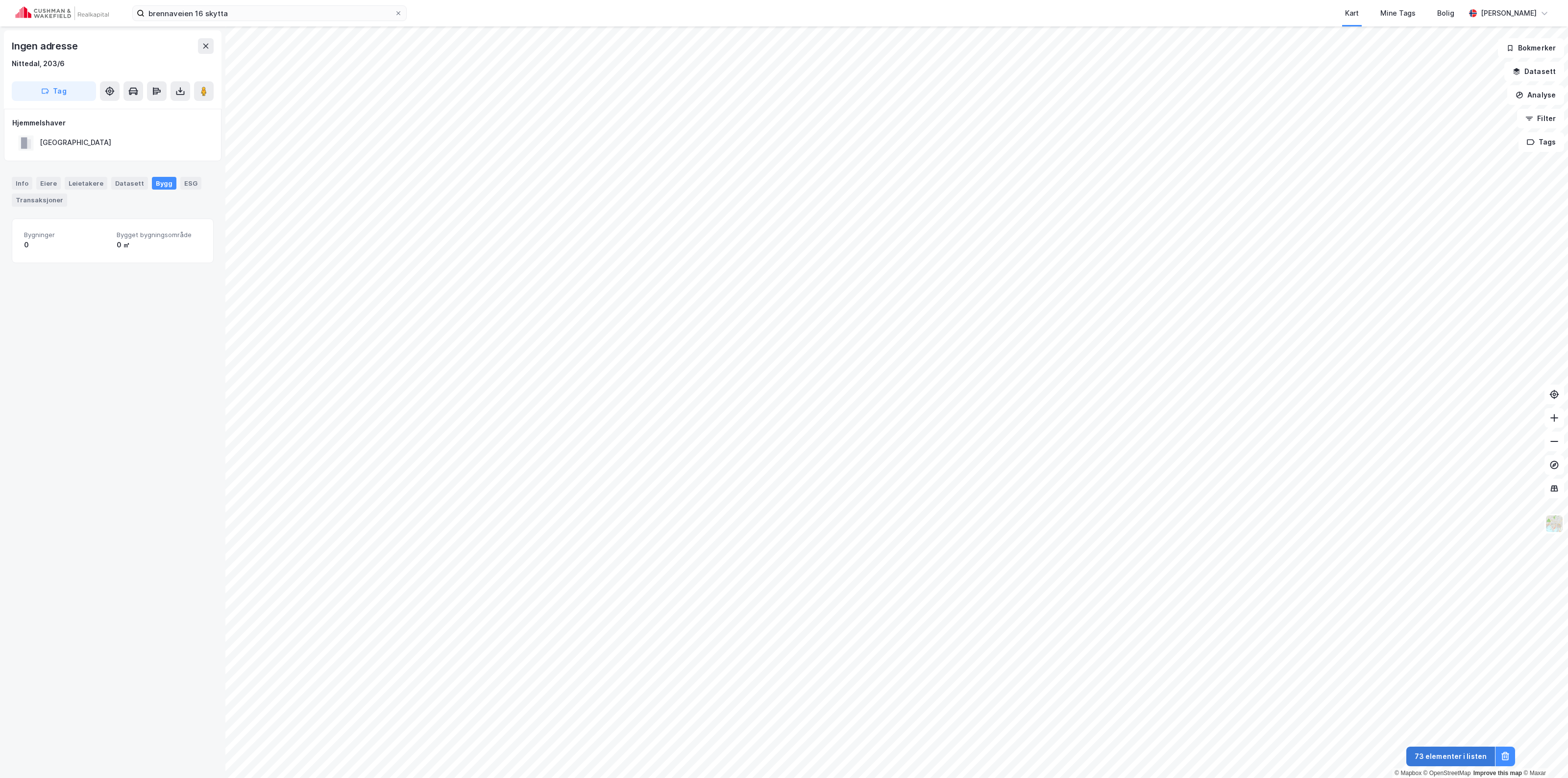
click at [782, 761] on button "73 elementer i listen" at bounding box center [1450, 756] width 89 height 20
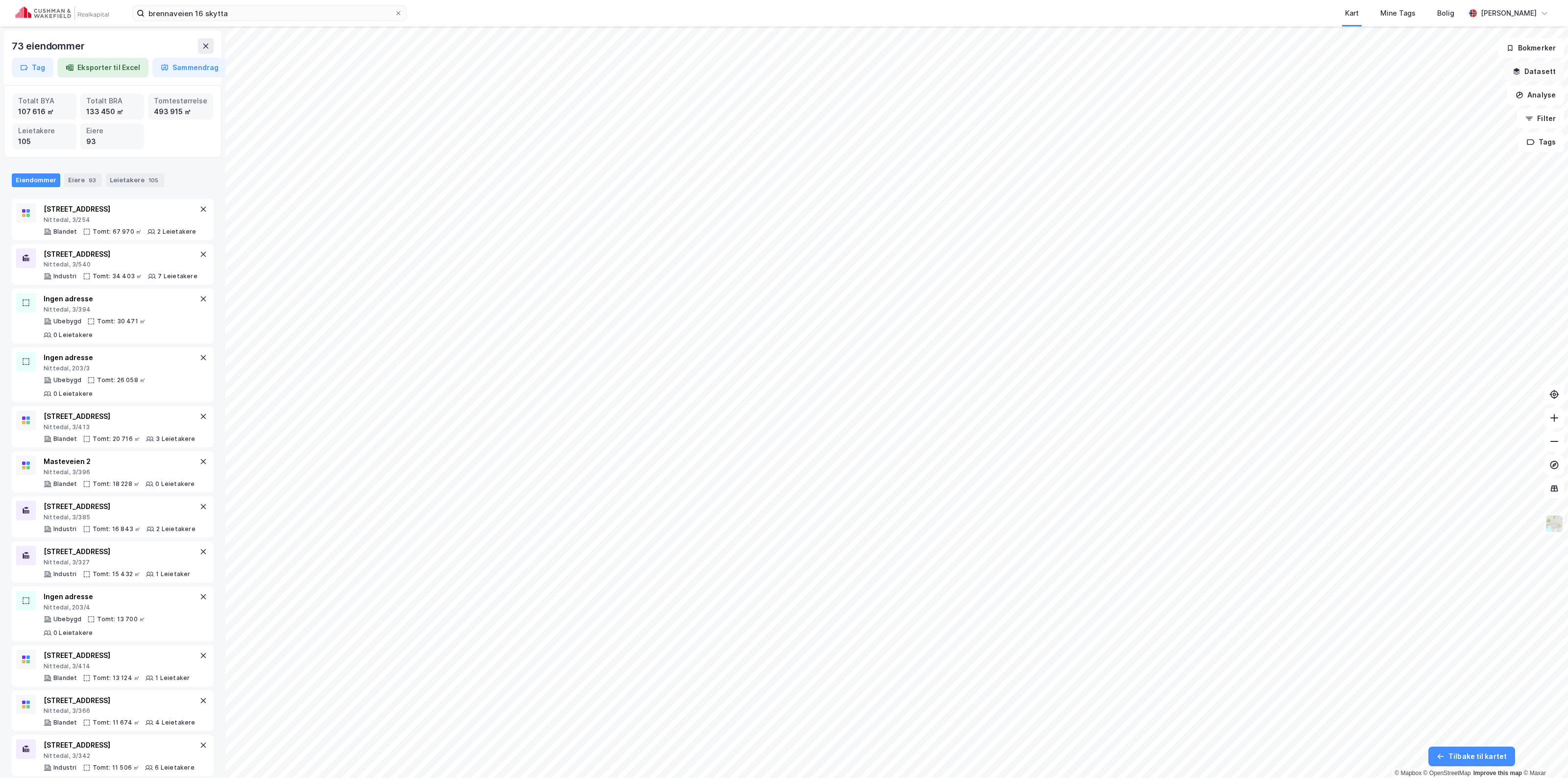
click at [782, 70] on button "Datasett" at bounding box center [1534, 71] width 60 height 20
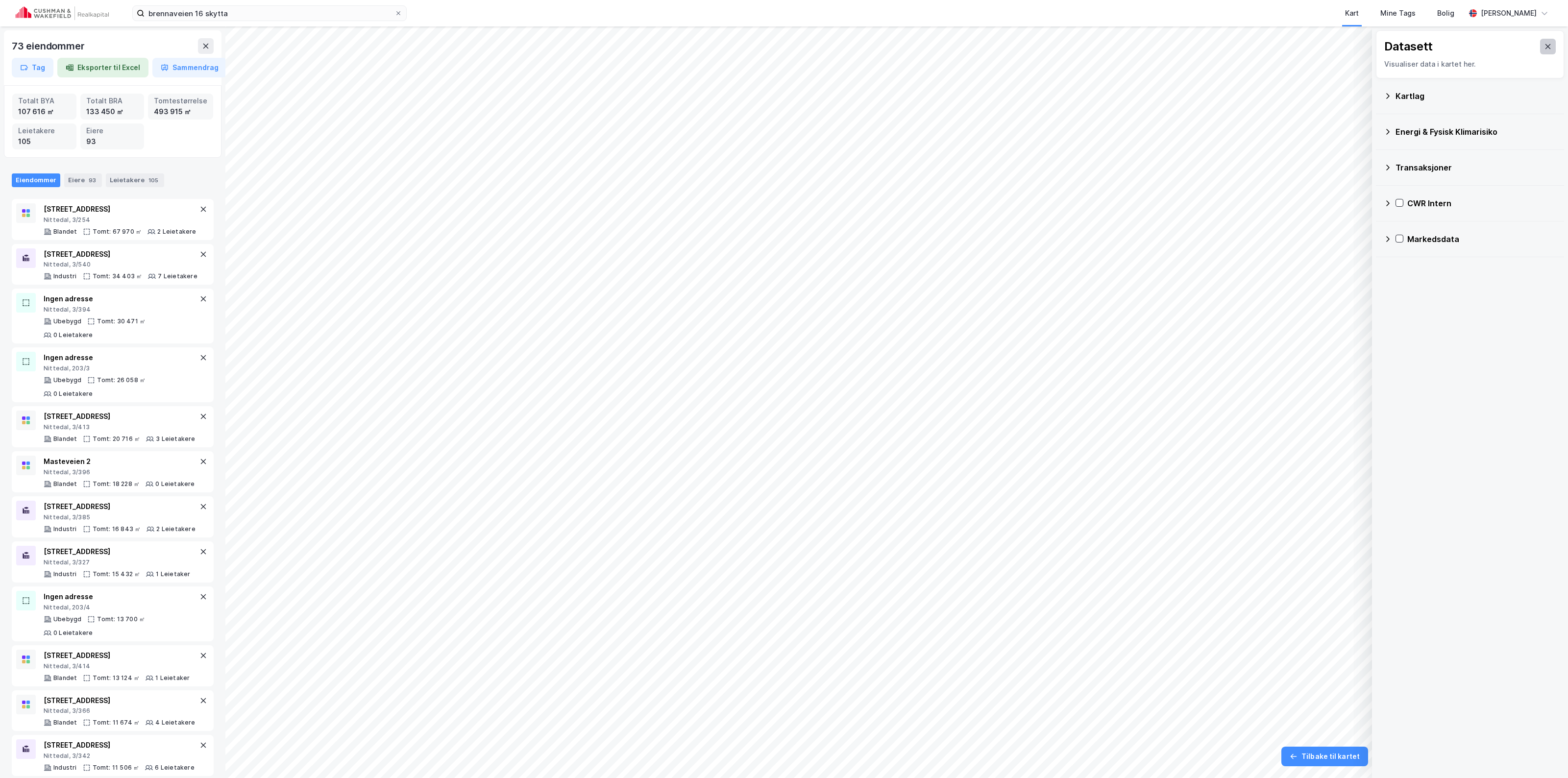
click at [782, 45] on icon at bounding box center [1548, 47] width 8 height 8
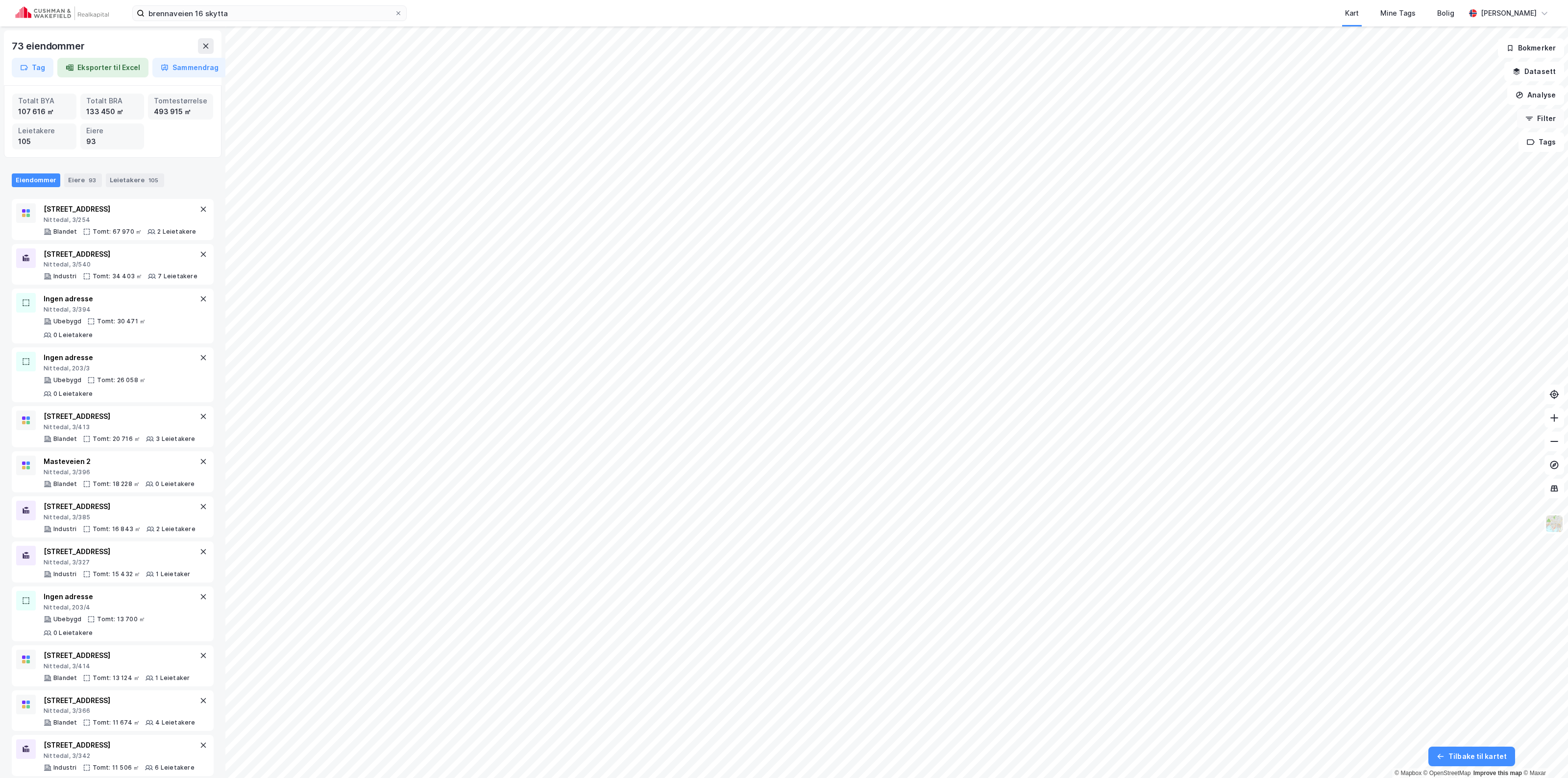
click at [782, 121] on button "Filter" at bounding box center [1540, 118] width 47 height 20
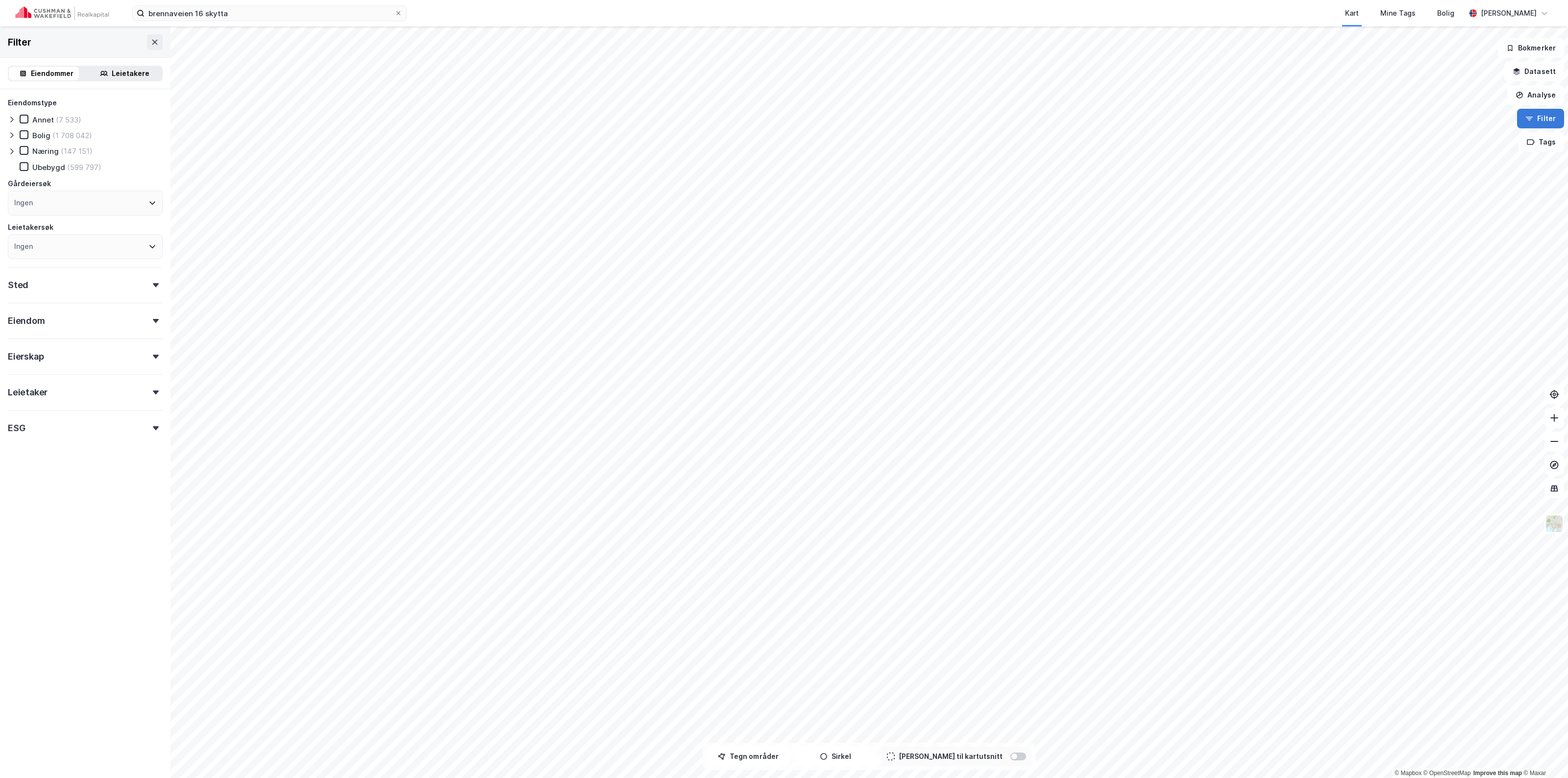
click at [782, 120] on button "Filter" at bounding box center [1540, 118] width 47 height 20
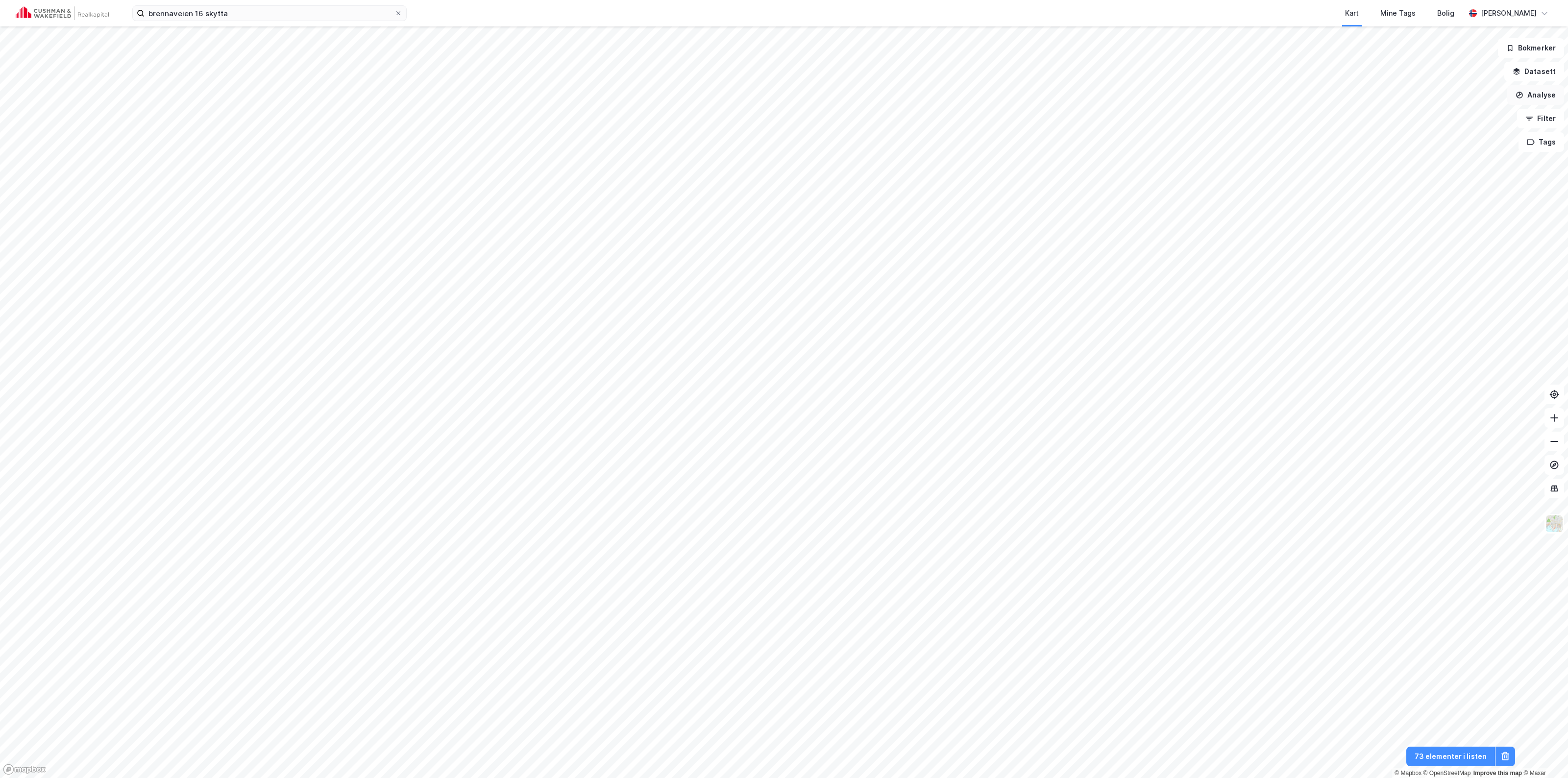
click at [782, 89] on button "Analyse" at bounding box center [1535, 95] width 57 height 20
click at [782, 762] on button "73 elementer i listen" at bounding box center [1450, 756] width 89 height 20
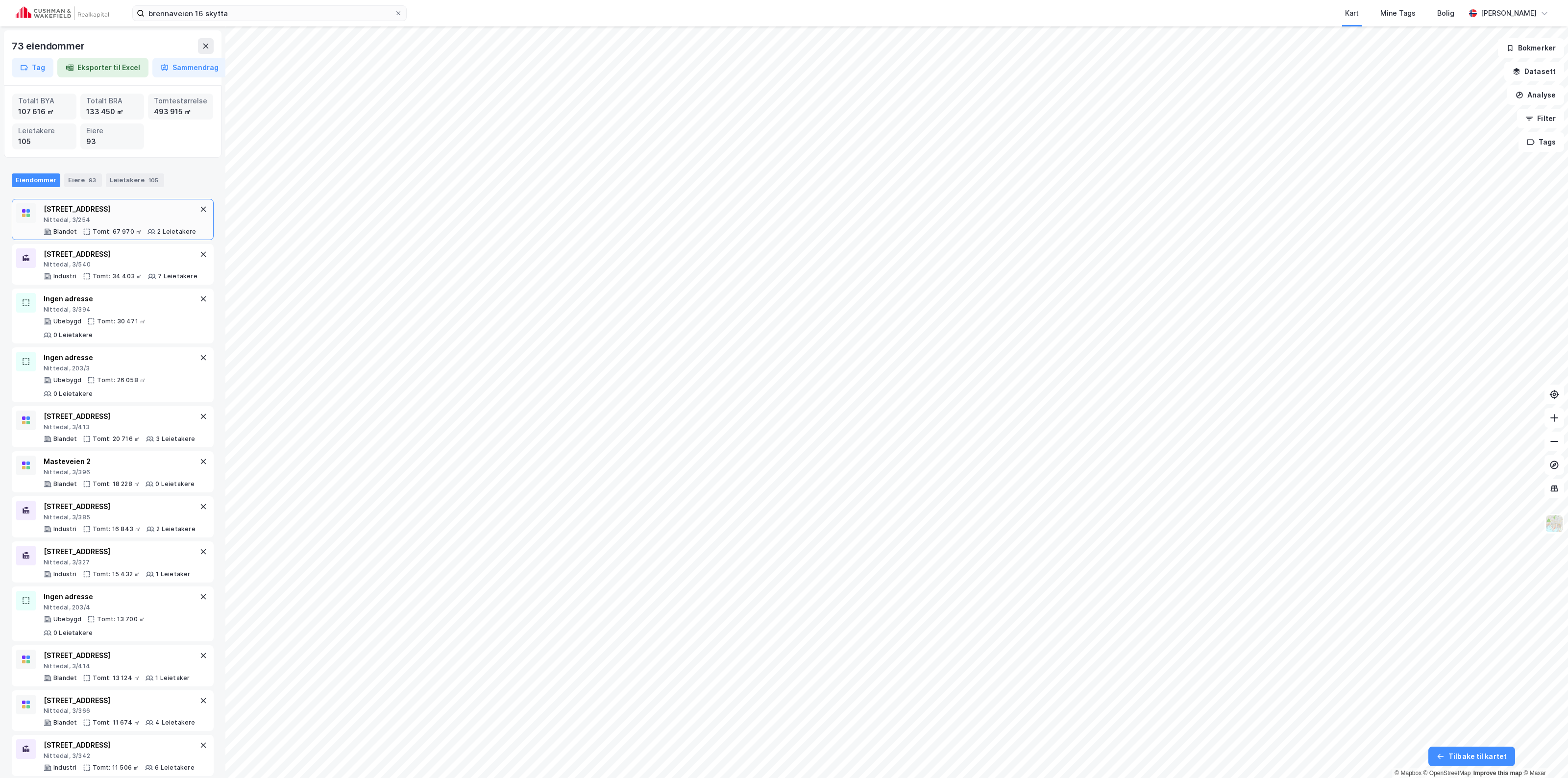
click at [79, 223] on div "Nittedal, 3/254" at bounding box center [120, 220] width 153 height 8
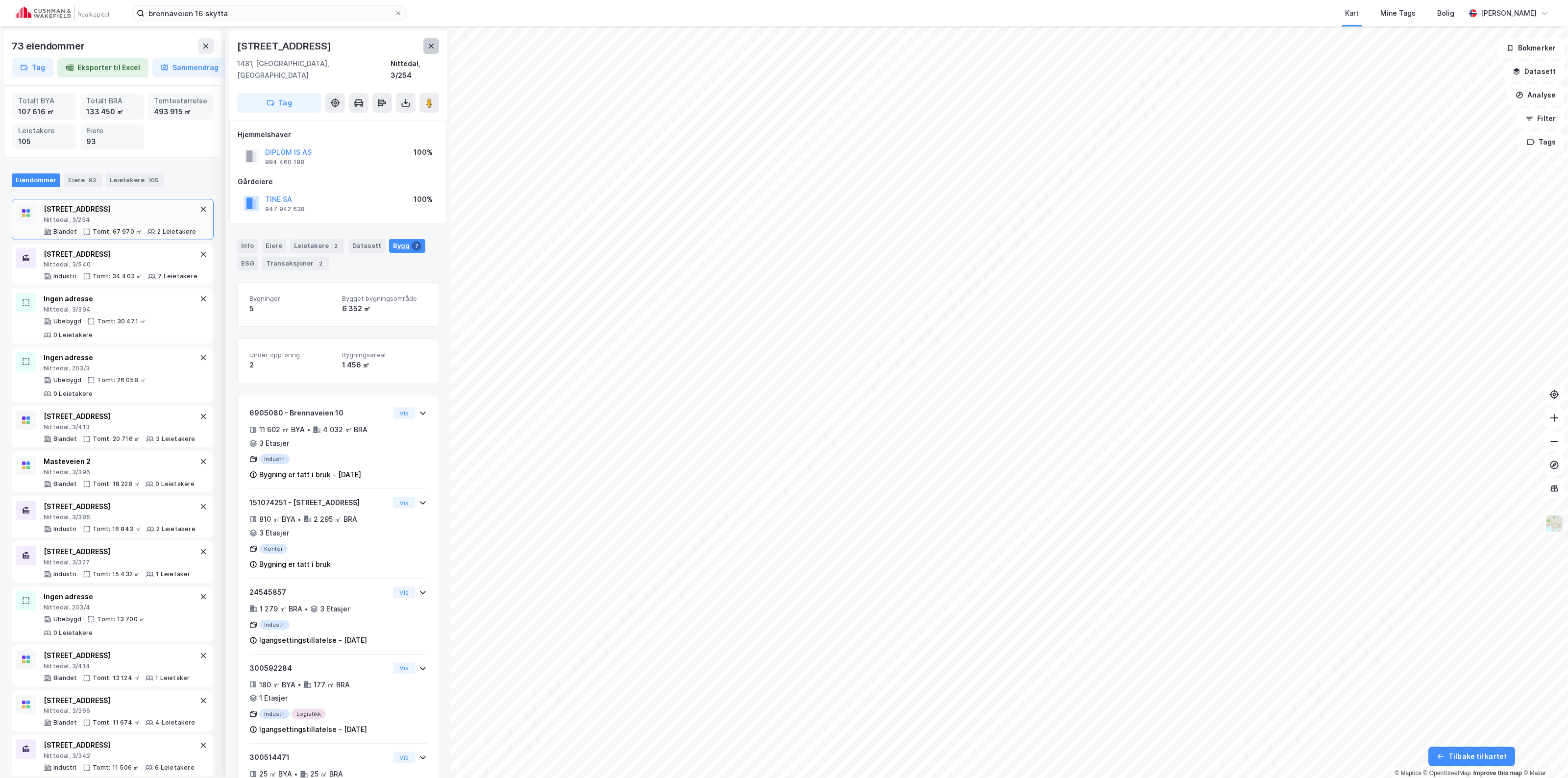
click at [433, 43] on icon at bounding box center [431, 46] width 8 height 8
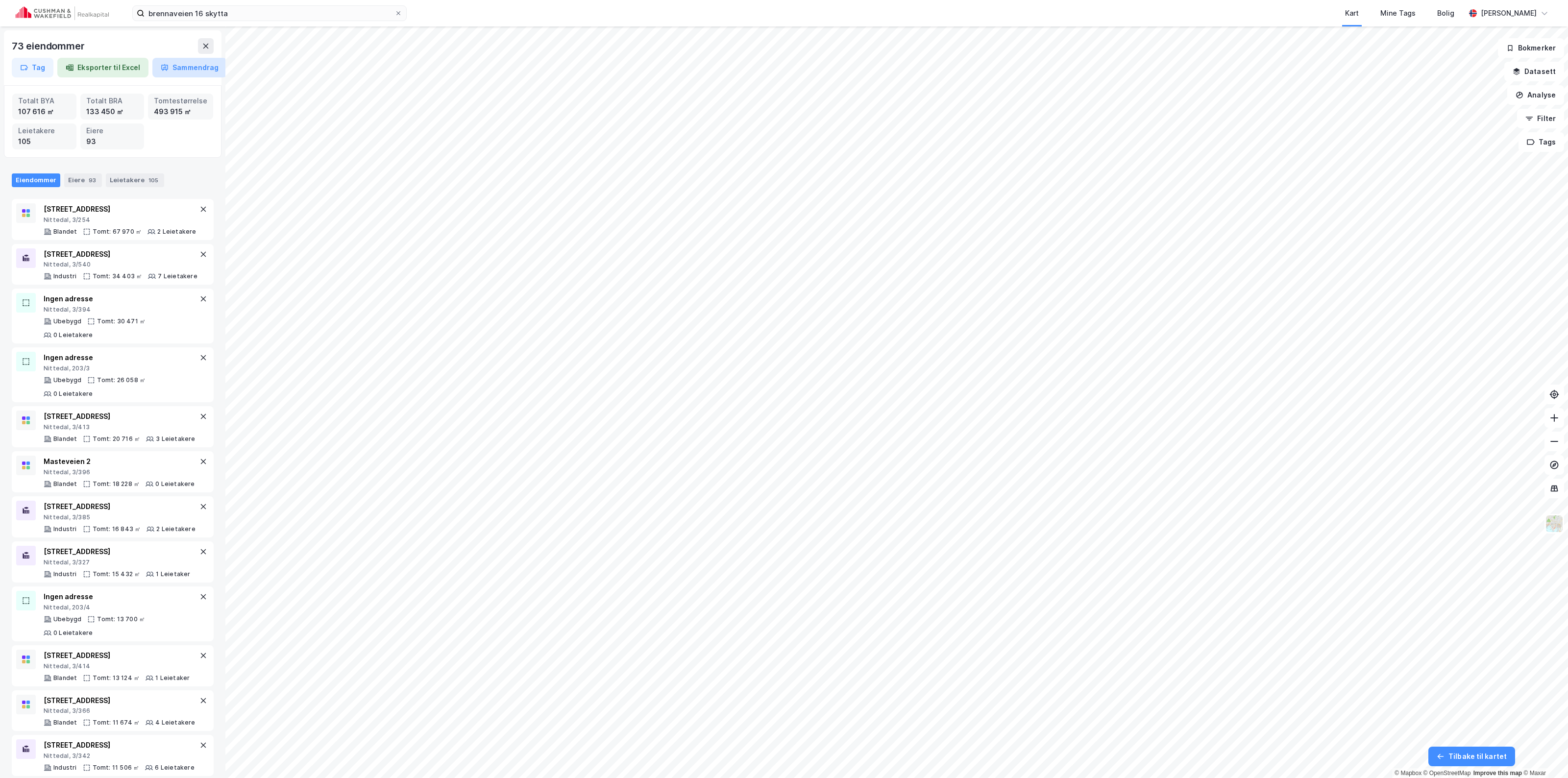
click at [176, 69] on button "Sammendrag" at bounding box center [190, 67] width 75 height 20
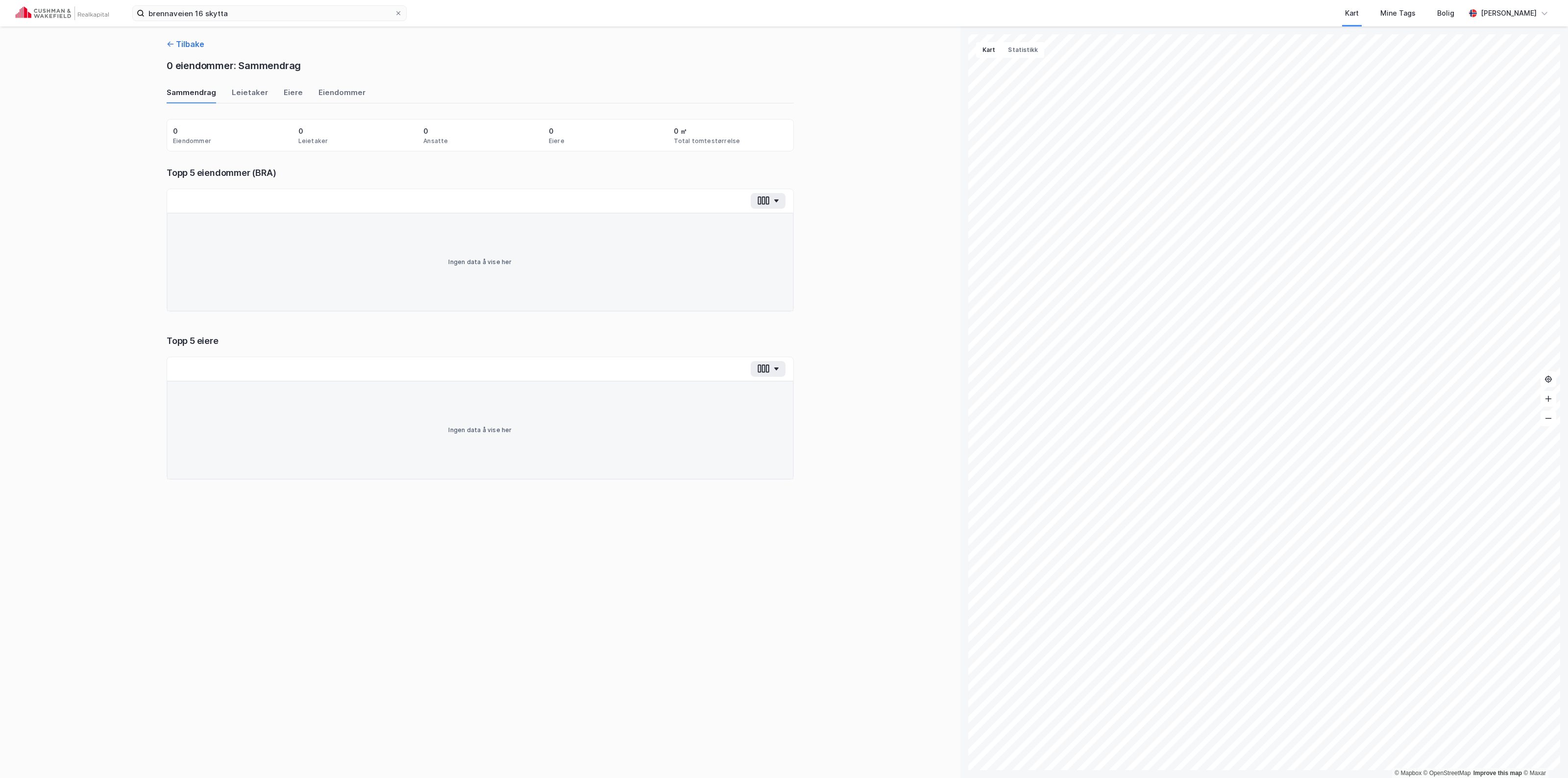
click at [175, 41] on button "Tilbake" at bounding box center [186, 43] width 38 height 12
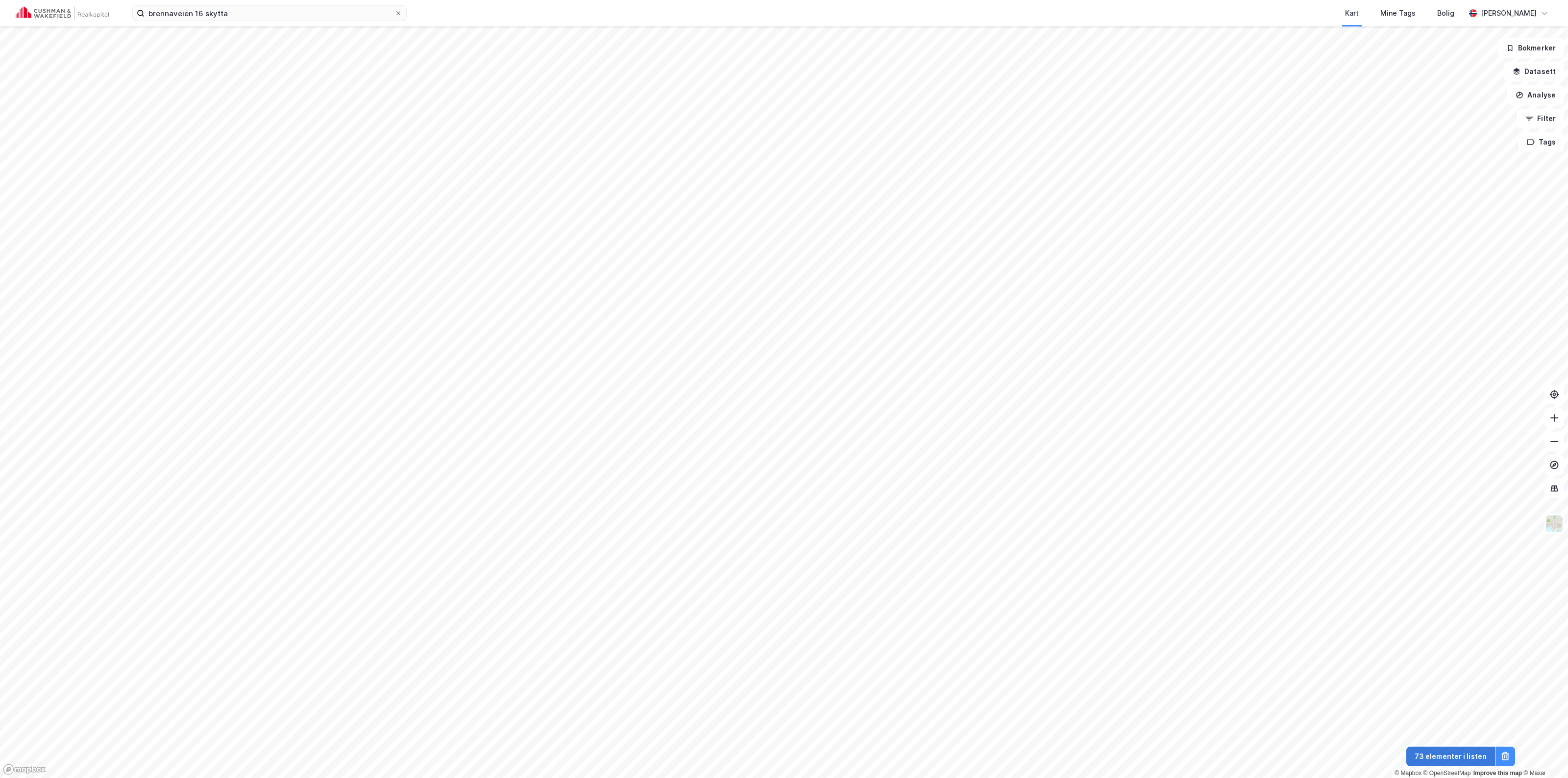
click at [782, 756] on button "73 elementer i listen" at bounding box center [1450, 756] width 89 height 20
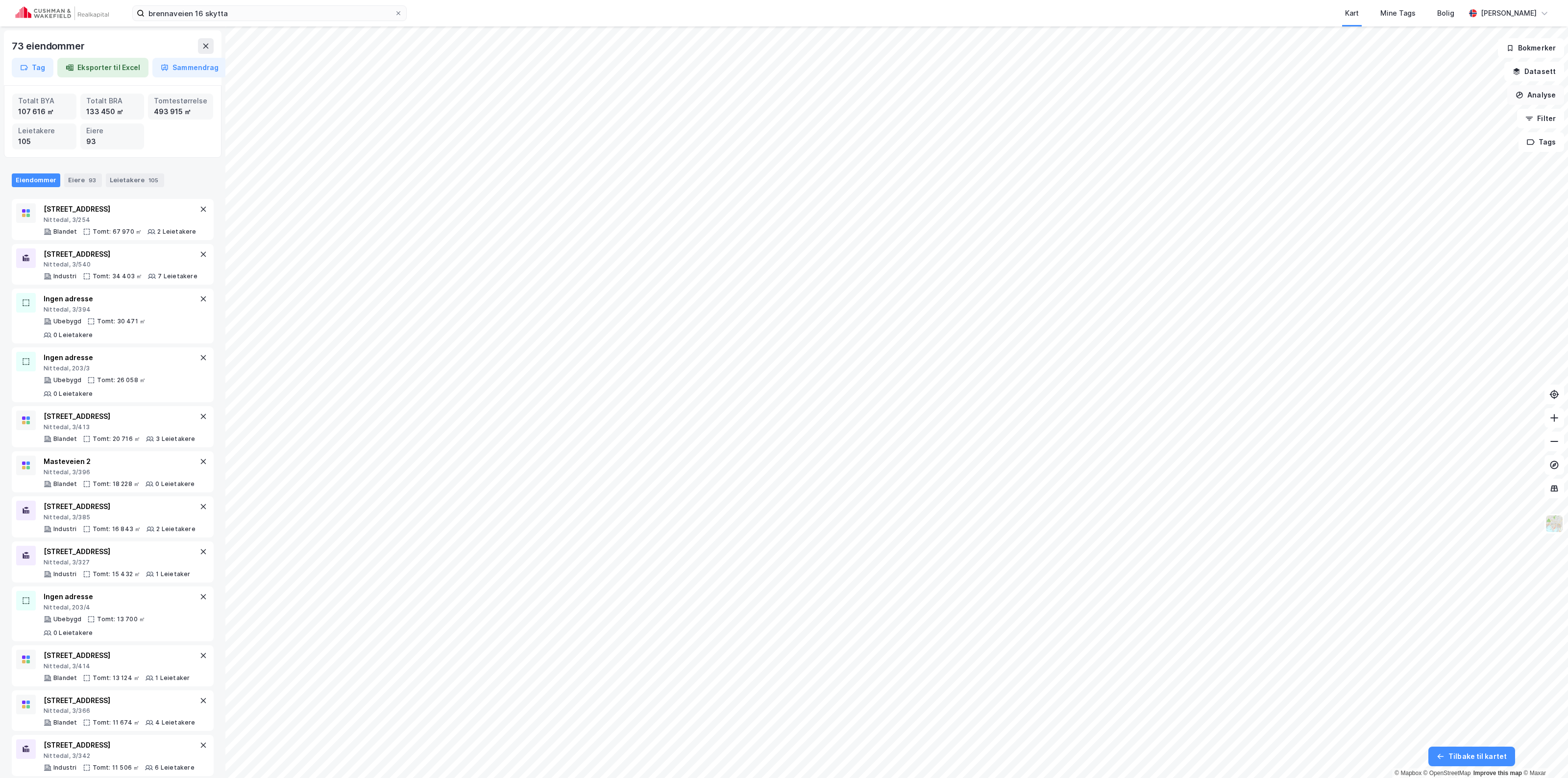
click at [782, 97] on button "Analyse" at bounding box center [1535, 95] width 57 height 20
click at [782, 96] on button "Analyse" at bounding box center [1535, 95] width 57 height 20
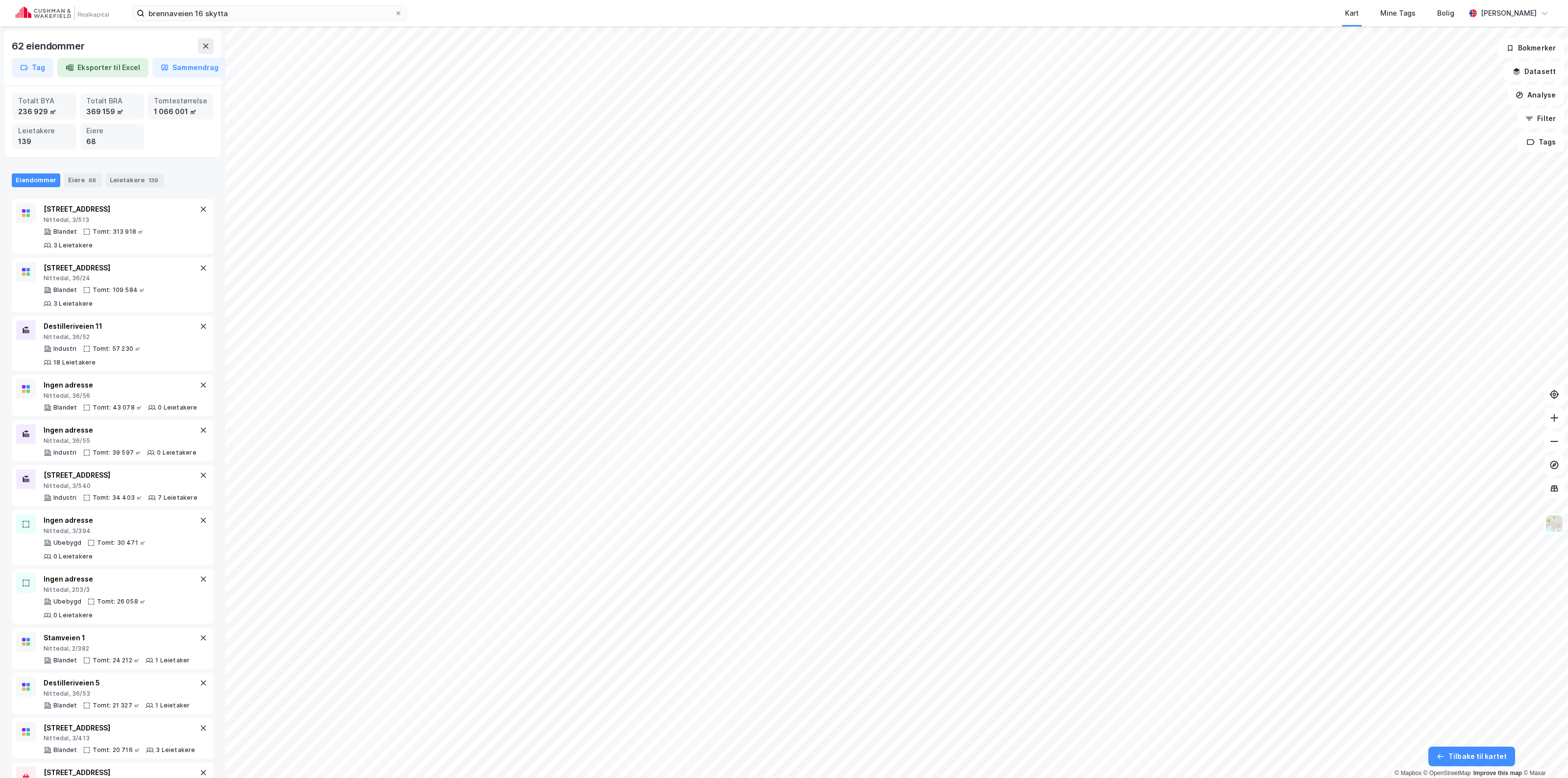
click at [114, 69] on button "Eksporter til Excel" at bounding box center [103, 67] width 91 height 20
click at [178, 72] on button "Sammendrag" at bounding box center [190, 67] width 75 height 20
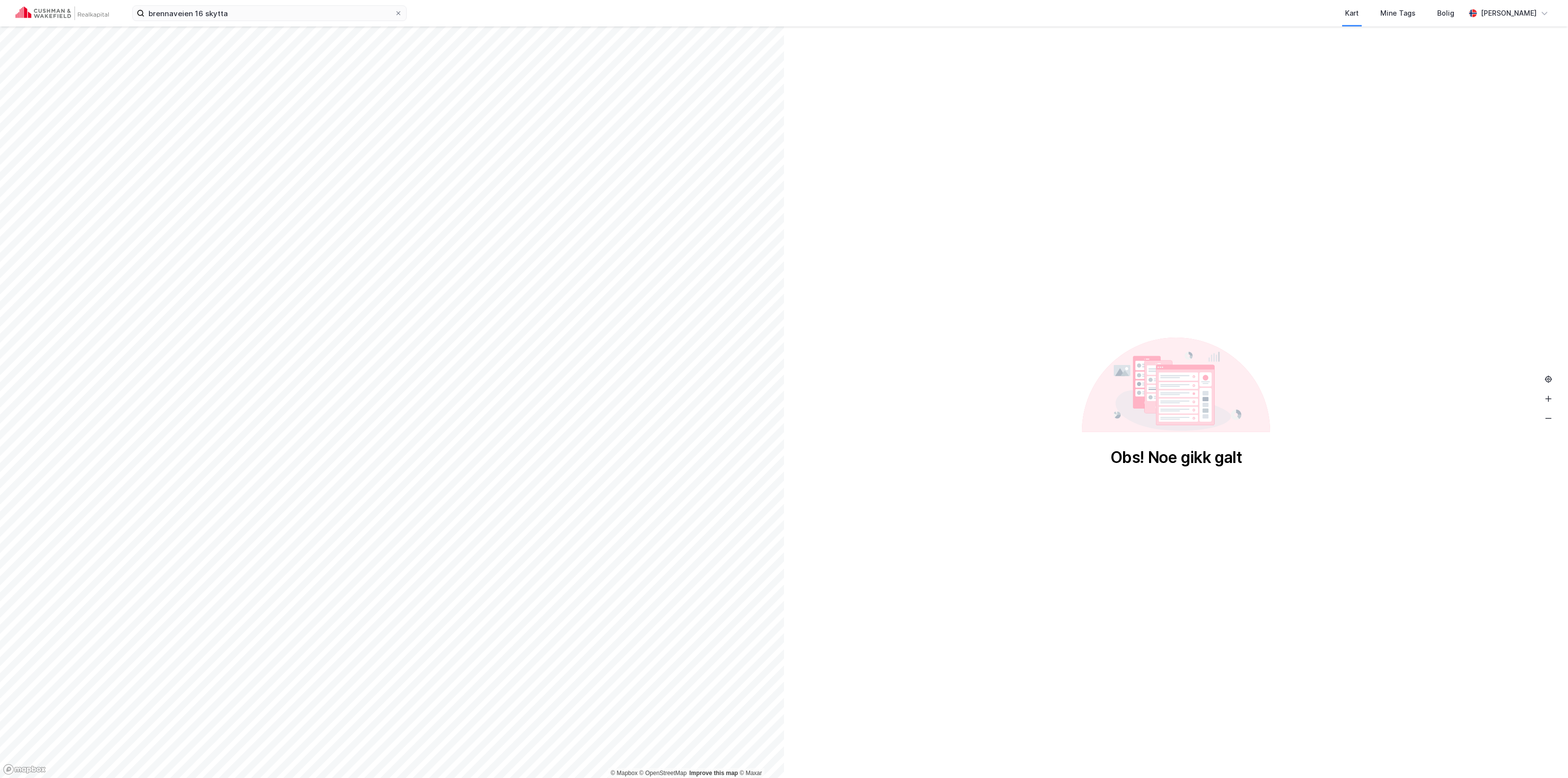
click at [782, 455] on div "Obs! Noe gikk galt" at bounding box center [1176, 457] width 132 height 20
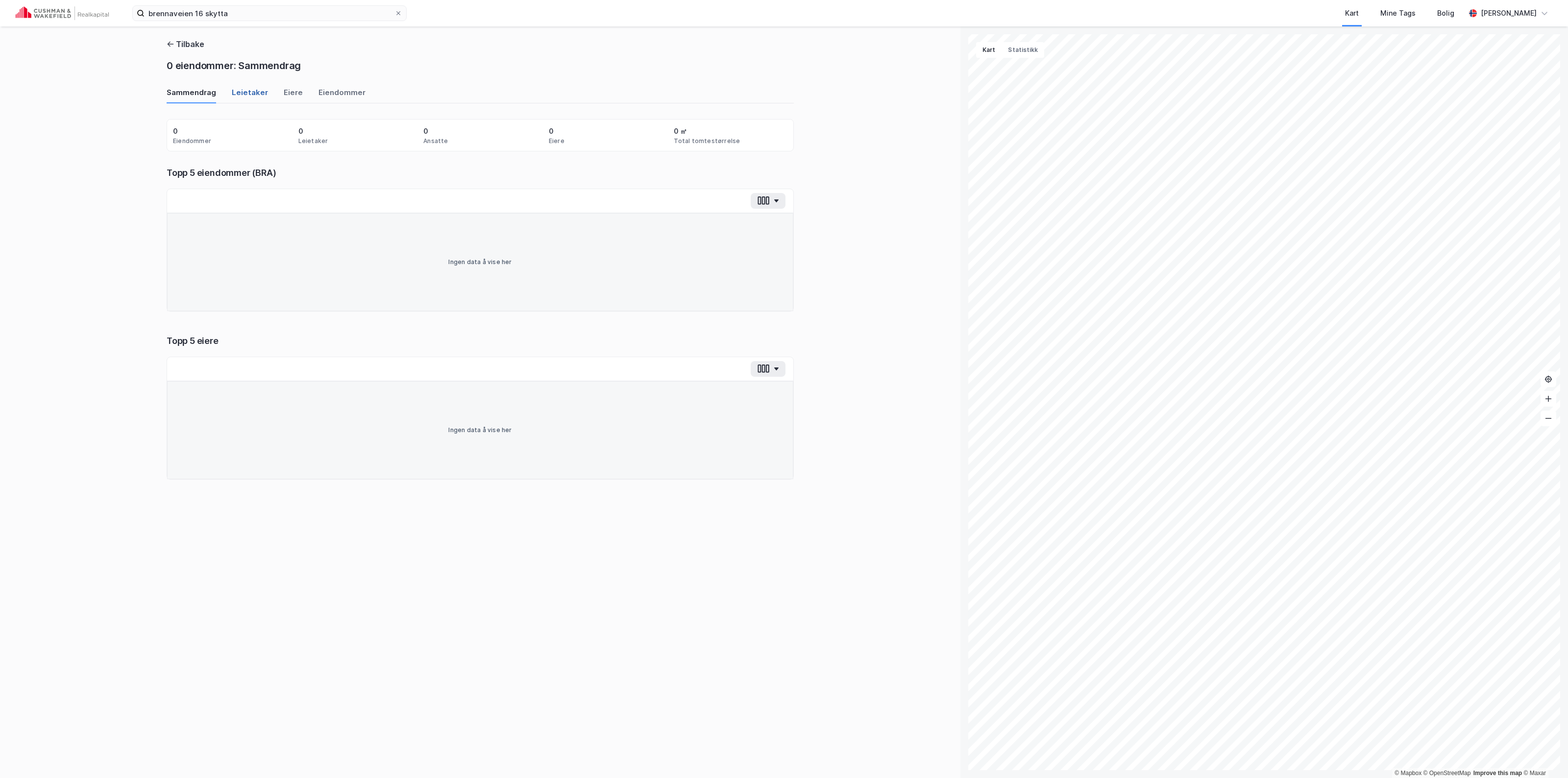
click at [238, 92] on div "Leietaker" at bounding box center [249, 96] width 36 height 16
click at [284, 94] on div "Eiere" at bounding box center [294, 96] width 19 height 16
click at [323, 95] on div "Eiendommer" at bounding box center [342, 96] width 47 height 16
click at [175, 44] on button "Tilbake" at bounding box center [186, 43] width 38 height 12
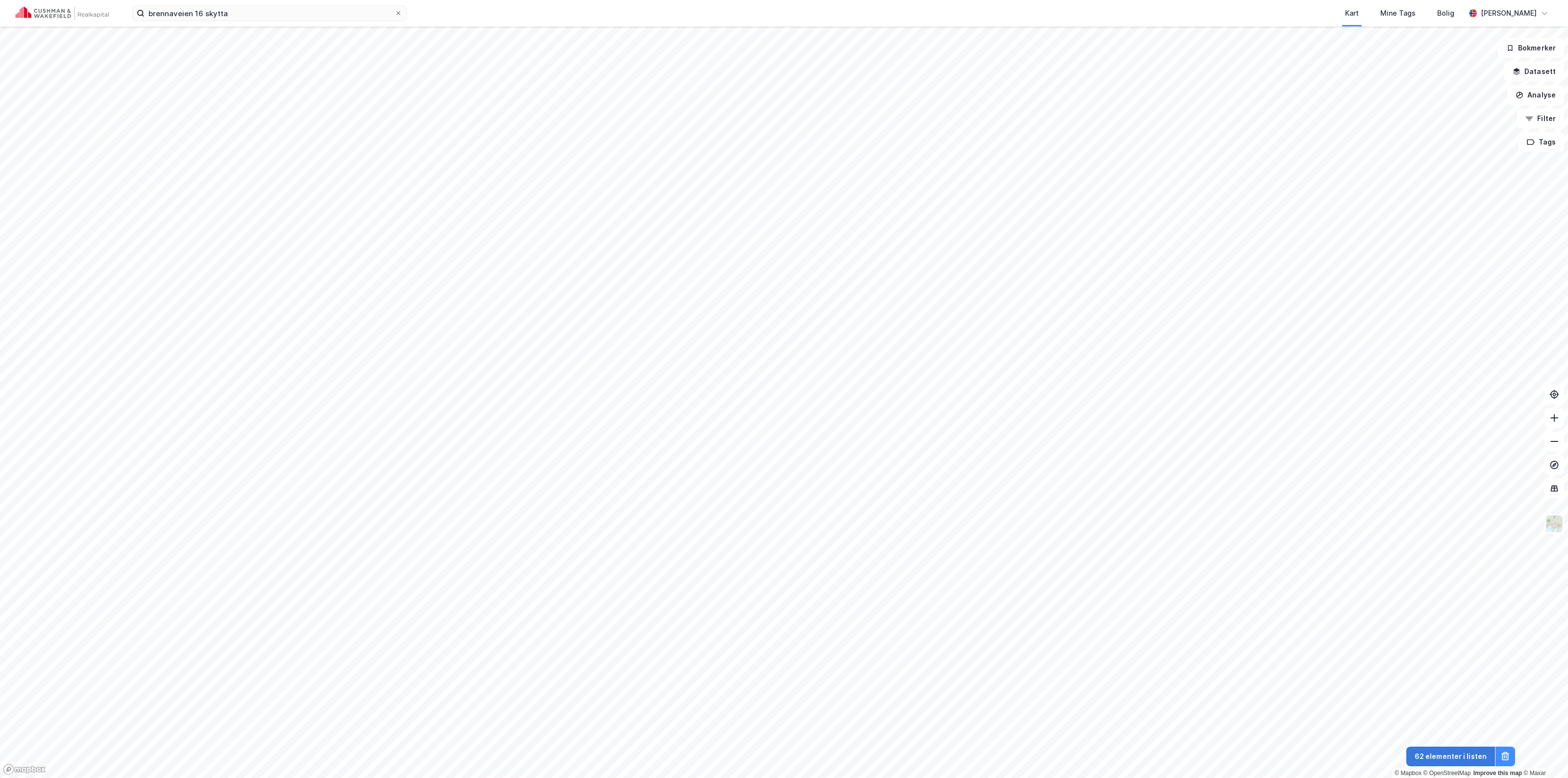
click at [782, 762] on button "62 elementer i listen" at bounding box center [1450, 756] width 89 height 20
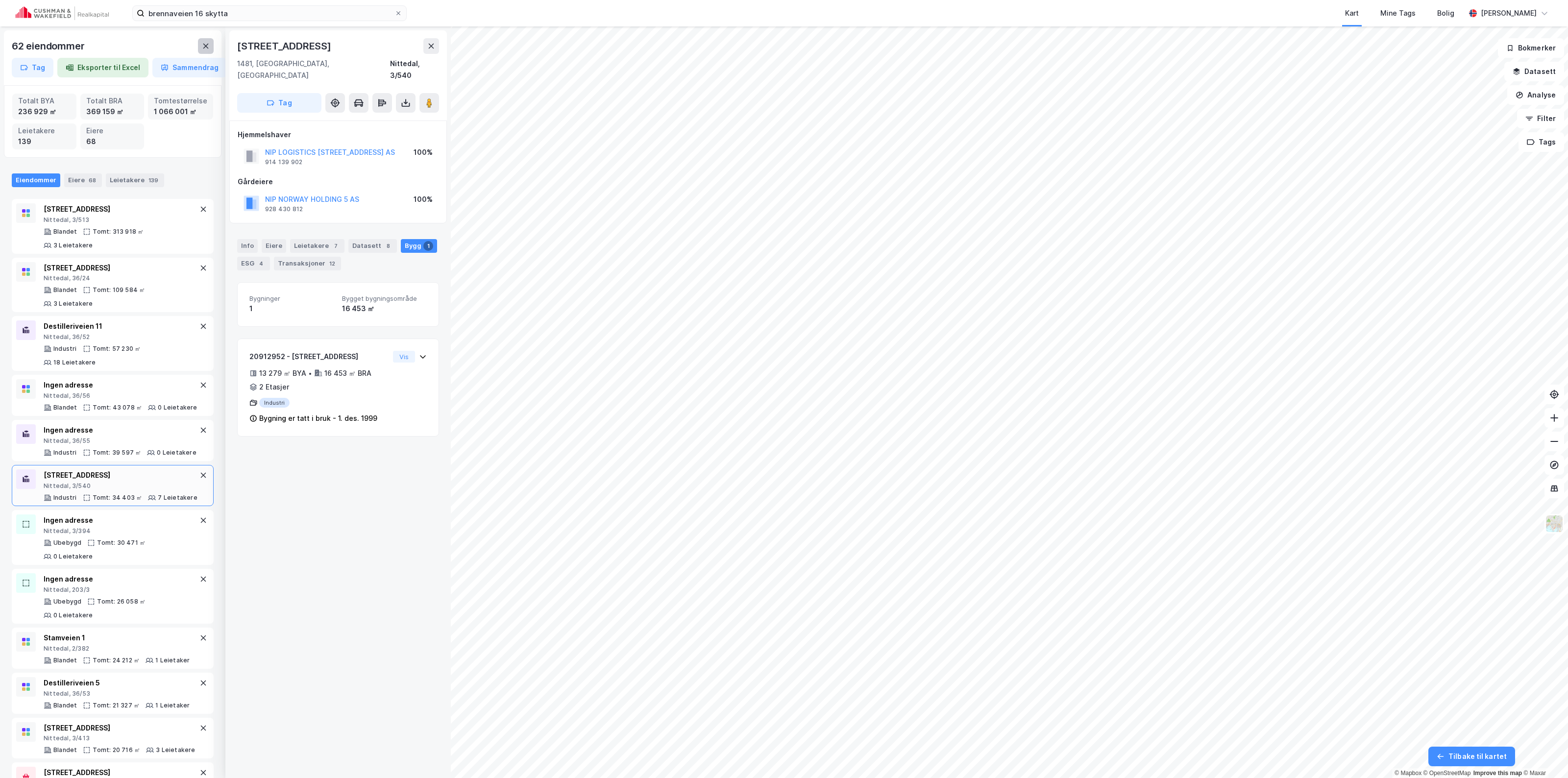
click at [206, 52] on button at bounding box center [205, 45] width 16 height 16
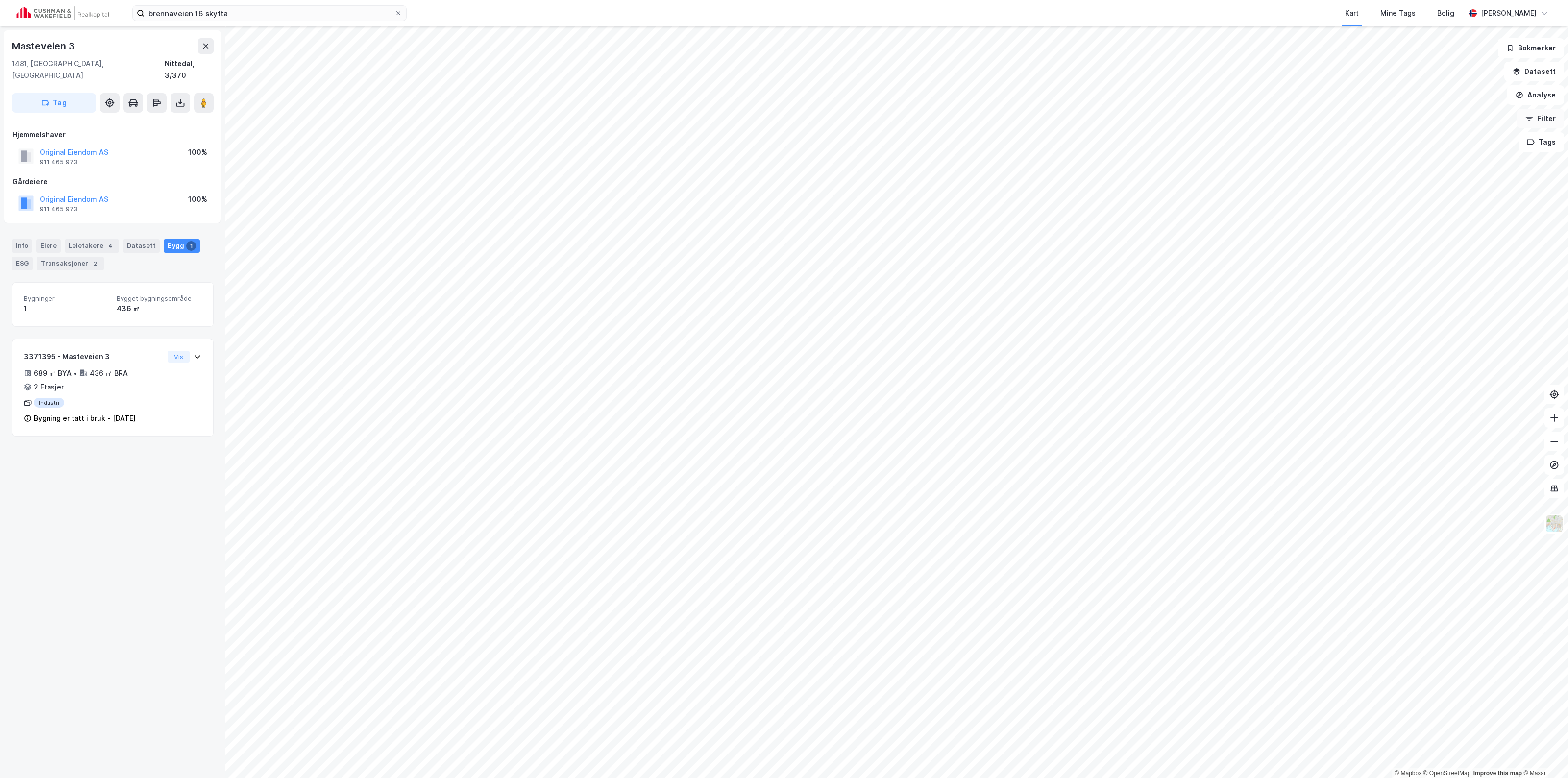
click at [782, 118] on button "Filter" at bounding box center [1540, 118] width 47 height 20
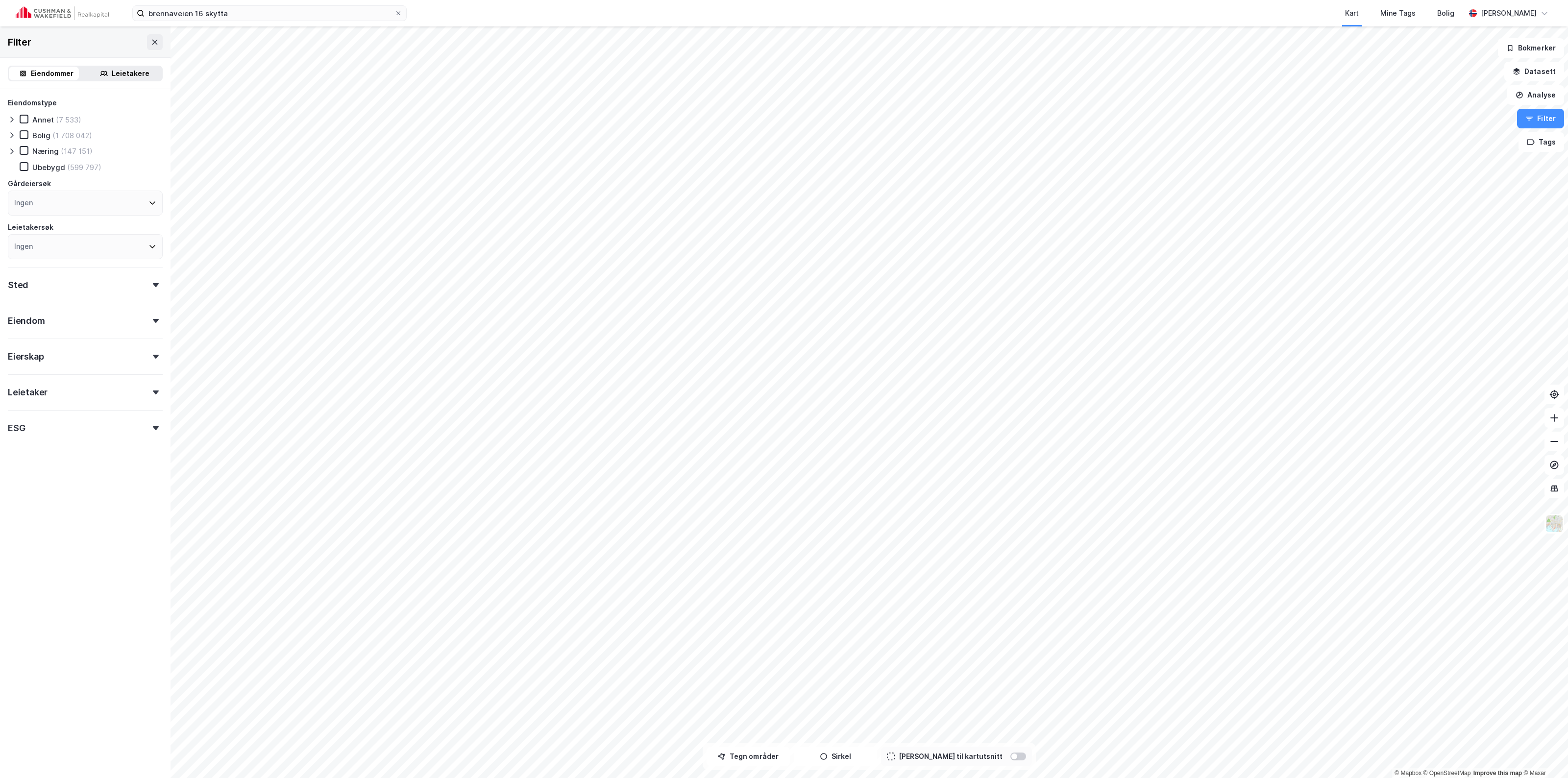
click at [147, 316] on div "Eiendom" at bounding box center [85, 316] width 155 height 28
click at [144, 321] on div "Eiendom" at bounding box center [85, 316] width 155 height 28
click at [149, 285] on div at bounding box center [156, 285] width 14 height 4
click at [142, 312] on div "Eiendom" at bounding box center [85, 316] width 155 height 28
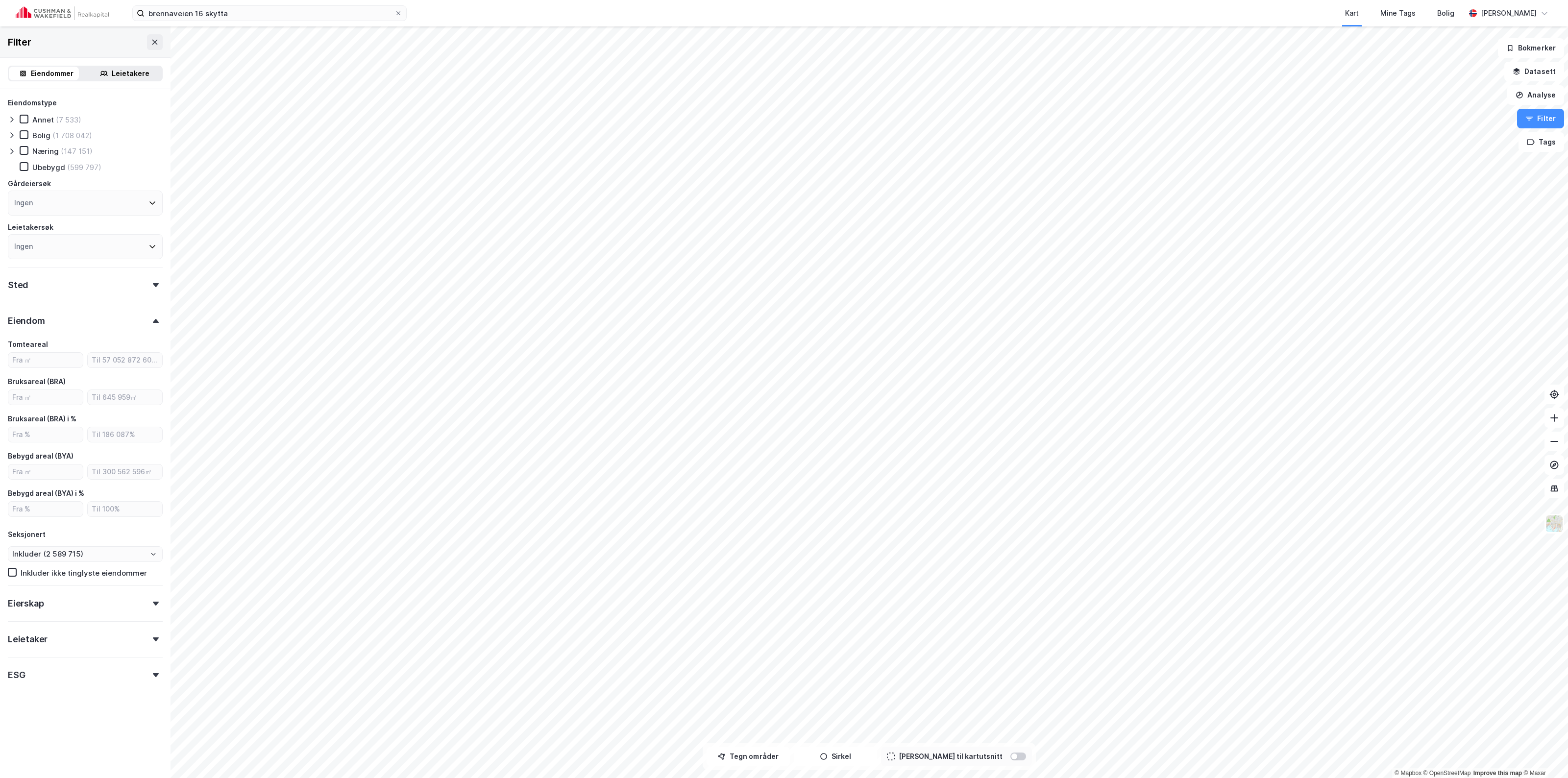
click at [142, 312] on div "Eiendom" at bounding box center [85, 316] width 155 height 28
click at [151, 40] on icon at bounding box center [155, 42] width 8 height 8
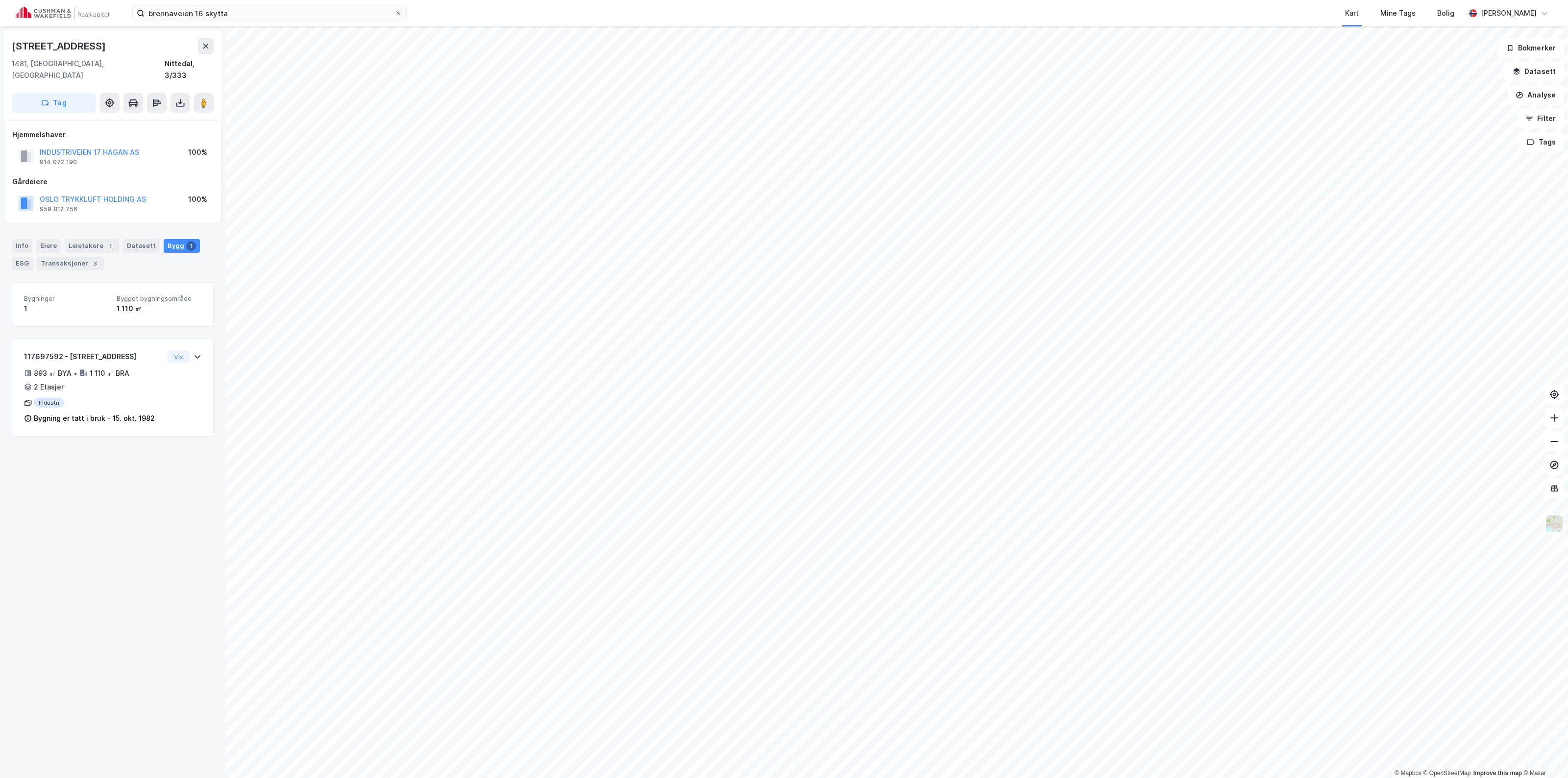
click at [184, 523] on div "Industriveien 17 1481, [GEOGRAPHIC_DATA], Akershus Nittedal, 3/333 Tag Hjemmels…" at bounding box center [113, 402] width 225 height 752
